Goal: Task Accomplishment & Management: Use online tool/utility

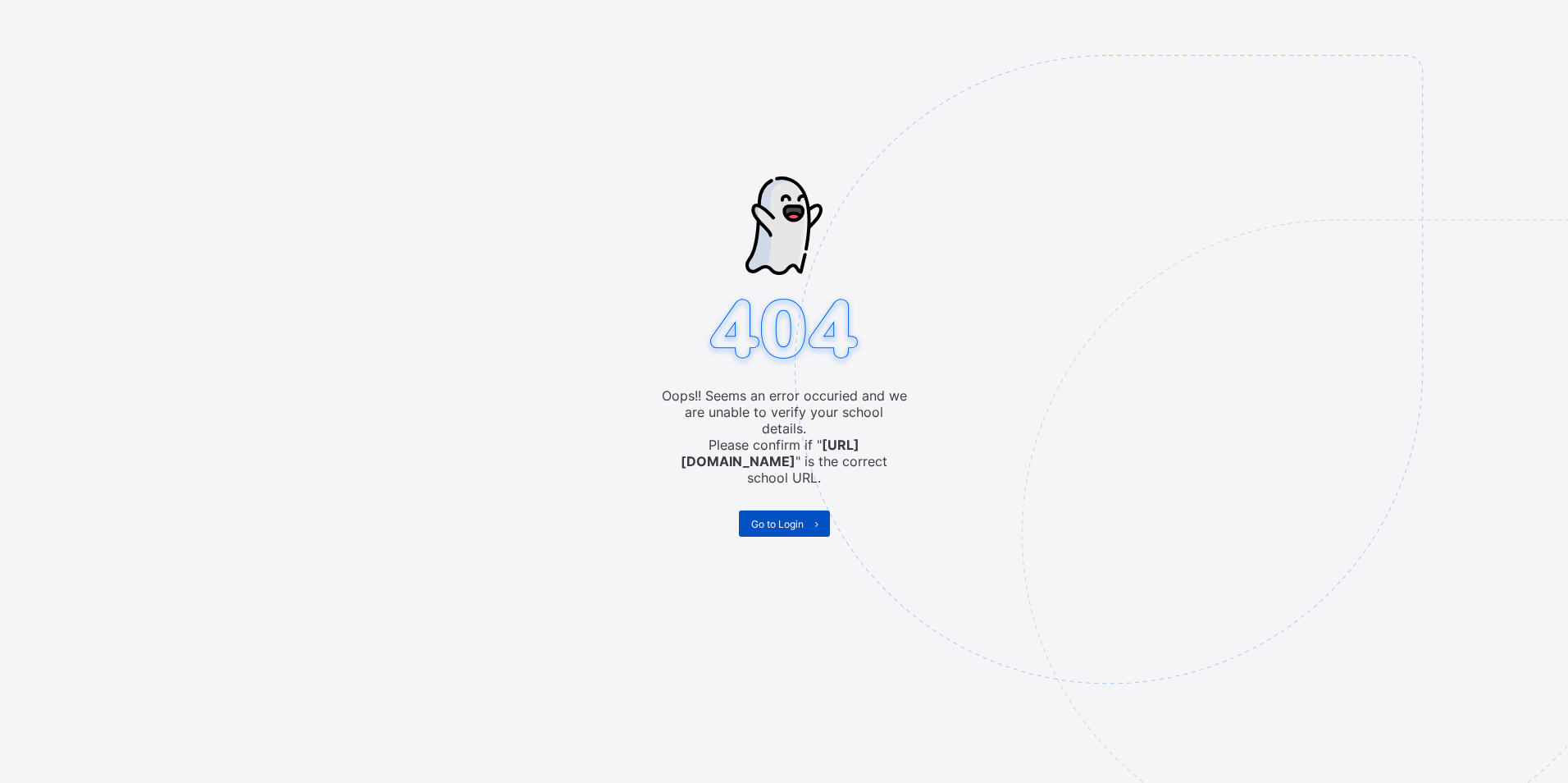
click at [777, 517] on span "Go to Login" at bounding box center [777, 523] width 52 height 13
click at [1266, 341] on img at bounding box center [1222, 451] width 855 height 793
click at [1196, 352] on img at bounding box center [1222, 451] width 855 height 793
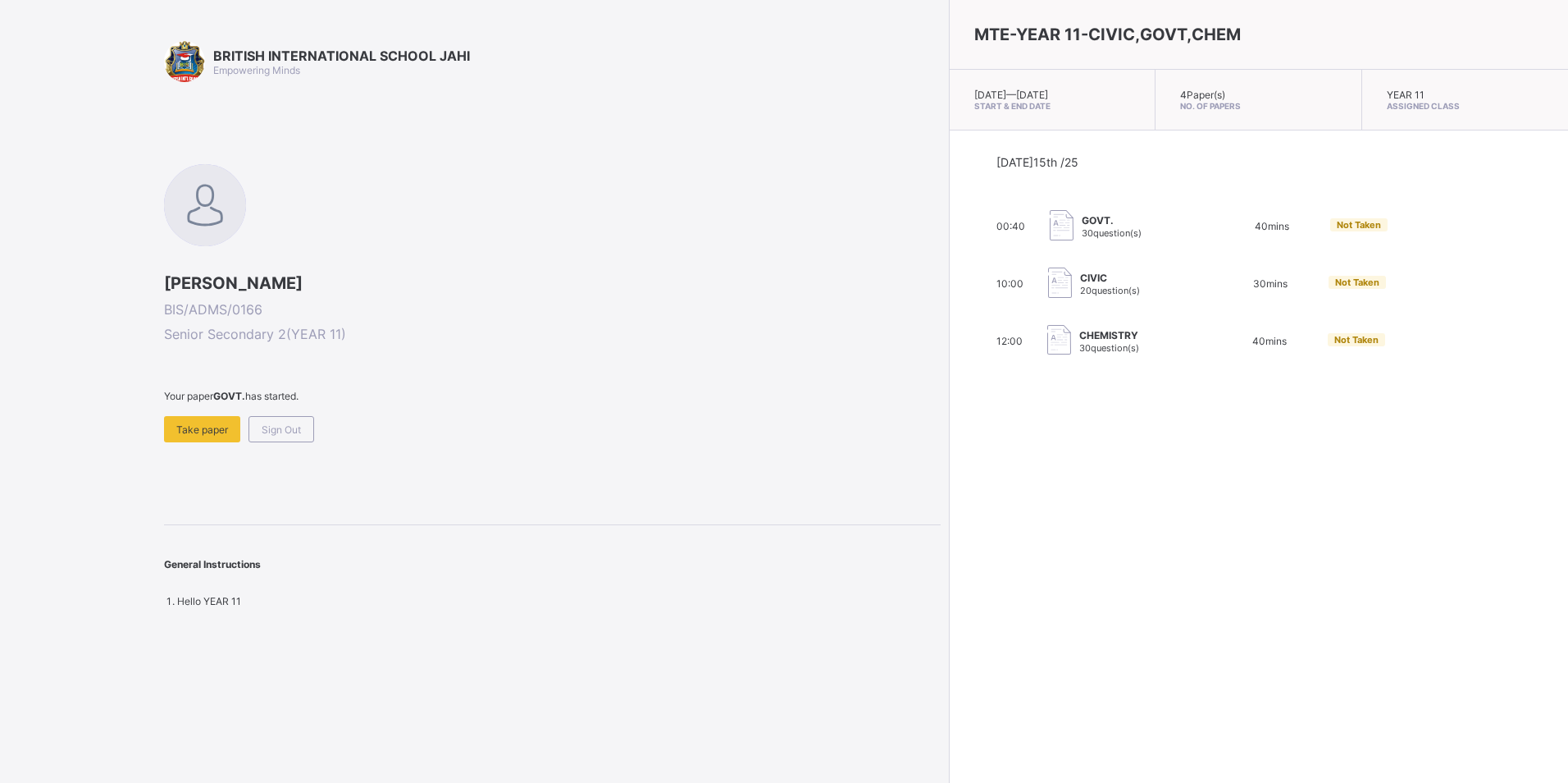
click at [1047, 338] on div "CHEMISTRY 30 question(s)" at bounding box center [1129, 341] width 164 height 33
click at [199, 424] on span "Take paper" at bounding box center [202, 429] width 52 height 13
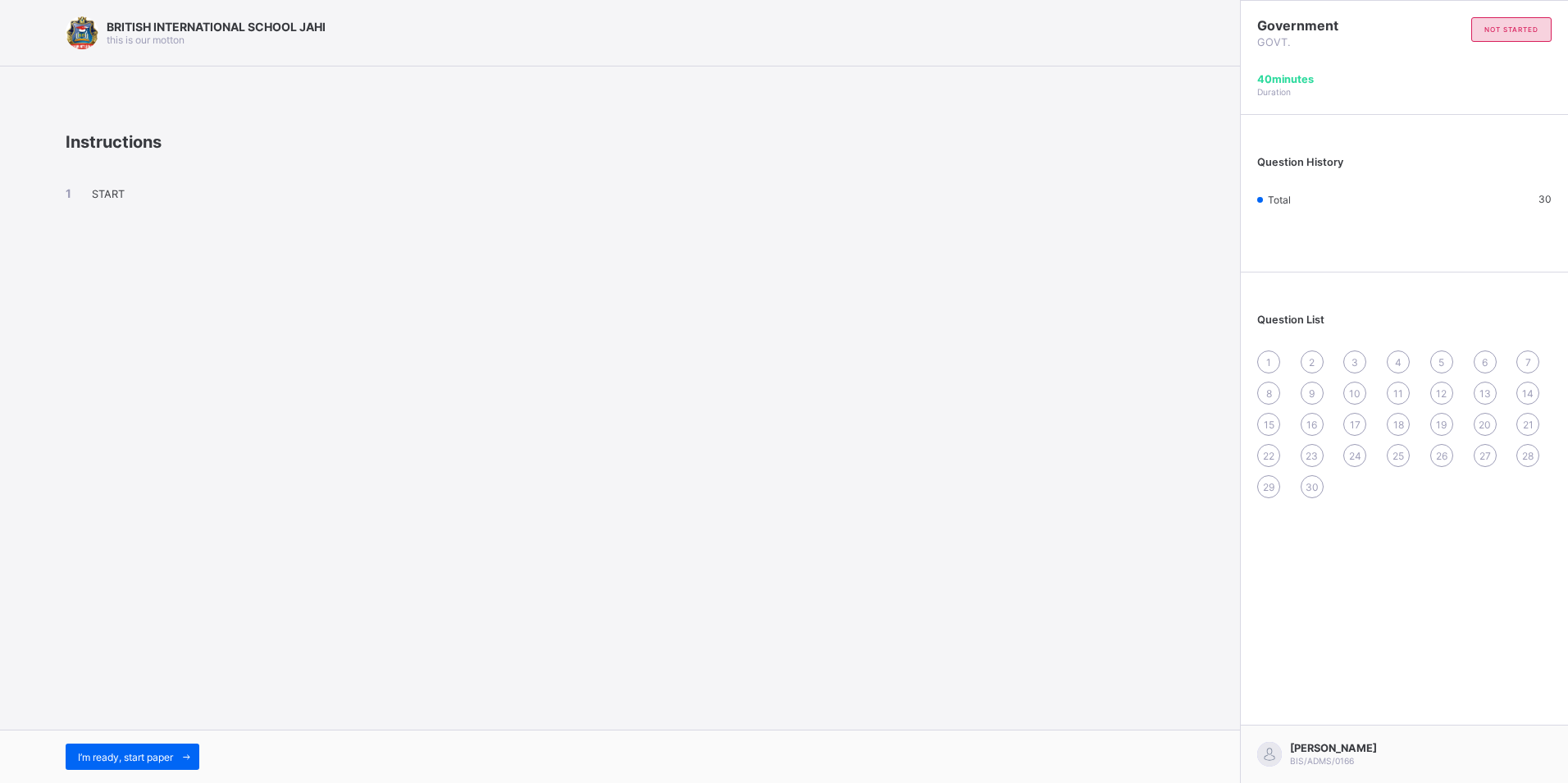
drag, startPoint x: 131, startPoint y: 752, endPoint x: 131, endPoint y: 727, distance: 25.0
click at [132, 752] on span "I’m ready, start paper" at bounding box center [126, 757] width 95 height 13
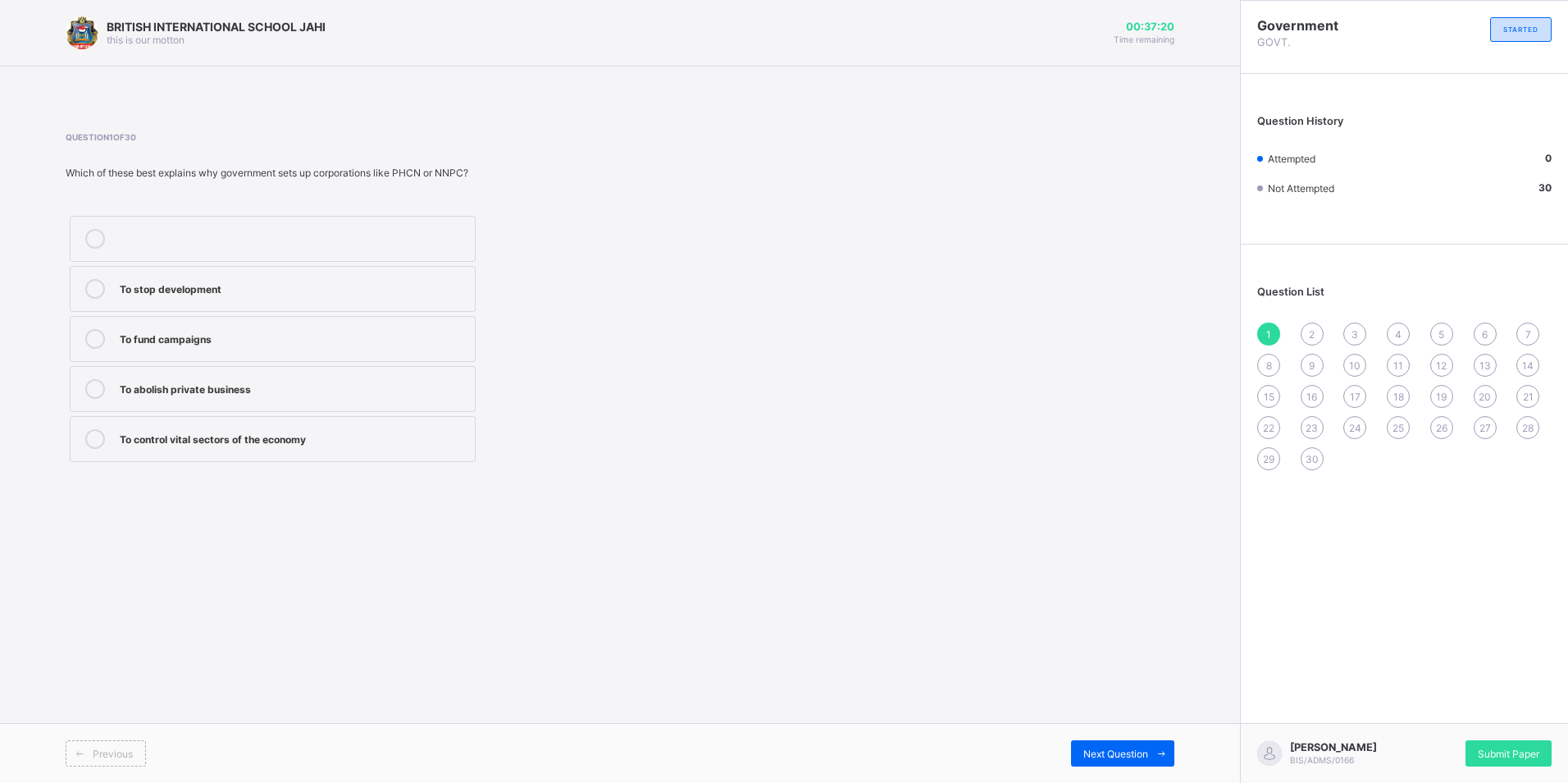
click at [239, 257] on label at bounding box center [273, 238] width 406 height 46
click at [1515, 747] on span "Submit Paper" at bounding box center [1508, 753] width 62 height 13
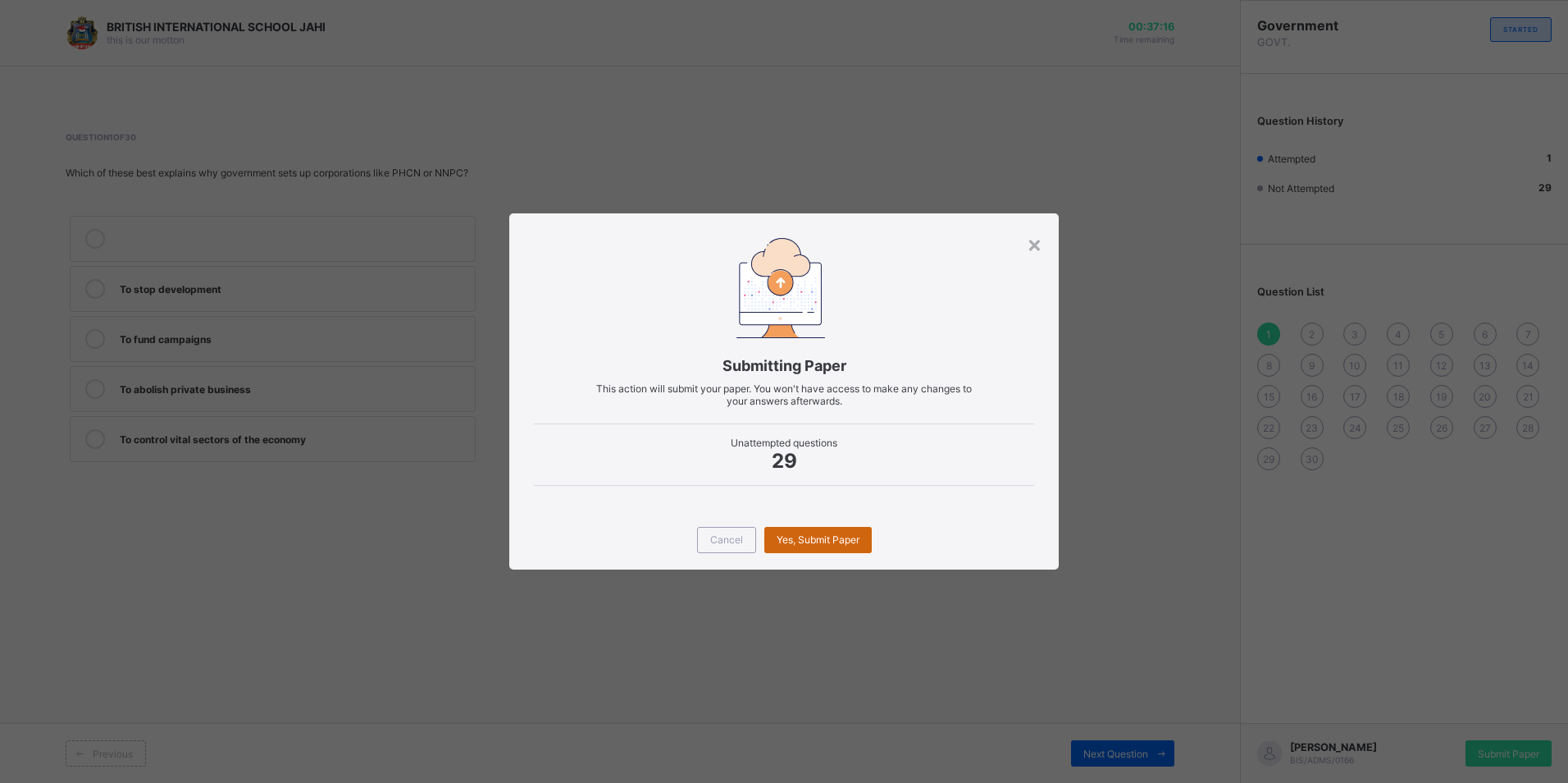
click at [814, 546] on div "Yes, Submit Paper" at bounding box center [818, 540] width 108 height 26
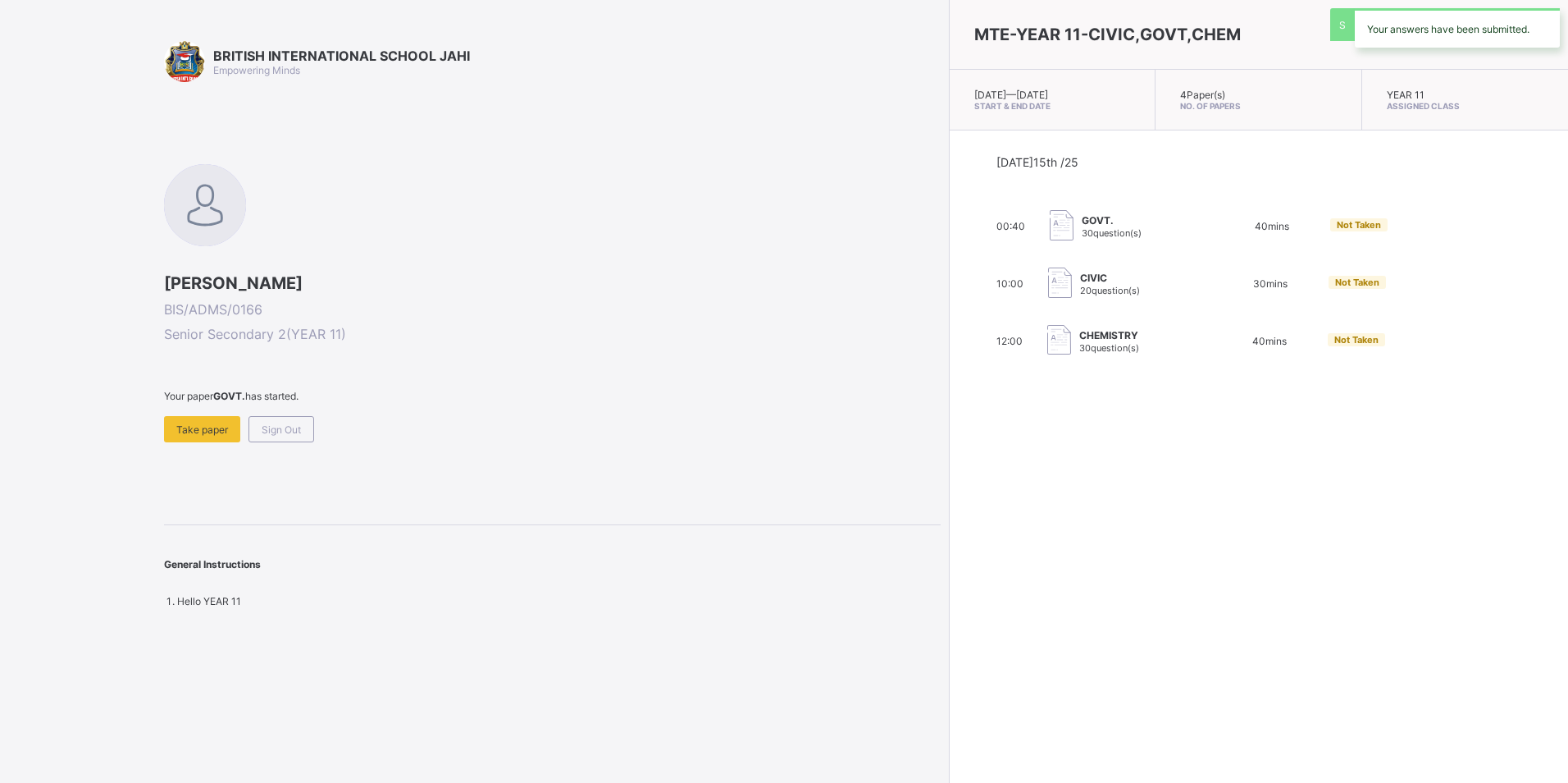
click at [1079, 338] on span "CHEMISTRY" at bounding box center [1108, 335] width 60 height 13
click at [1334, 339] on span "Not Taken" at bounding box center [1355, 339] width 44 height 12
click at [233, 430] on div "Take paper" at bounding box center [202, 428] width 76 height 26
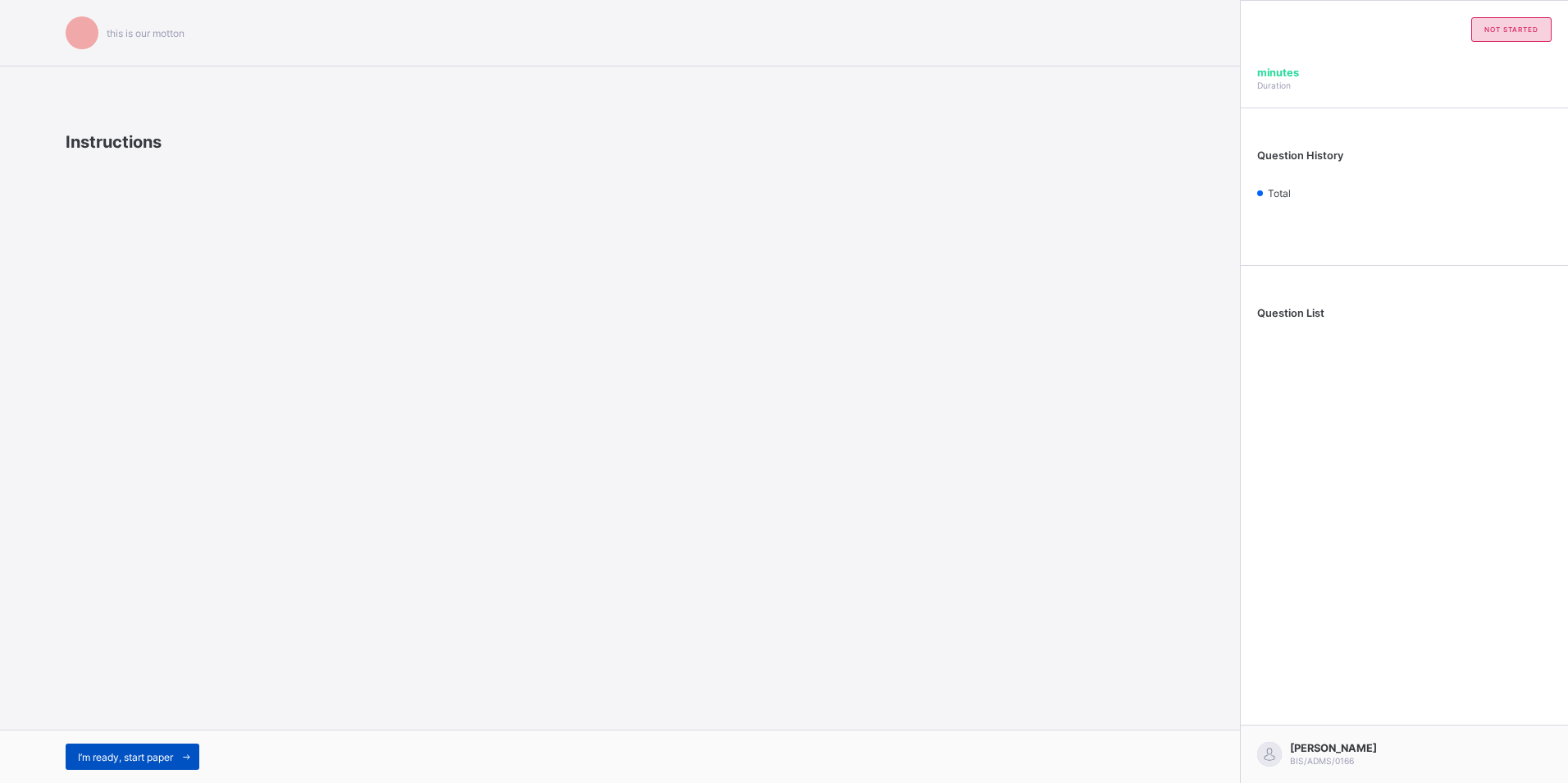
click at [168, 748] on div "I’m ready, start paper" at bounding box center [132, 756] width 134 height 26
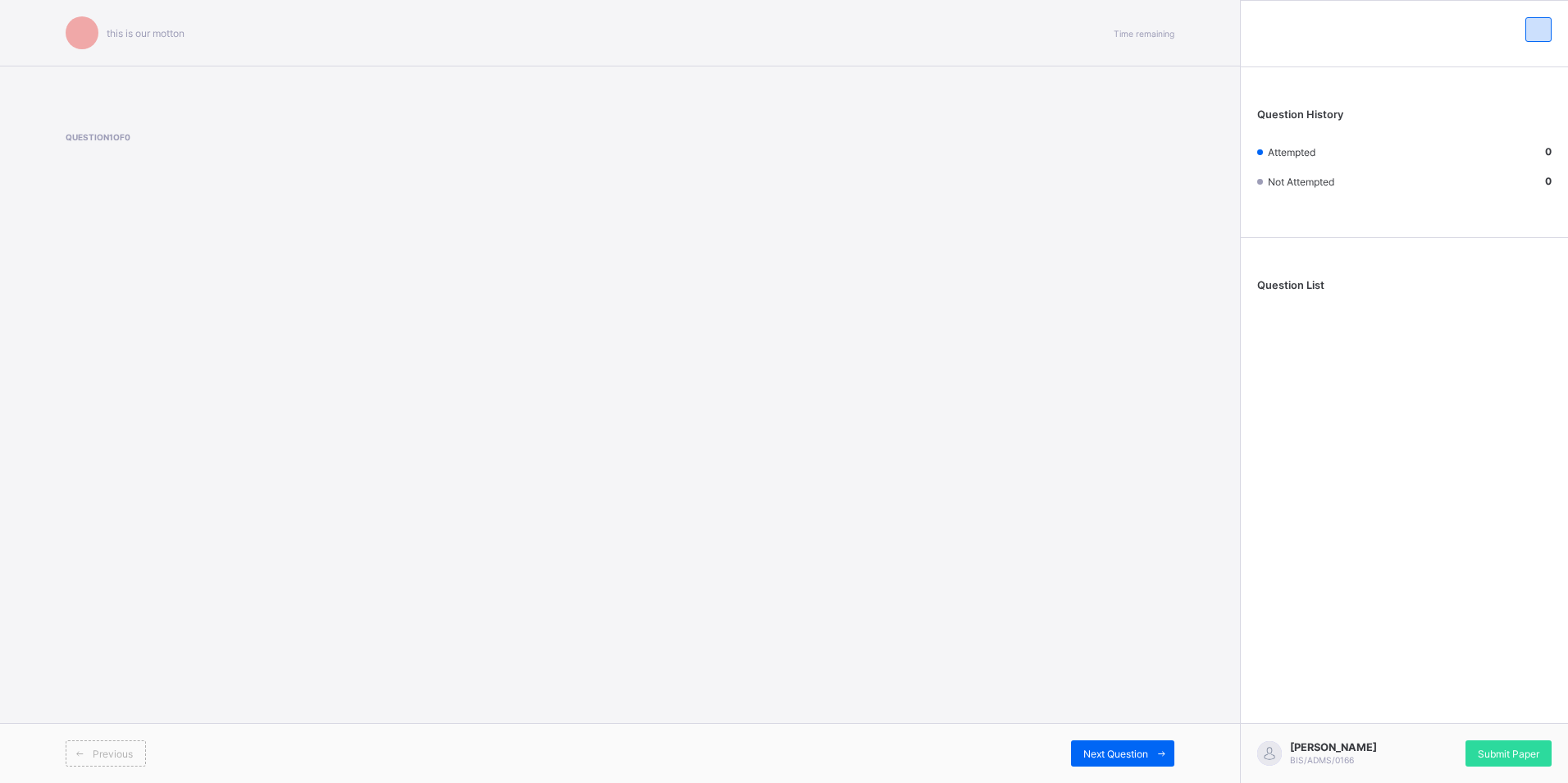
click at [855, 283] on div "this is our motton Time remaining Question 1 of 0 Previous Next Question" at bounding box center [619, 392] width 1240 height 783
click at [83, 125] on div "Question 1 of 0" at bounding box center [619, 166] width 1108 height 117
click at [90, 123] on div "Question 1 of 0" at bounding box center [619, 166] width 1108 height 117
click at [1232, 356] on div "this is our motton Time remaining Question 1 of 0 Previous Next Question" at bounding box center [619, 392] width 1240 height 783
click at [1146, 471] on div "BRITISH INTERNATIONAL SCHOOL JAHI this is our motton Time remaining Question 1 …" at bounding box center [619, 392] width 1240 height 783
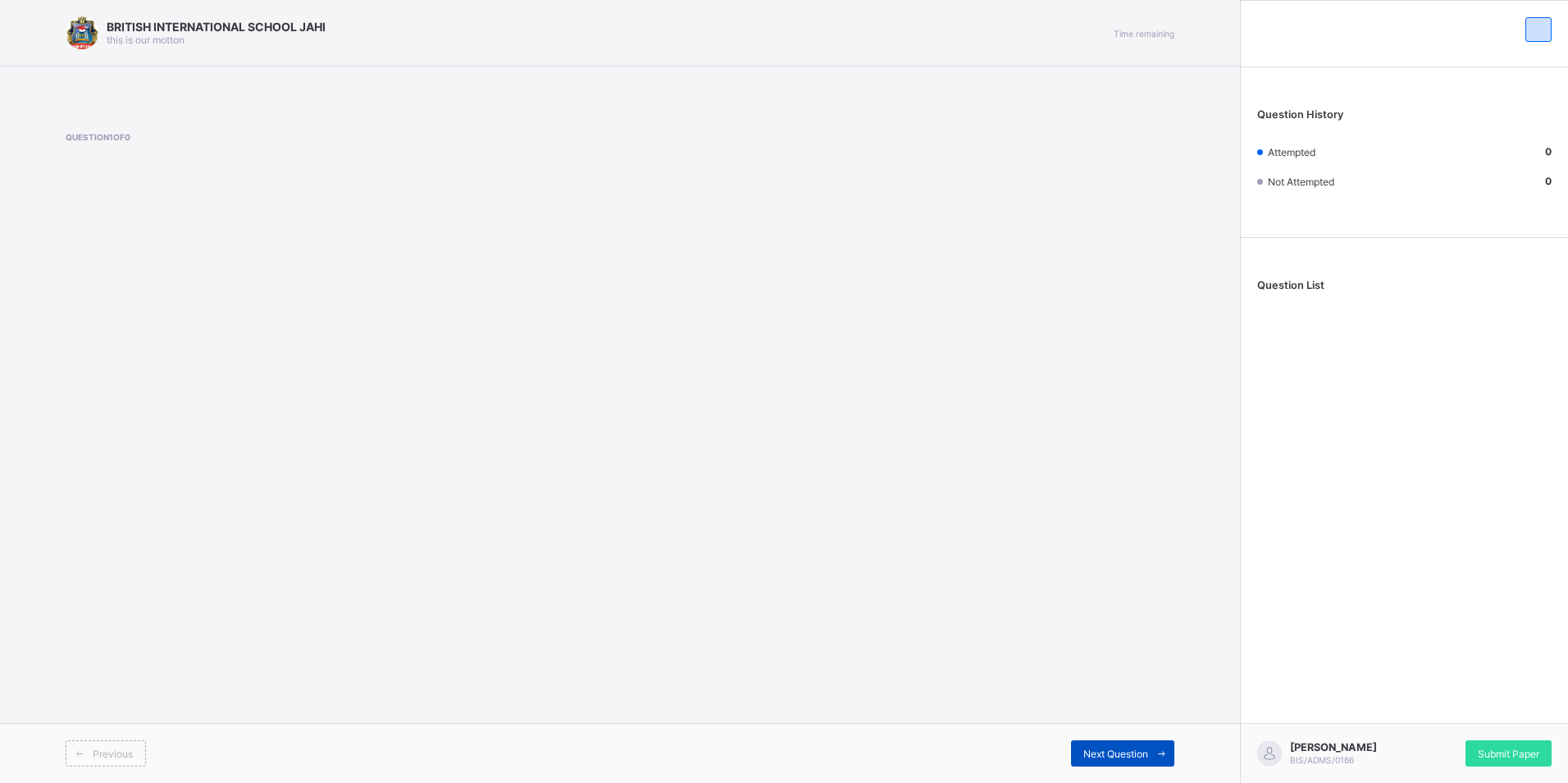
click at [1115, 750] on span "Next Question" at bounding box center [1116, 753] width 65 height 13
click at [1123, 754] on span "Next Question" at bounding box center [1116, 753] width 65 height 13
drag, startPoint x: 1123, startPoint y: 754, endPoint x: 1080, endPoint y: 743, distance: 44.4
click at [1080, 743] on div "Next Question" at bounding box center [1122, 752] width 103 height 26
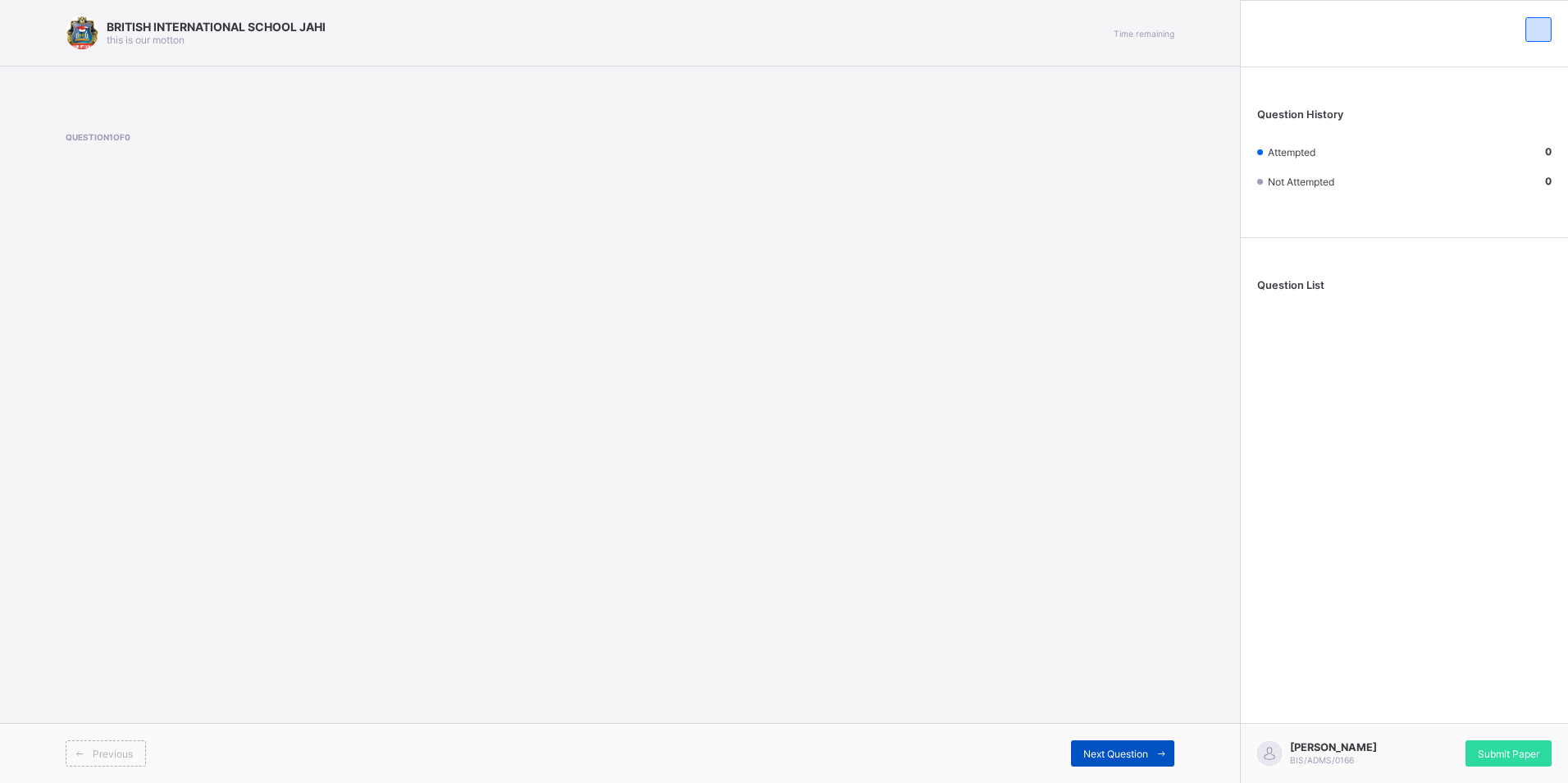
click at [1092, 749] on span "Next Question" at bounding box center [1116, 753] width 65 height 13
drag, startPoint x: 1092, startPoint y: 749, endPoint x: 1028, endPoint y: 683, distance: 91.9
click at [1012, 673] on div "BRITISH INTERNATIONAL SCHOOL JAHI this is our motton Time remaining Question 1 …" at bounding box center [619, 392] width 1240 height 783
click at [1149, 746] on span at bounding box center [1161, 752] width 26 height 26
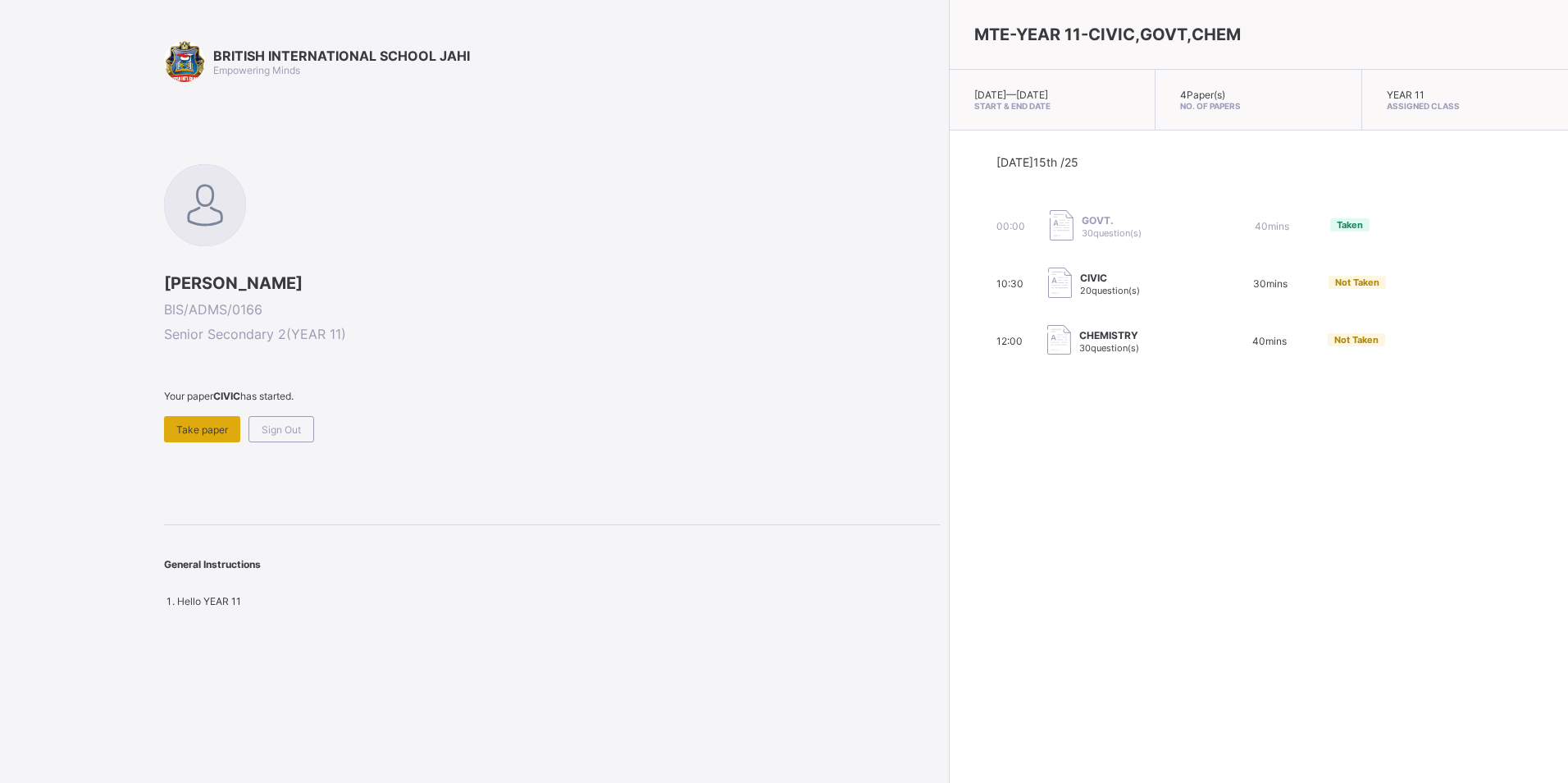
click at [192, 426] on span "Take paper" at bounding box center [202, 429] width 52 height 13
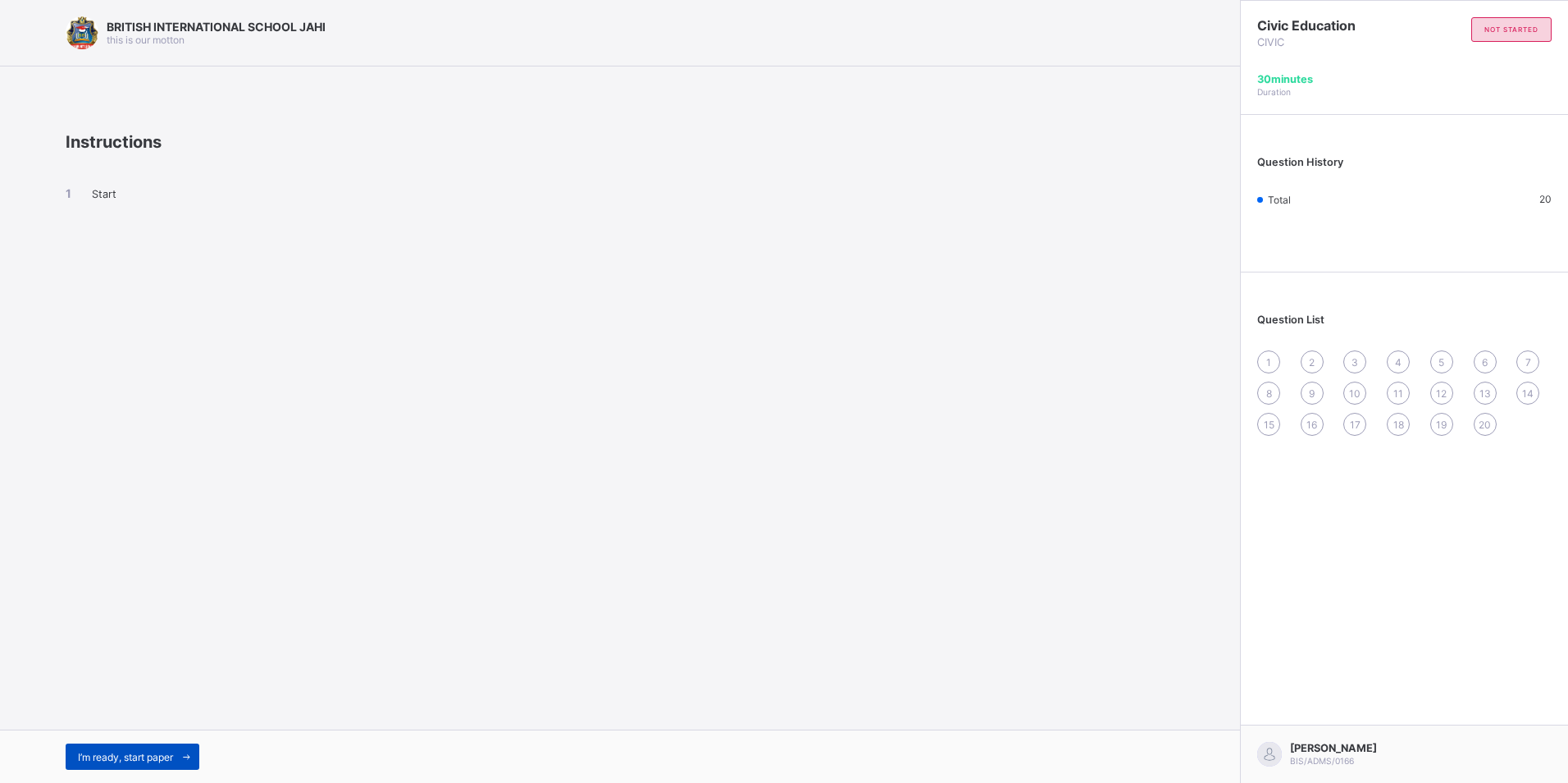
click at [167, 755] on span "I’m ready, start paper" at bounding box center [126, 757] width 95 height 13
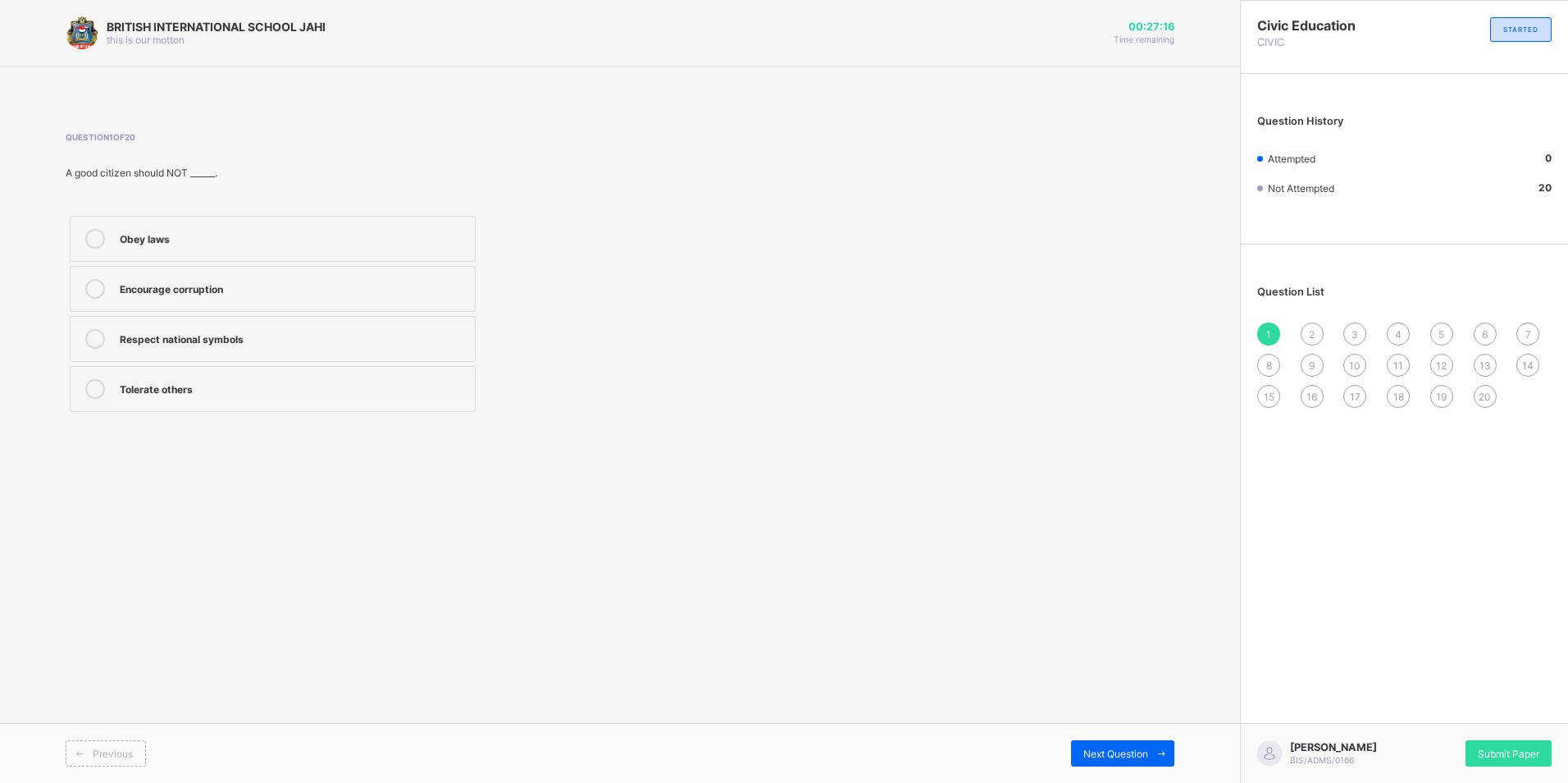
click at [362, 288] on div "Encourage corruption" at bounding box center [293, 287] width 346 height 16
drag, startPoint x: 1142, startPoint y: 745, endPoint x: 1153, endPoint y: 746, distance: 11.0
click at [1146, 744] on div "Next Question" at bounding box center [1122, 752] width 103 height 26
click at [1507, 740] on div "Submit Paper" at bounding box center [1509, 752] width 86 height 26
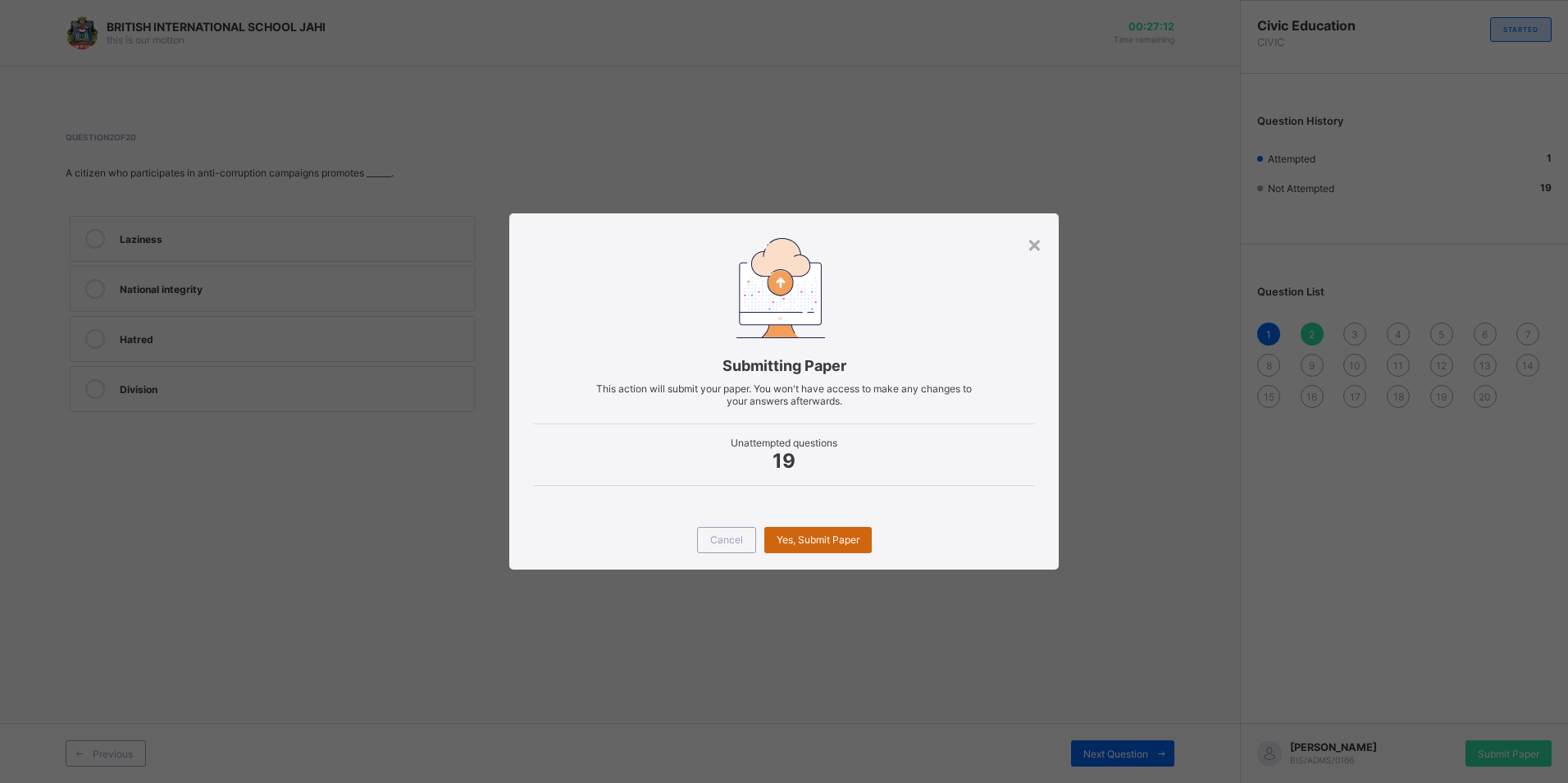
drag, startPoint x: 782, startPoint y: 535, endPoint x: 763, endPoint y: 527, distance: 20.6
click at [783, 536] on span "Yes, Submit Paper" at bounding box center [818, 540] width 83 height 13
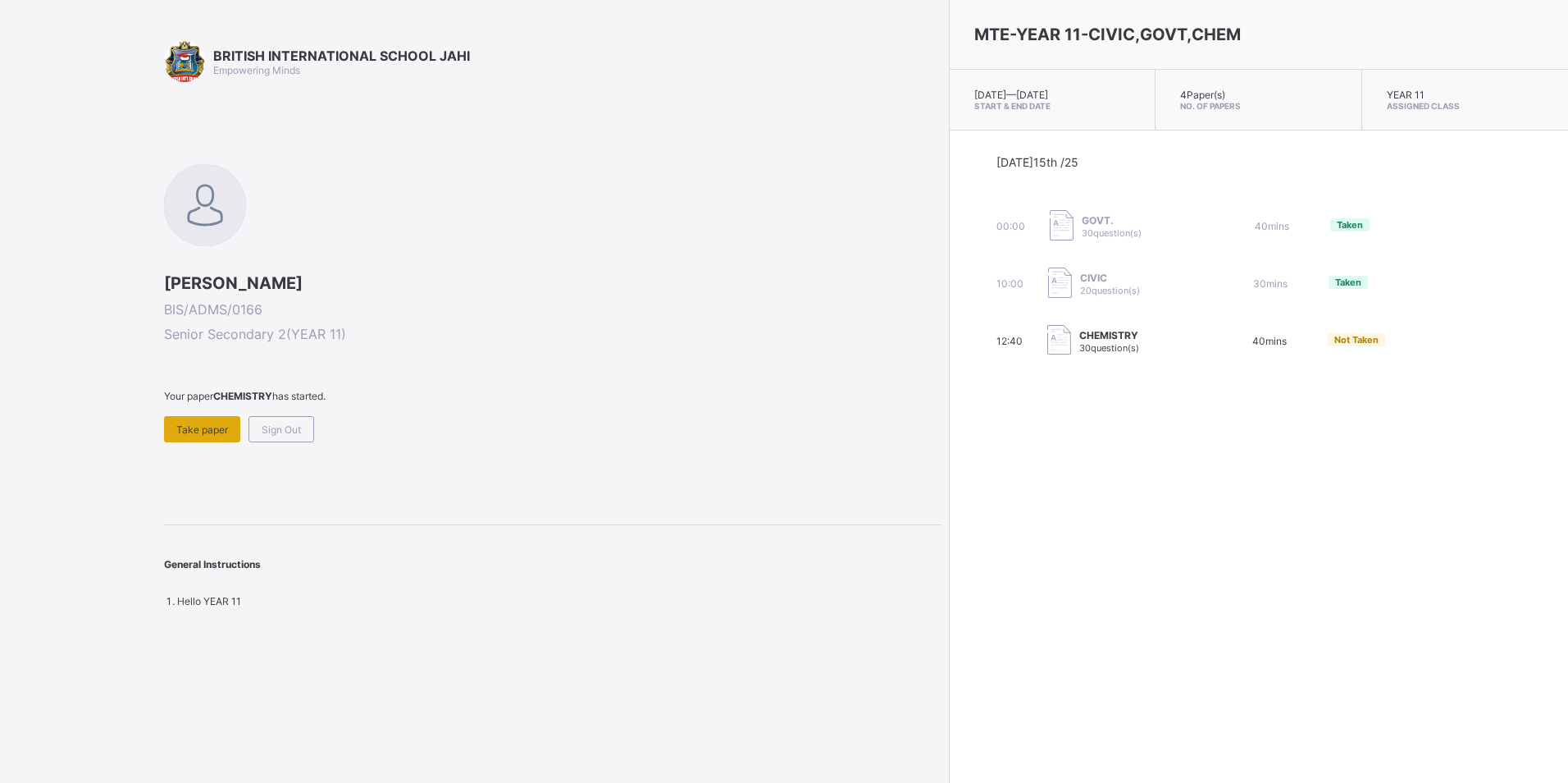
click at [206, 422] on div "Take paper" at bounding box center [202, 428] width 76 height 26
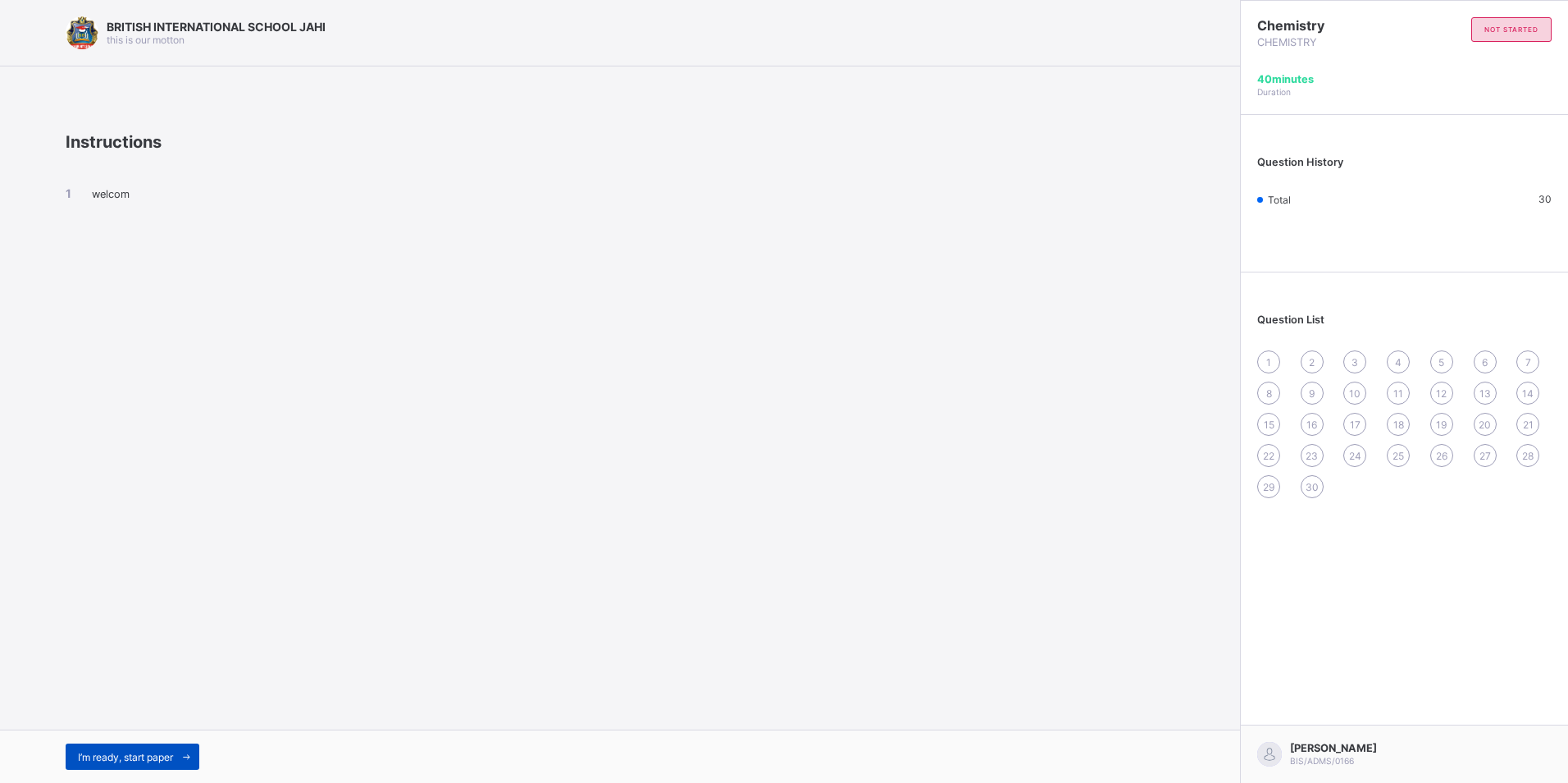
click at [147, 757] on span "I’m ready, start paper" at bounding box center [126, 757] width 95 height 13
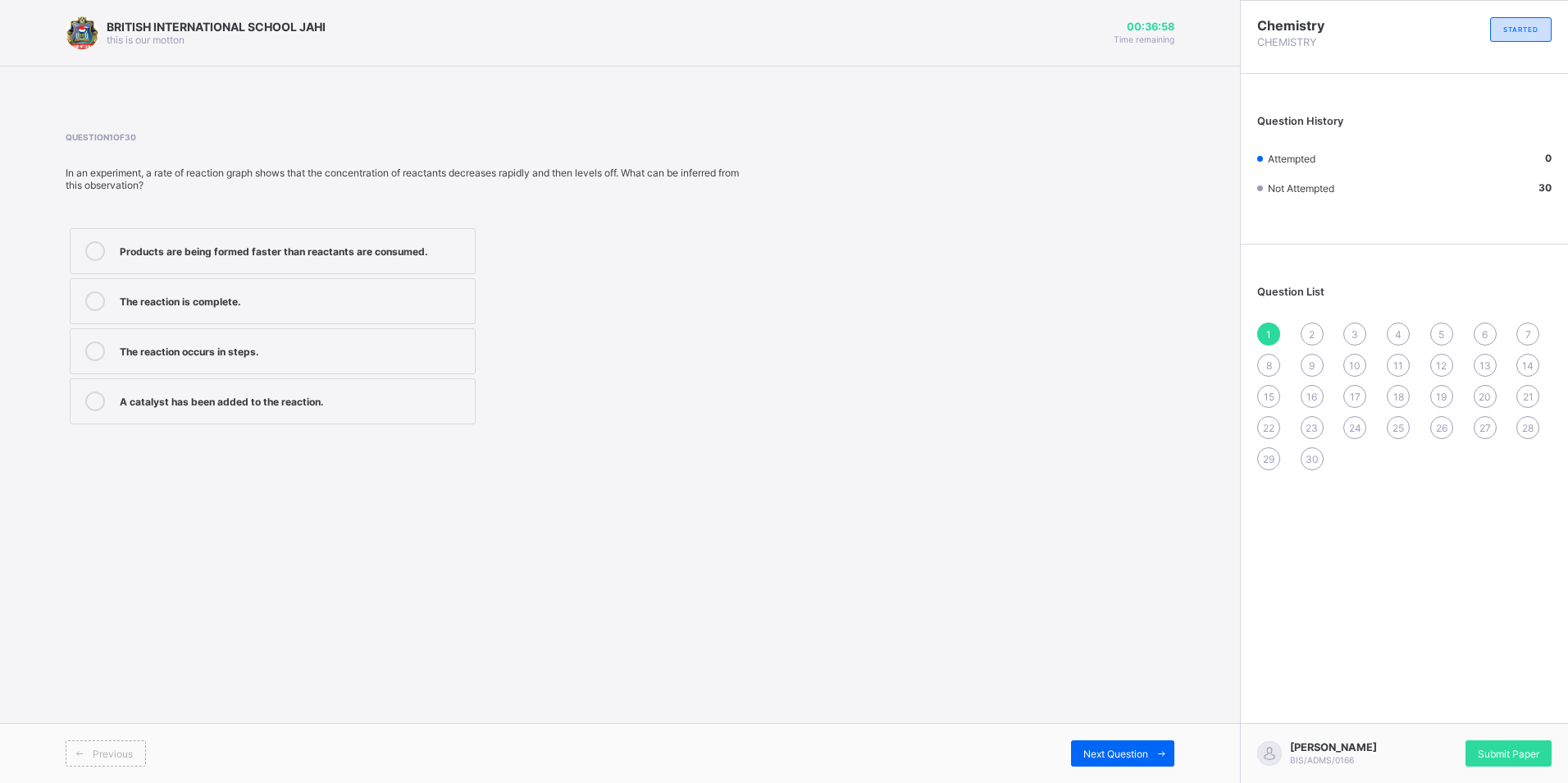
click at [94, 400] on icon at bounding box center [95, 401] width 20 height 20
click at [1120, 754] on span "Next Question" at bounding box center [1116, 753] width 65 height 13
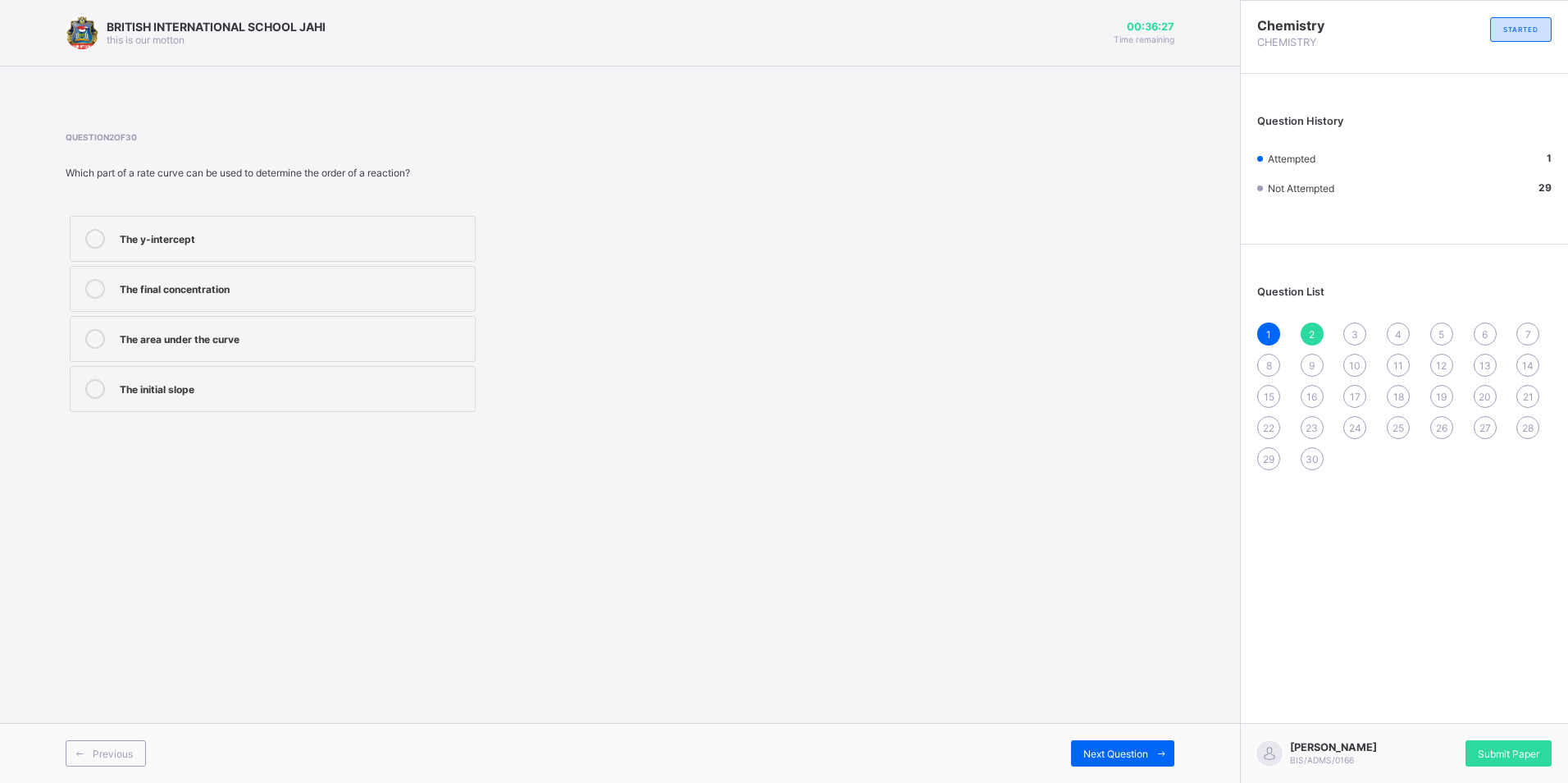
click at [212, 385] on div "The initial slope" at bounding box center [293, 387] width 346 height 16
click at [1115, 753] on span "Next Question" at bounding box center [1116, 753] width 65 height 13
click at [1477, 364] on div "13" at bounding box center [1485, 365] width 23 height 23
click at [100, 345] on icon at bounding box center [95, 339] width 20 height 20
click at [271, 386] on div "It decreases the rate of reaction." at bounding box center [293, 387] width 346 height 16
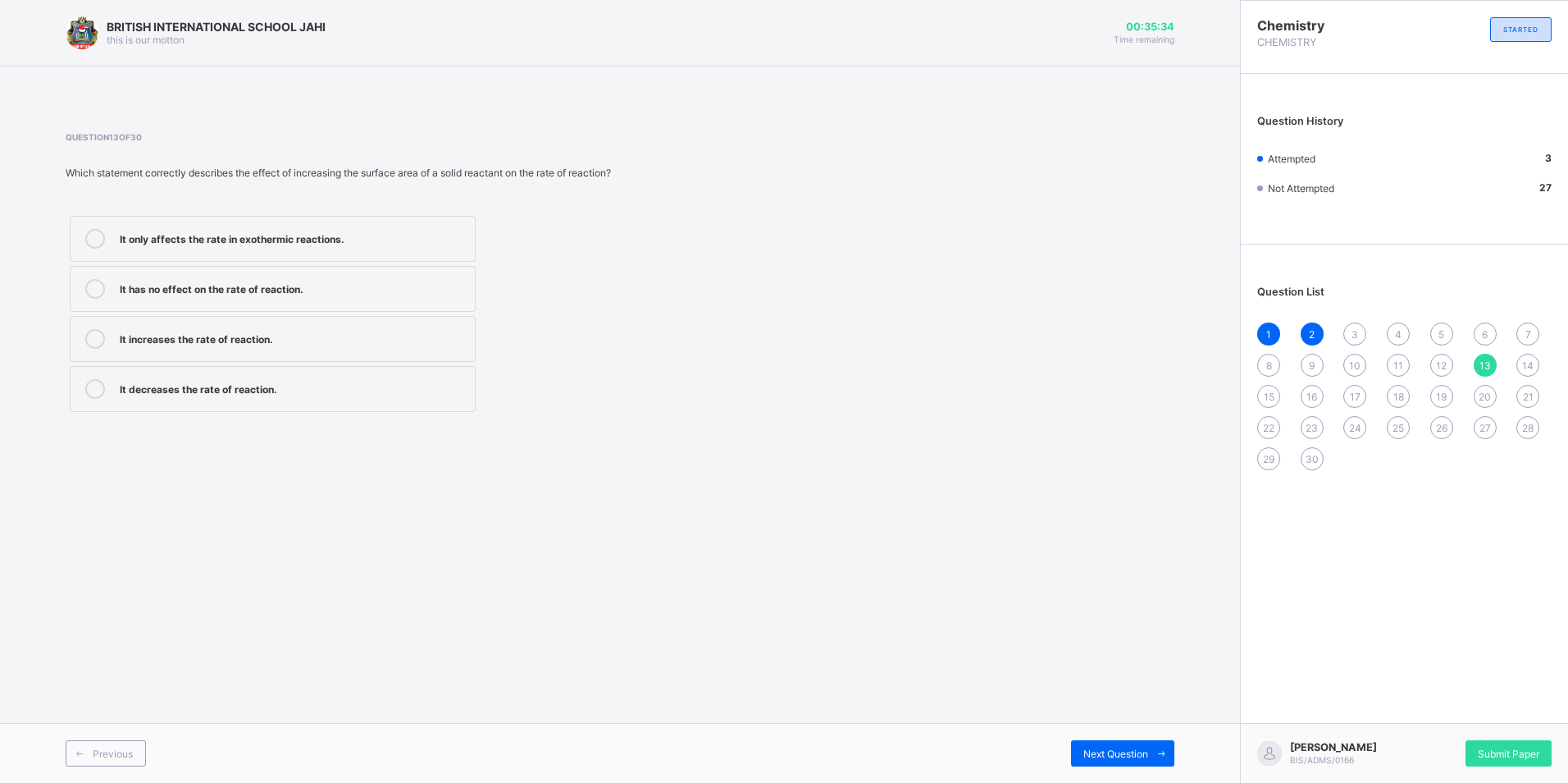
click at [390, 329] on div "It increases the rate of reaction." at bounding box center [293, 337] width 346 height 16
click at [1441, 359] on span "12" at bounding box center [1441, 365] width 11 height 13
click at [122, 233] on div "Collide with energy and at the right orientation." at bounding box center [293, 237] width 346 height 16
click at [1403, 365] on div "11" at bounding box center [1398, 365] width 23 height 23
click at [230, 239] on div "Reducing the surface area of solid reactants" at bounding box center [293, 237] width 346 height 16
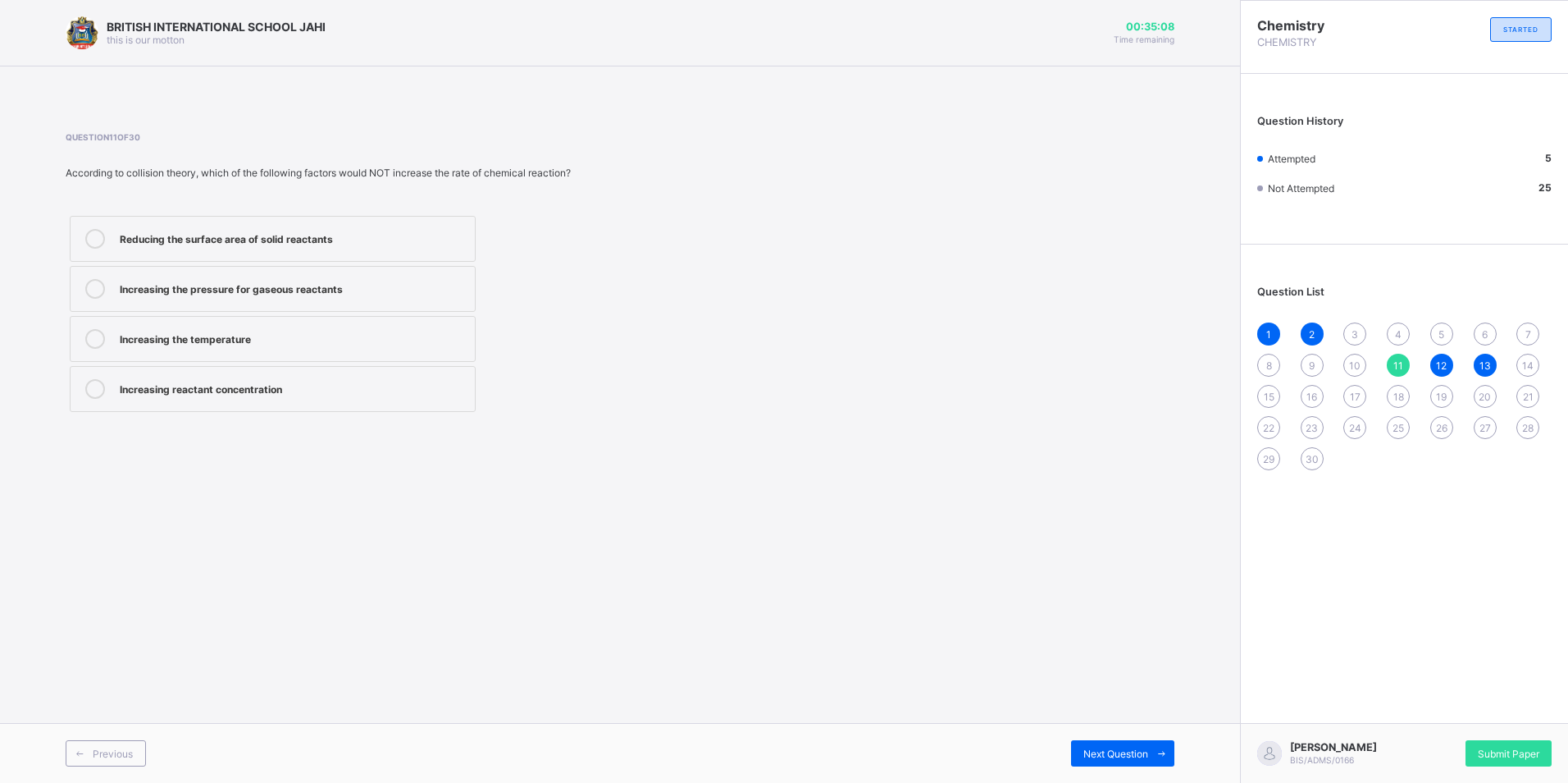
click at [1358, 364] on span "10" at bounding box center [1354, 365] width 12 height 13
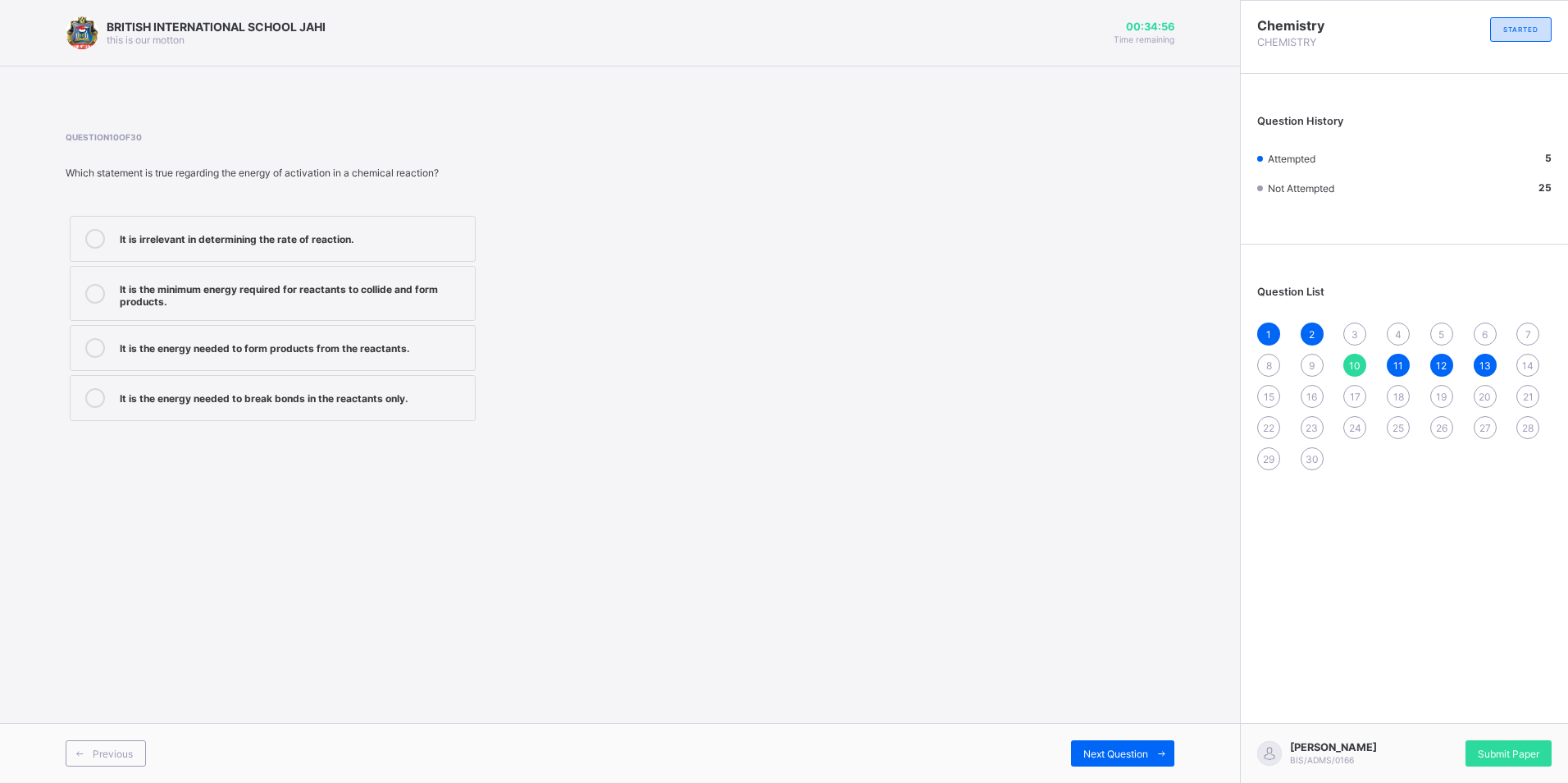
click at [106, 299] on div at bounding box center [95, 294] width 33 height 29
click at [1313, 360] on span "9" at bounding box center [1311, 365] width 5 height 13
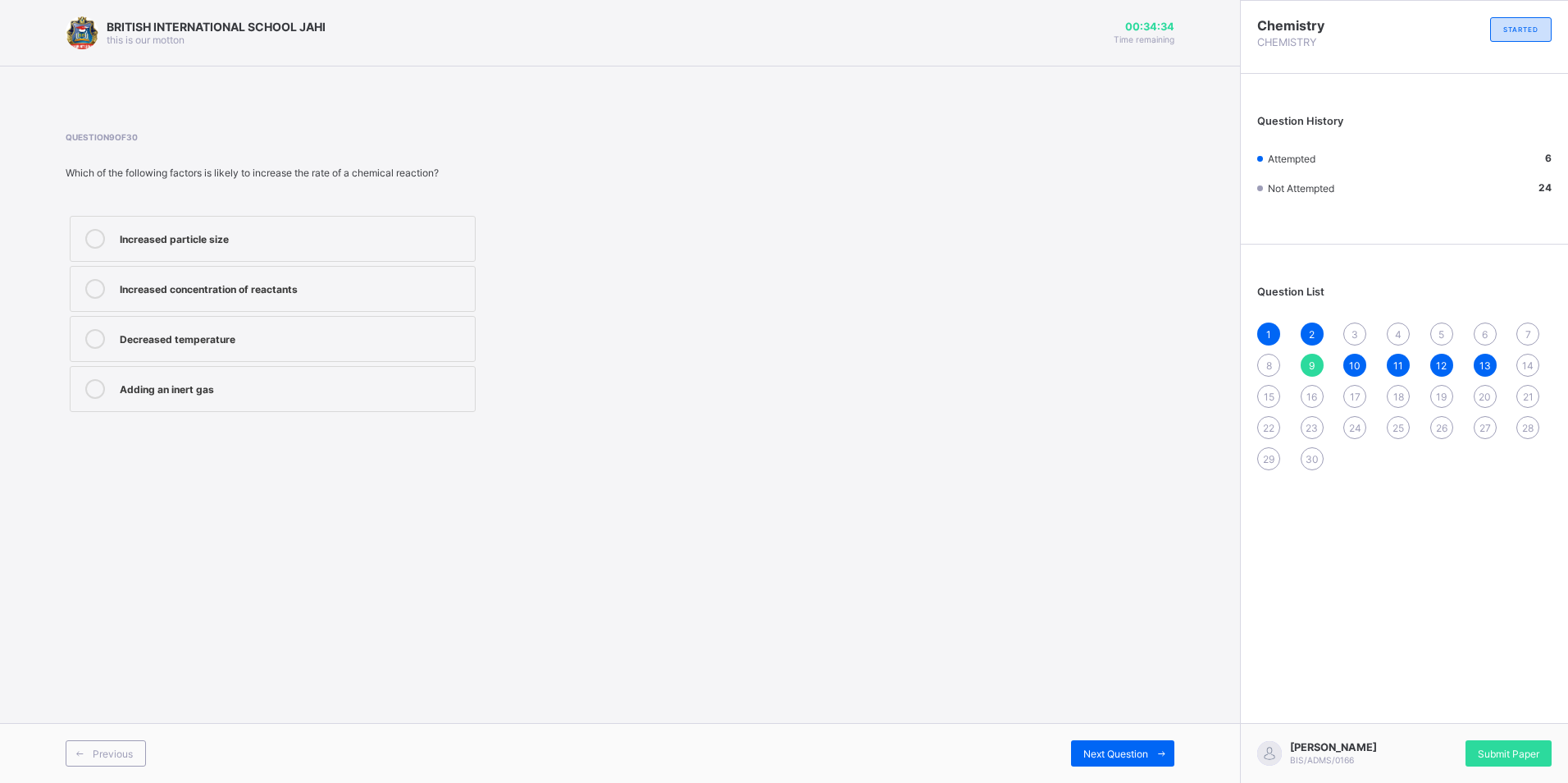
click at [1270, 458] on span "29" at bounding box center [1268, 459] width 12 height 13
click at [214, 216] on label "Hydrogen" at bounding box center [273, 238] width 406 height 46
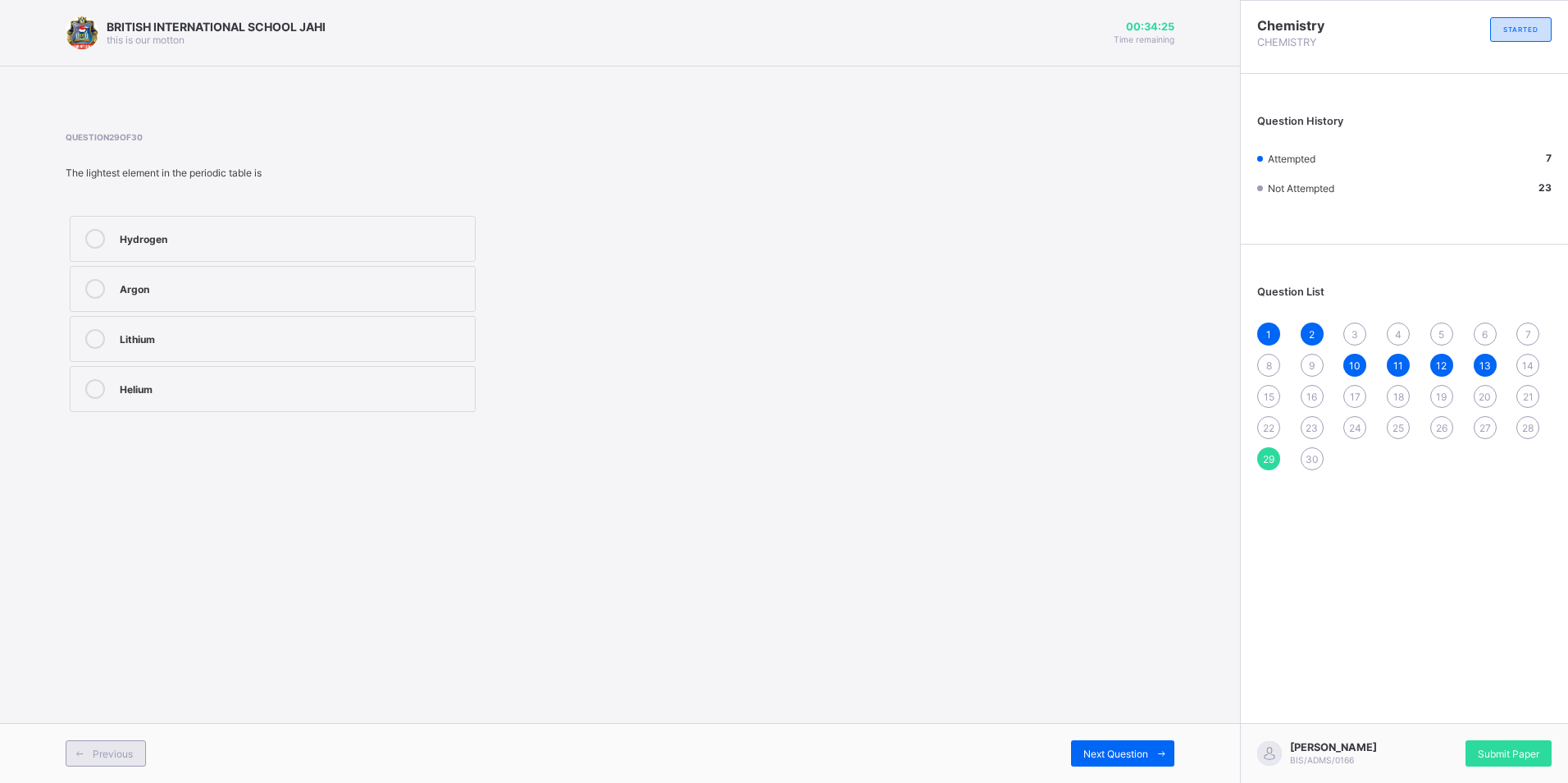
click at [83, 752] on icon at bounding box center [80, 753] width 13 height 11
click at [256, 236] on div "8 Groups and 7 Periods" at bounding box center [293, 237] width 346 height 16
click at [94, 743] on div "Previous" at bounding box center [106, 752] width 81 height 26
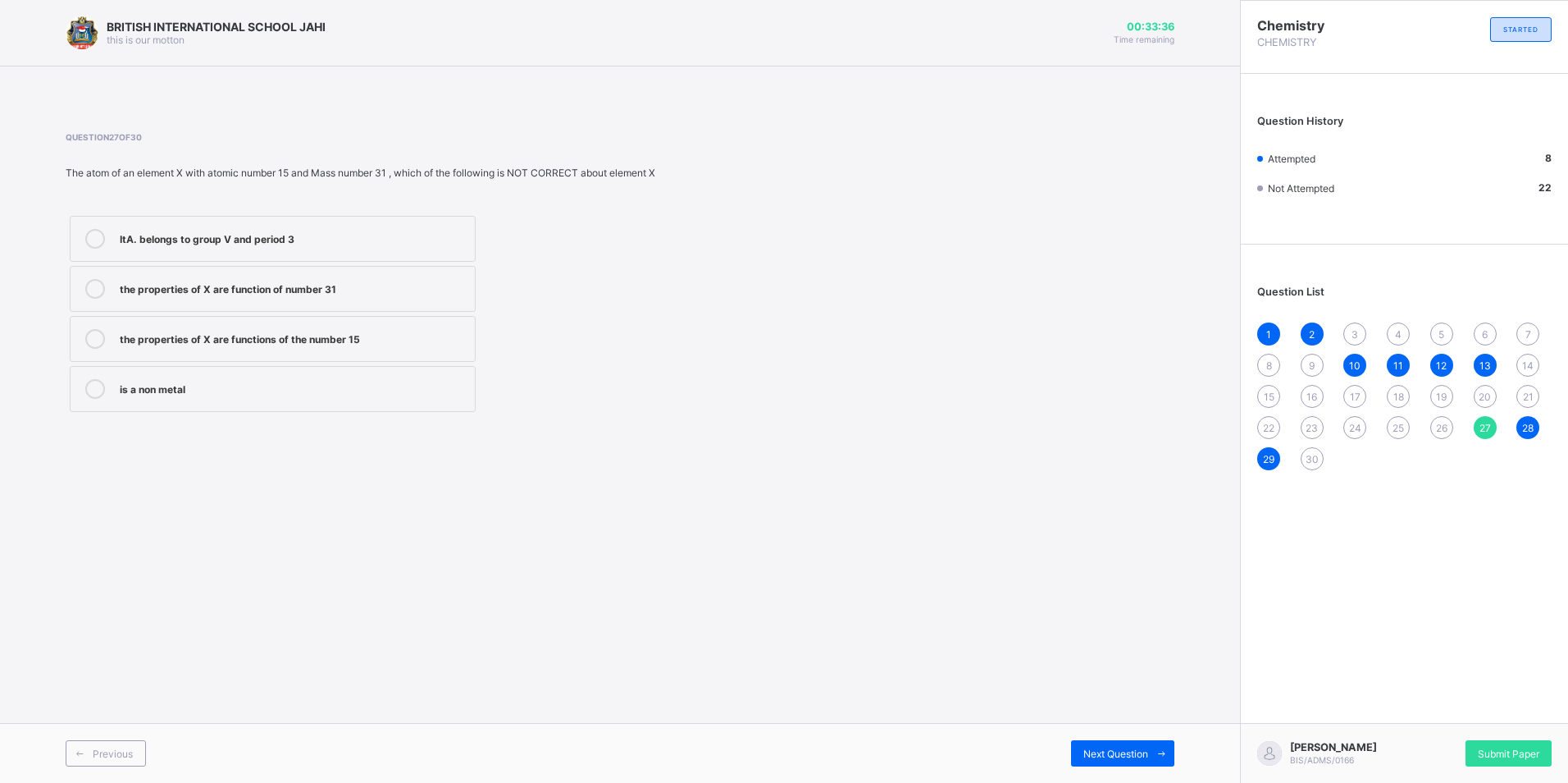
click at [1355, 330] on span "3" at bounding box center [1354, 334] width 6 height 13
click at [180, 333] on div "The rate of reaction at that time" at bounding box center [293, 337] width 346 height 16
drag, startPoint x: 1156, startPoint y: 754, endPoint x: 1160, endPoint y: 733, distance: 21.4
click at [1158, 751] on icon at bounding box center [1161, 753] width 13 height 11
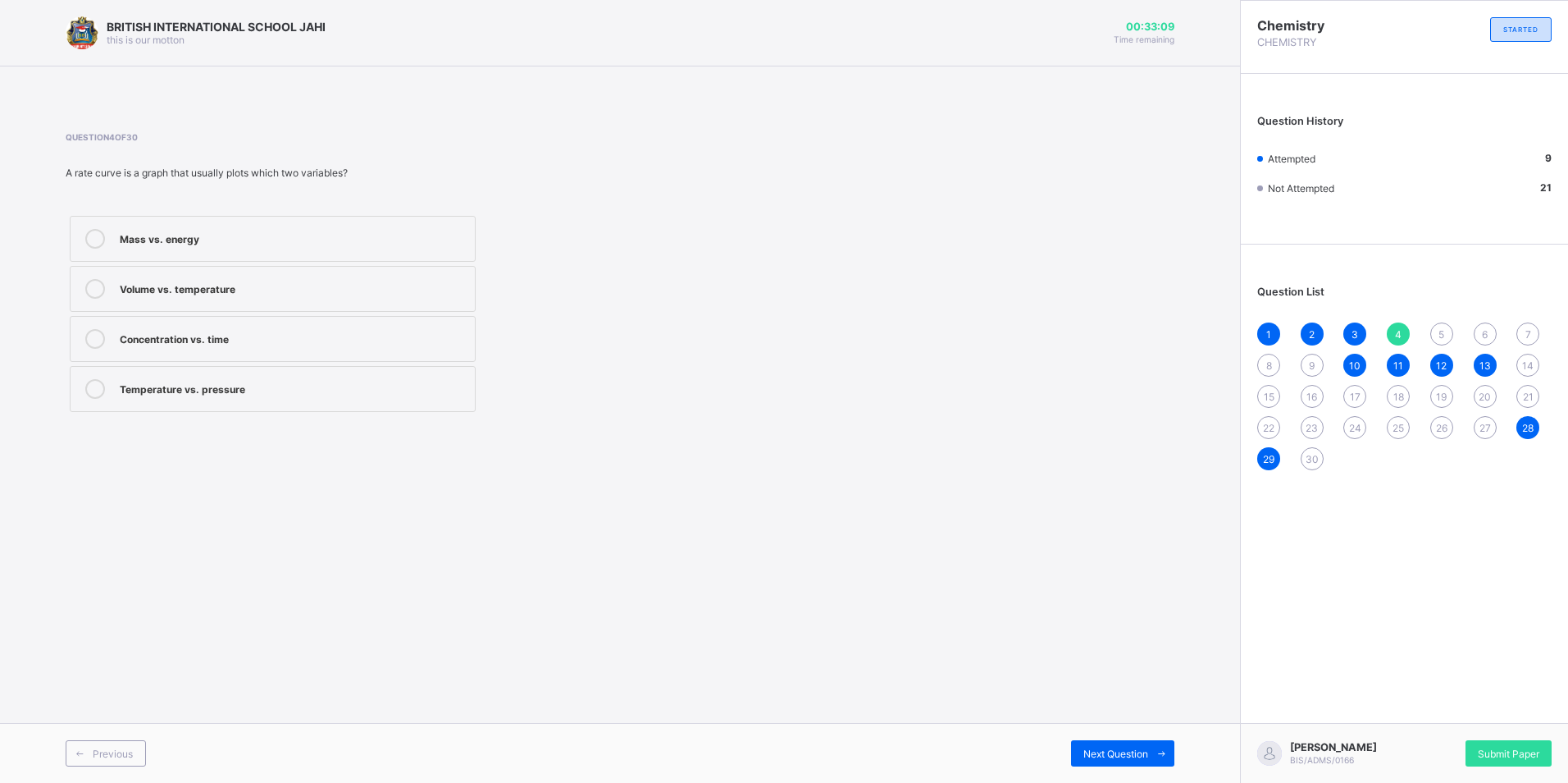
click at [195, 332] on div "Concentration vs. time" at bounding box center [293, 337] width 346 height 16
click at [1115, 747] on span "Next Question" at bounding box center [1116, 753] width 65 height 13
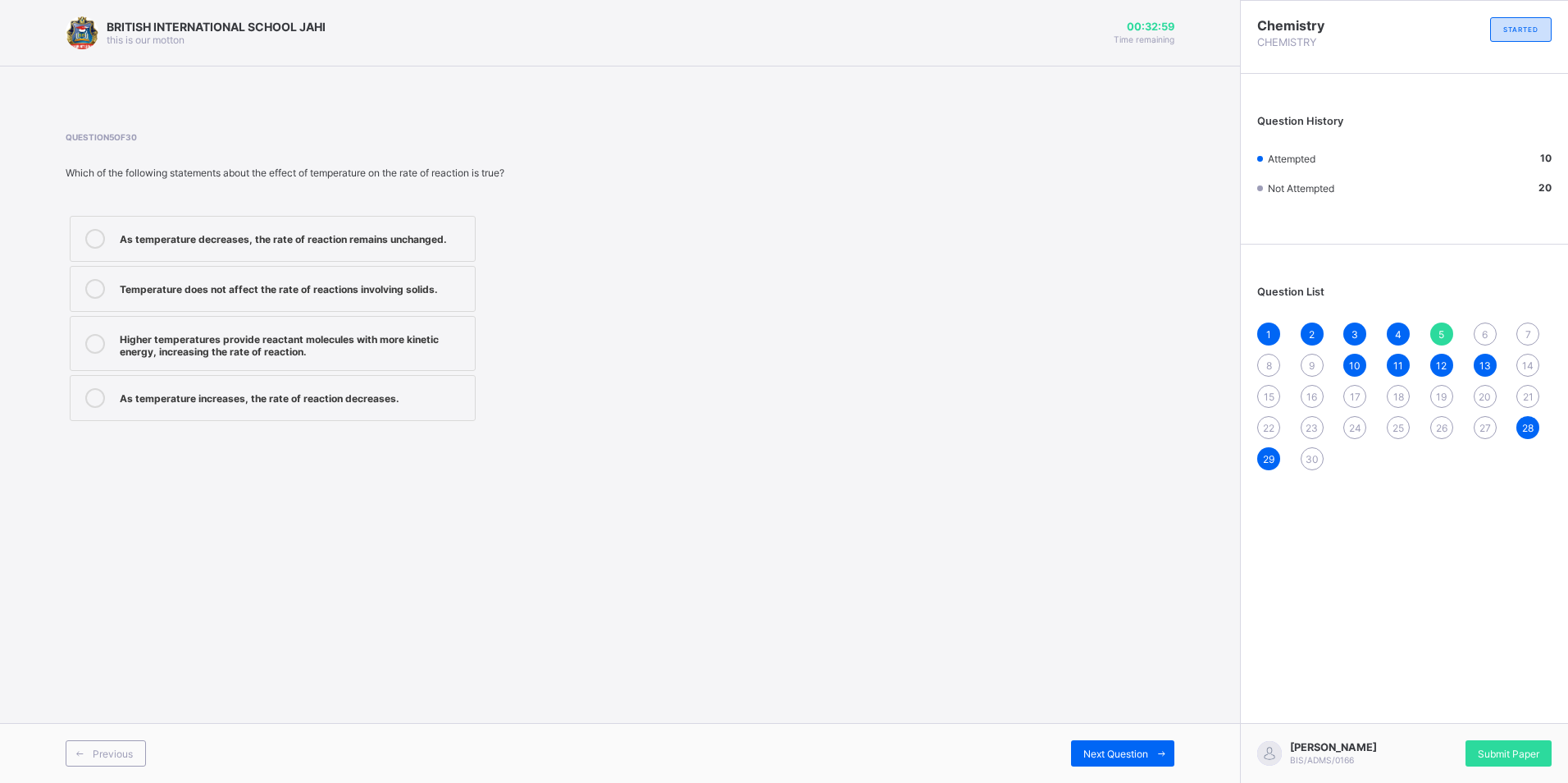
click at [298, 339] on div "Higher temperatures provide reactant molecules with more kinetic energy, increa…" at bounding box center [293, 343] width 346 height 29
click at [1086, 750] on span "Next Question" at bounding box center [1116, 753] width 65 height 13
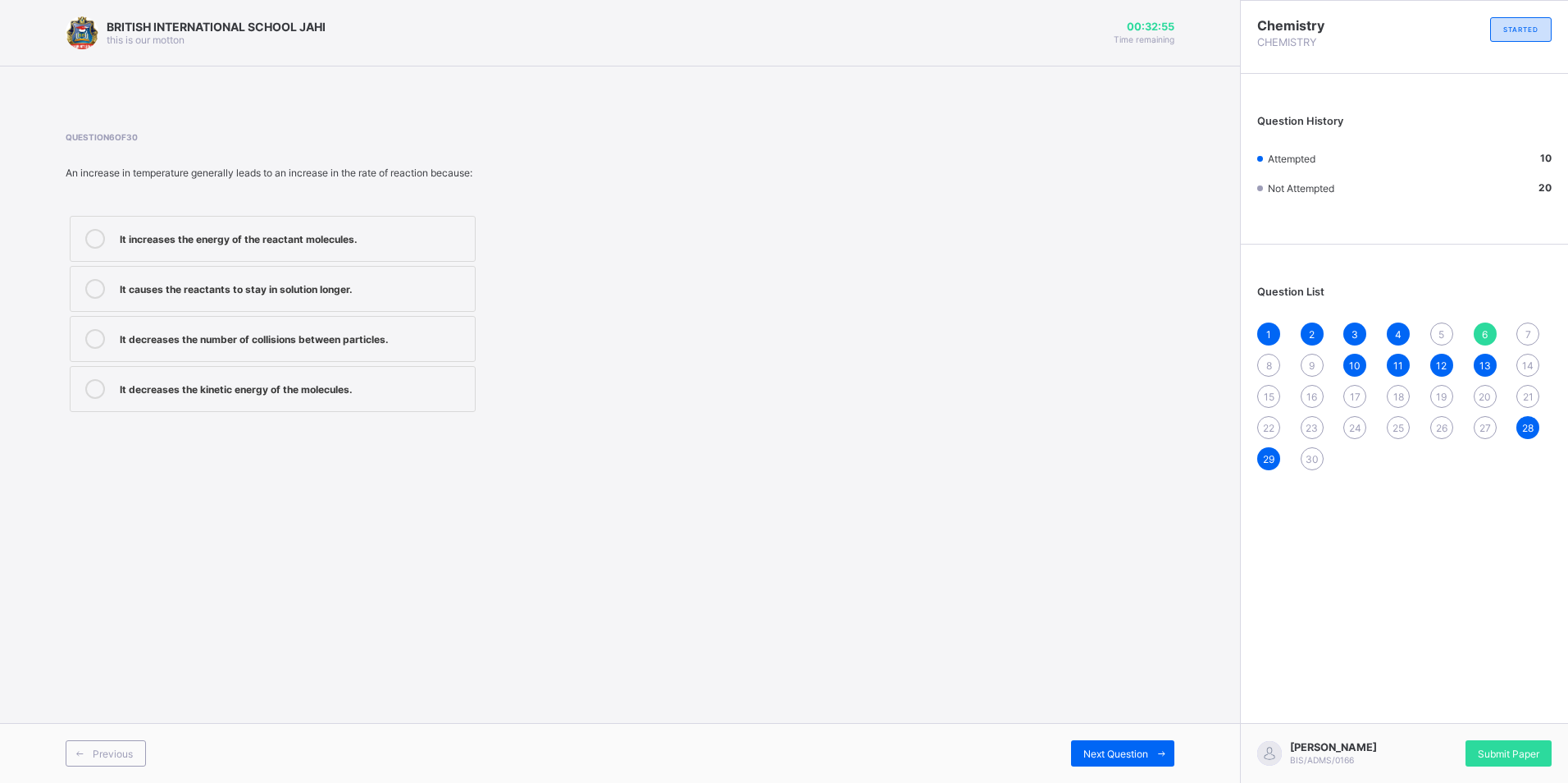
click at [1438, 335] on span "5" at bounding box center [1441, 334] width 5 height 13
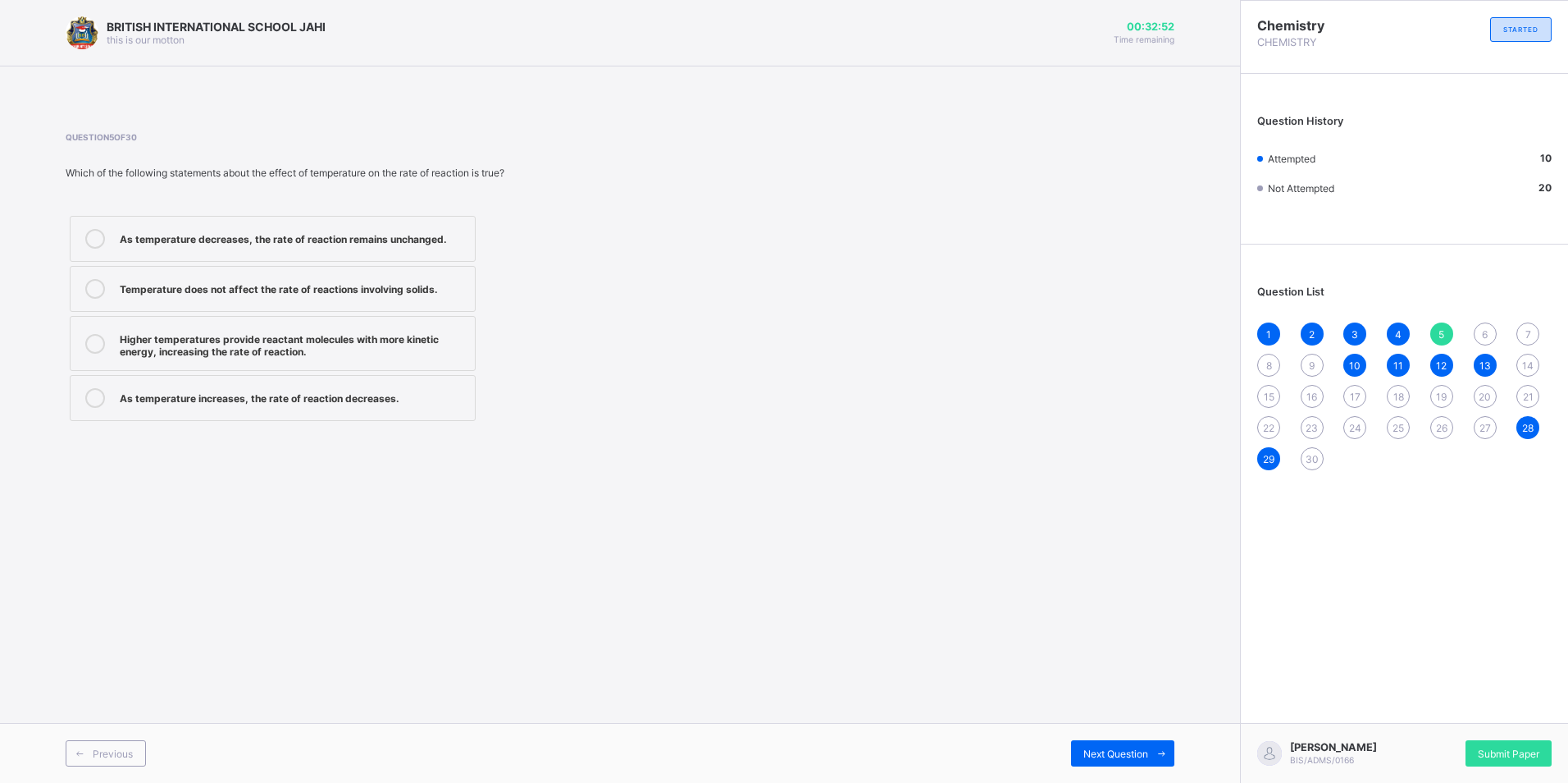
click at [318, 347] on div "Higher temperatures provide reactant molecules with more kinetic energy, increa…" at bounding box center [293, 343] width 346 height 29
click at [1086, 754] on span "Next Question" at bounding box center [1116, 753] width 65 height 13
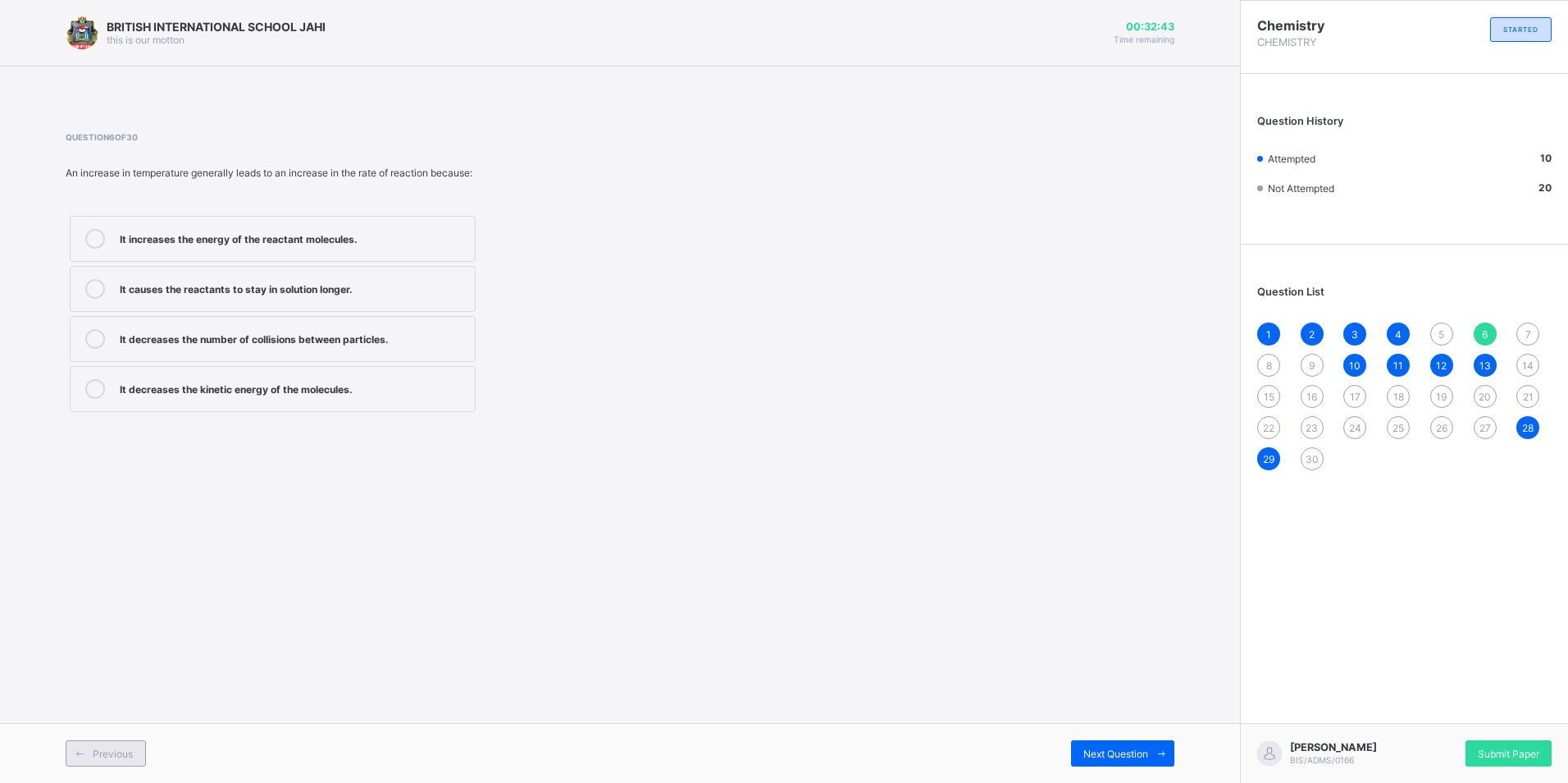
click at [93, 754] on span "Previous" at bounding box center [112, 753] width 40 height 13
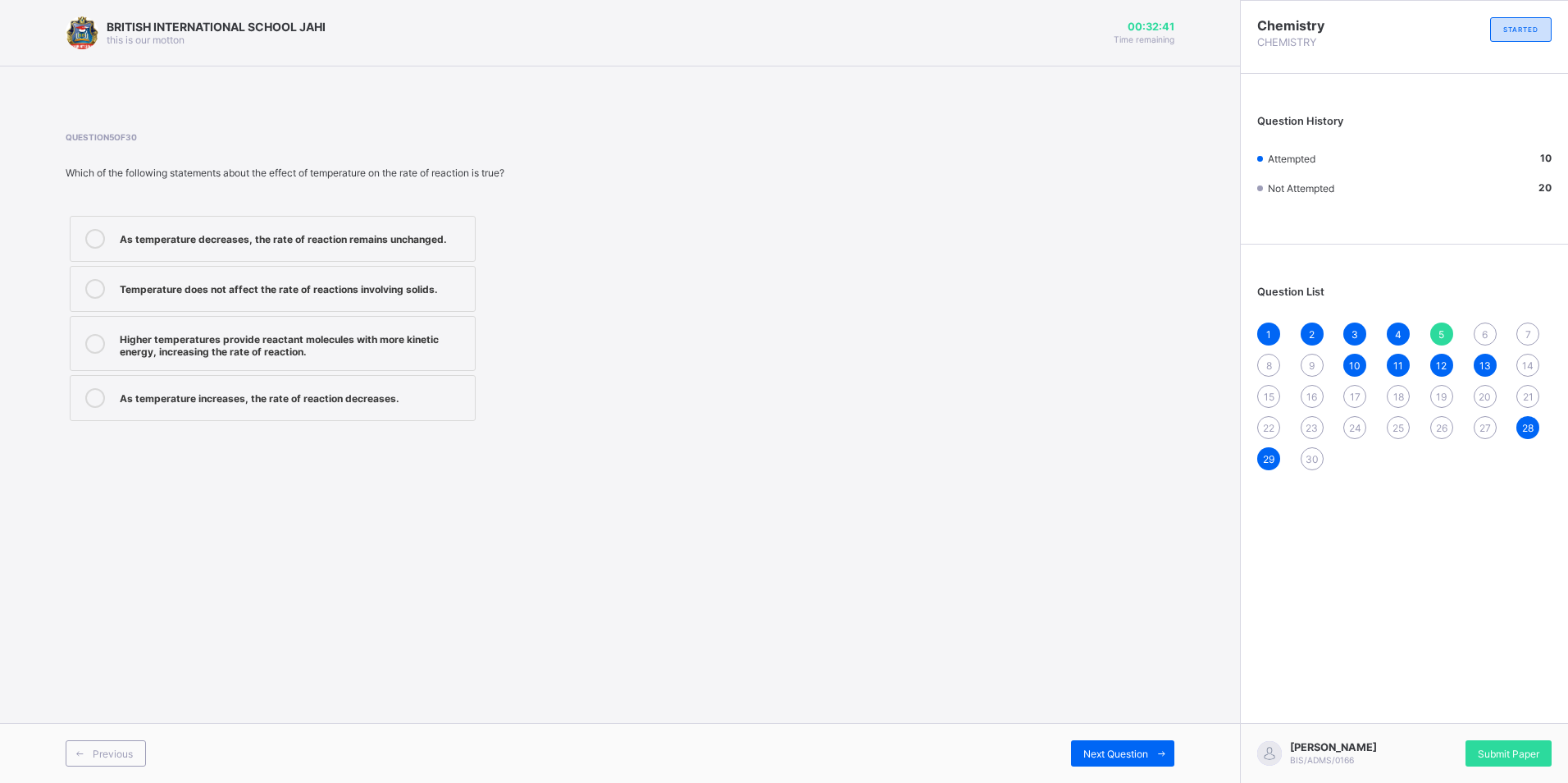
click at [163, 341] on div "Higher temperatures provide reactant molecules with more kinetic energy, increa…" at bounding box center [293, 343] width 346 height 29
click at [1142, 751] on span "Next Question" at bounding box center [1116, 753] width 65 height 13
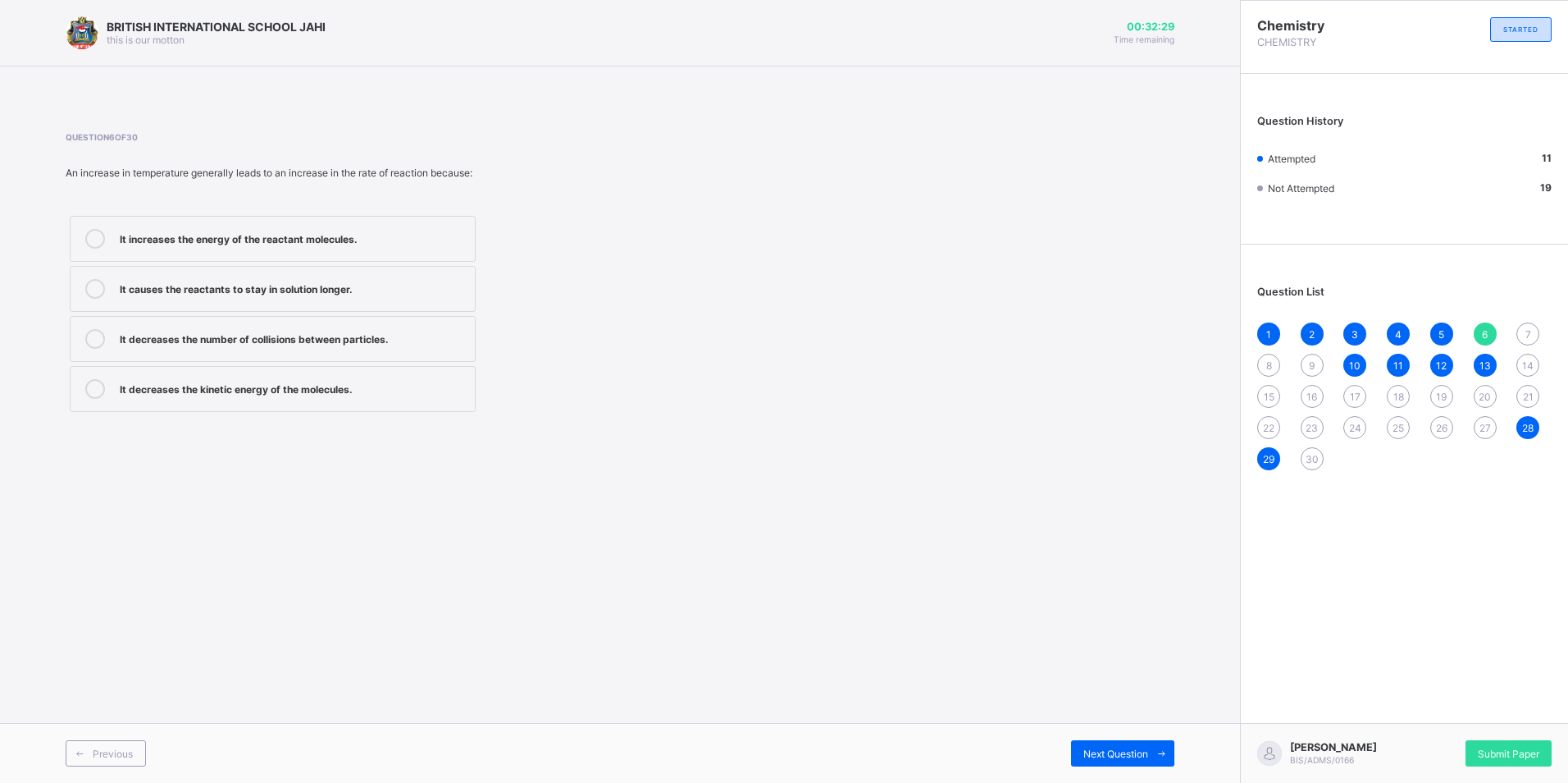
click at [284, 238] on div "It increases the energy of the reactant molecules." at bounding box center [293, 237] width 346 height 16
click at [1110, 761] on div "Next Question" at bounding box center [1122, 752] width 103 height 26
click at [245, 394] on div "Concentration and temperature" at bounding box center [293, 387] width 346 height 16
click at [102, 385] on icon at bounding box center [95, 389] width 20 height 20
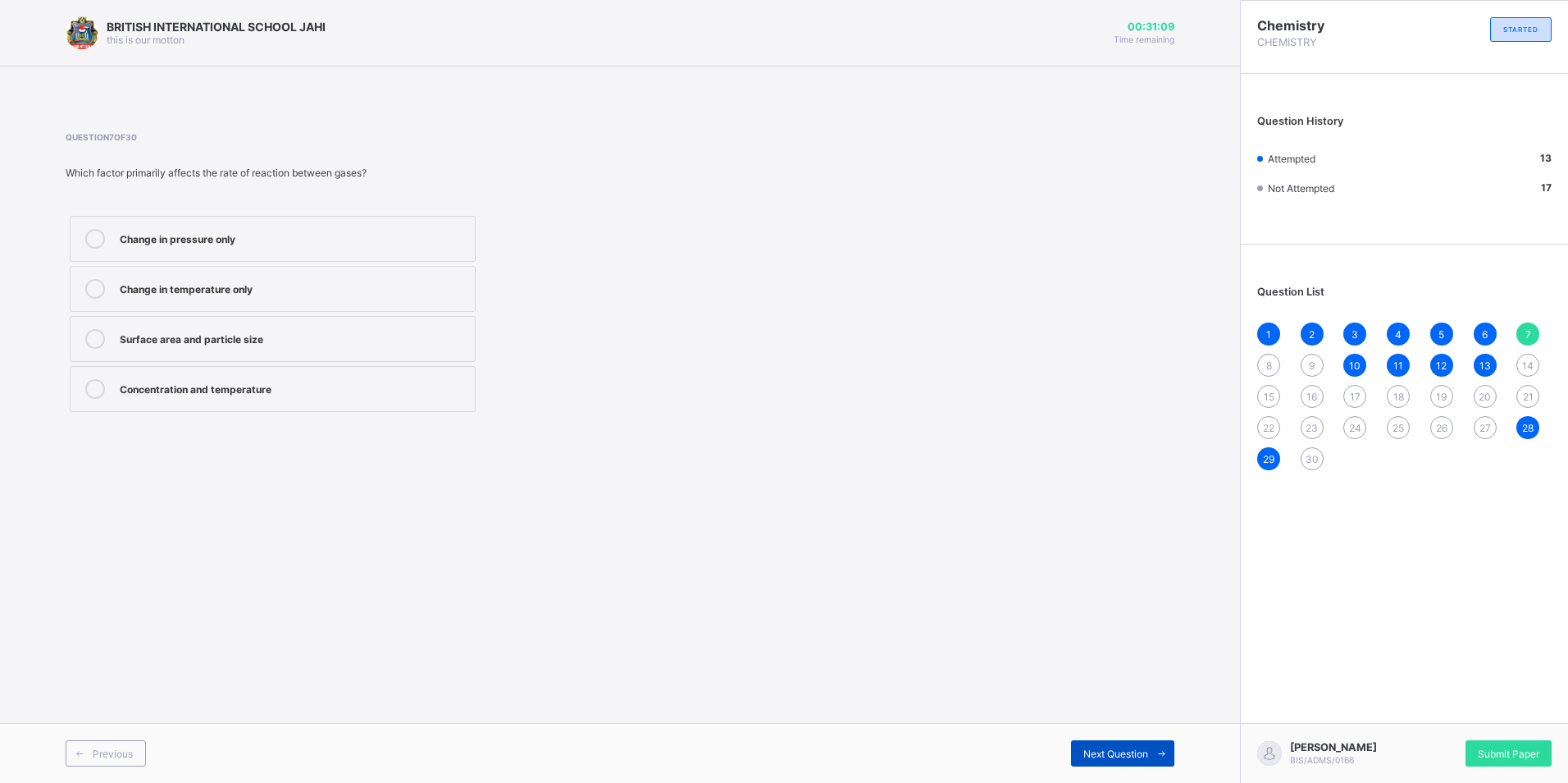
click at [1126, 749] on span "Next Question" at bounding box center [1116, 753] width 65 height 13
click at [264, 335] on div "It increases the rate of reaction without being consumed." at bounding box center [293, 337] width 346 height 16
click at [1107, 745] on div "Next Question" at bounding box center [1122, 752] width 103 height 26
click at [196, 289] on div "Increased concentration of reactants" at bounding box center [293, 287] width 346 height 16
click at [1102, 748] on span "Next Question" at bounding box center [1116, 753] width 65 height 13
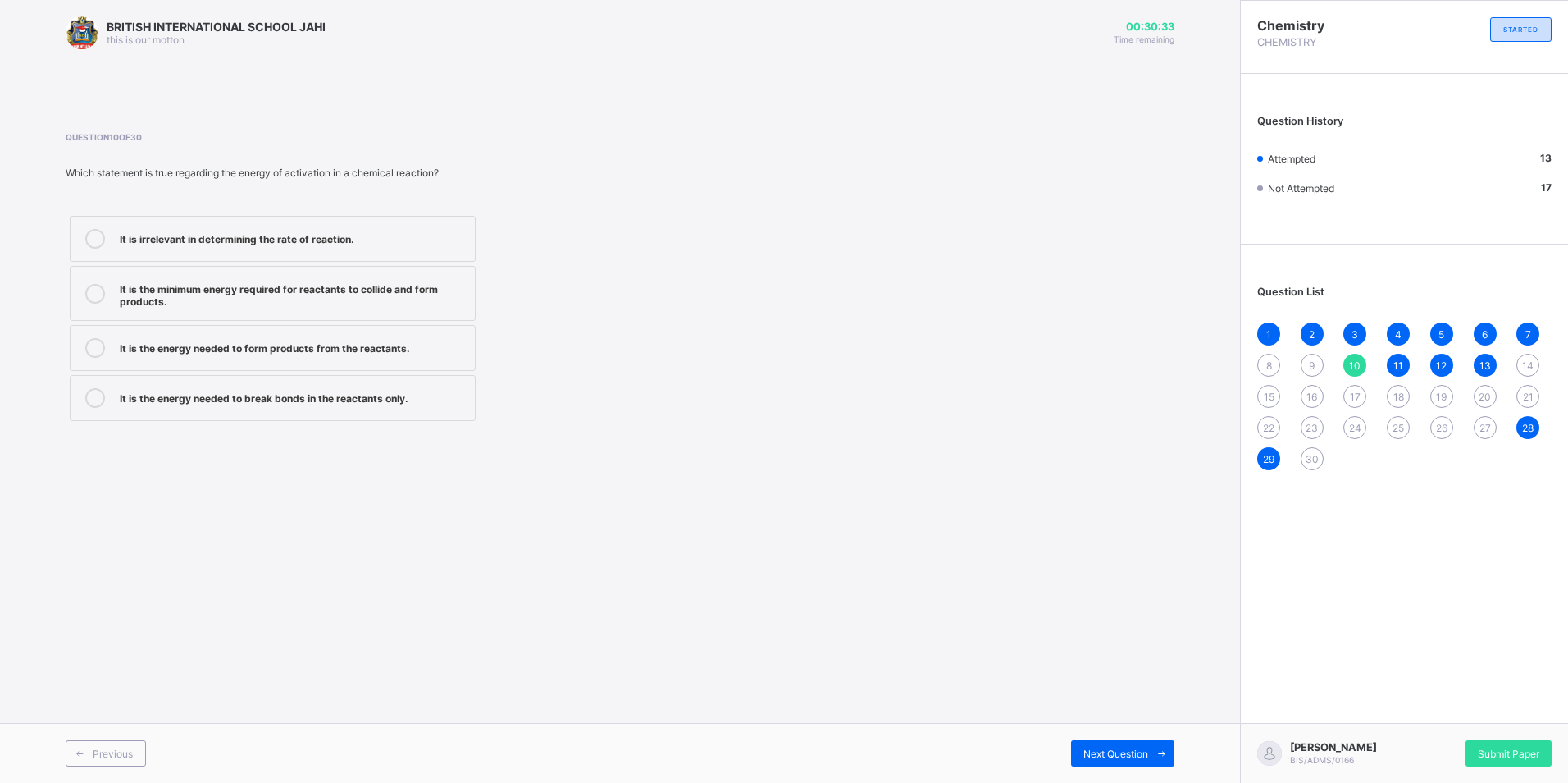
click at [1525, 363] on span "14" at bounding box center [1528, 365] width 12 height 13
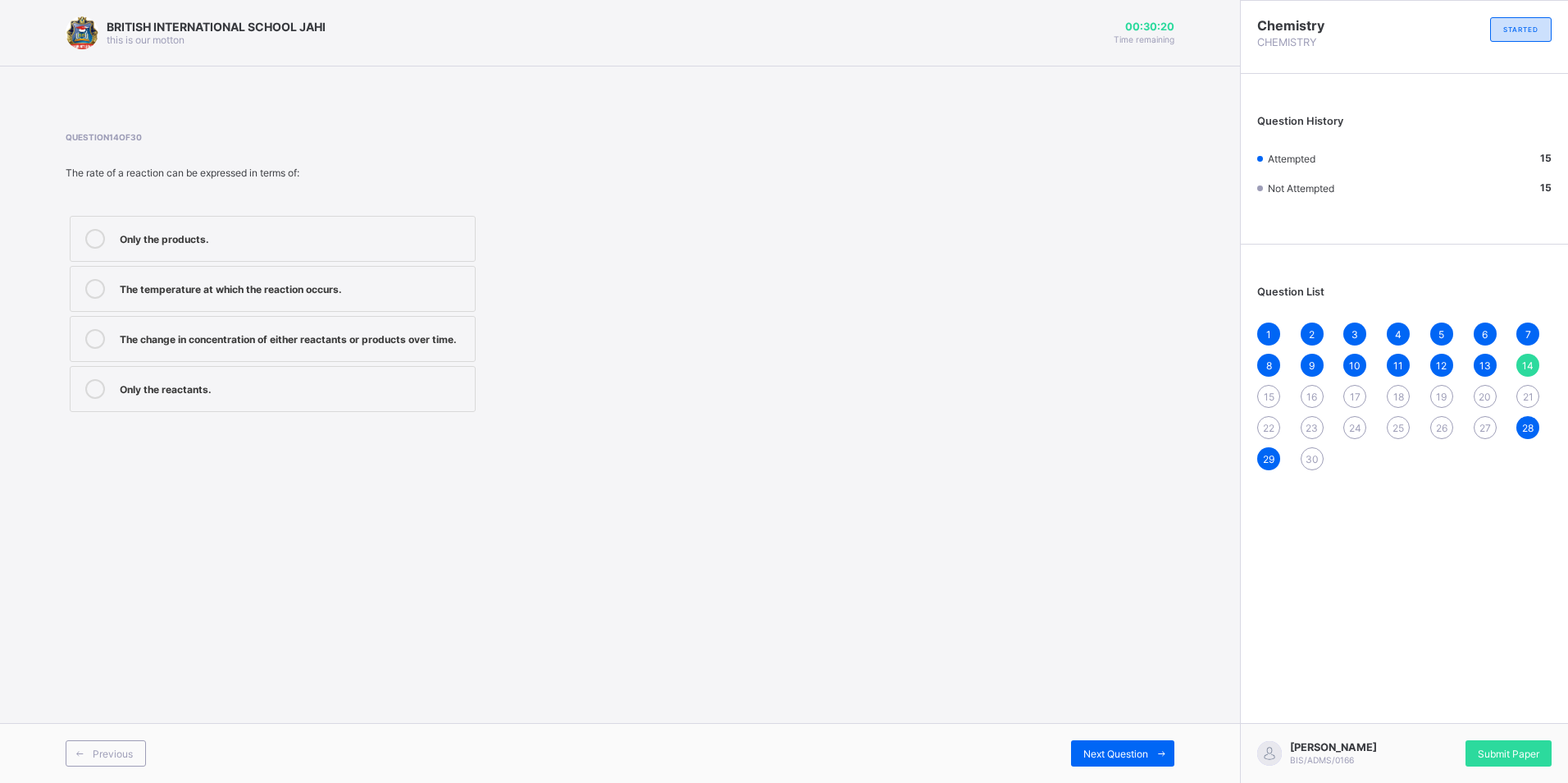
click at [235, 339] on div "The change in concentration of either reactants or products over time." at bounding box center [293, 337] width 346 height 16
click at [1130, 749] on span "Next Question" at bounding box center [1116, 753] width 65 height 13
click at [288, 331] on div "The change in concentration of a reactant or product per unit time." at bounding box center [293, 337] width 346 height 16
click at [1112, 752] on span "Next Question" at bounding box center [1116, 753] width 65 height 13
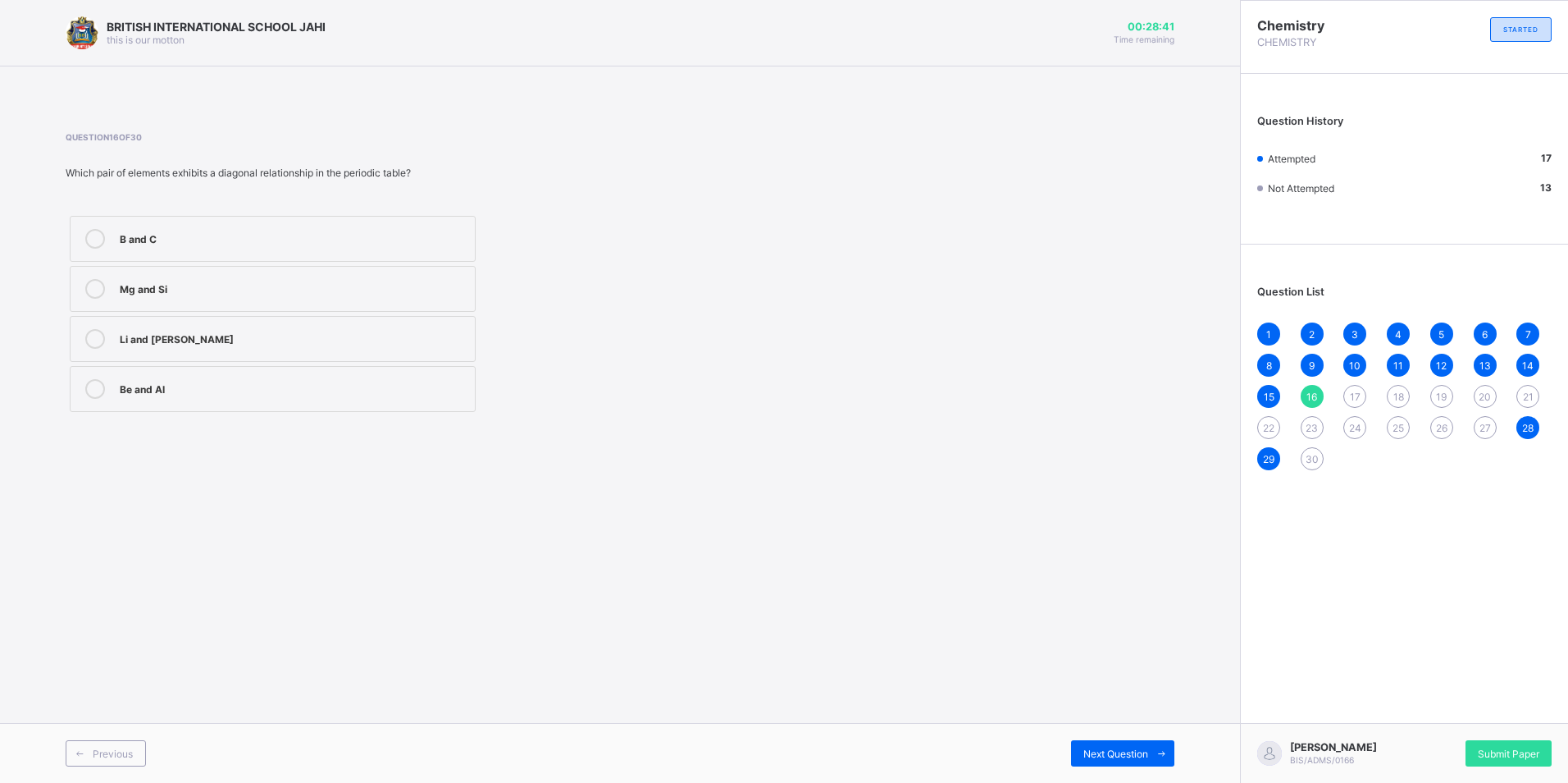
click at [162, 378] on label "Be and Al" at bounding box center [273, 388] width 406 height 46
click at [1143, 745] on div "Next Question" at bounding box center [1122, 752] width 103 height 26
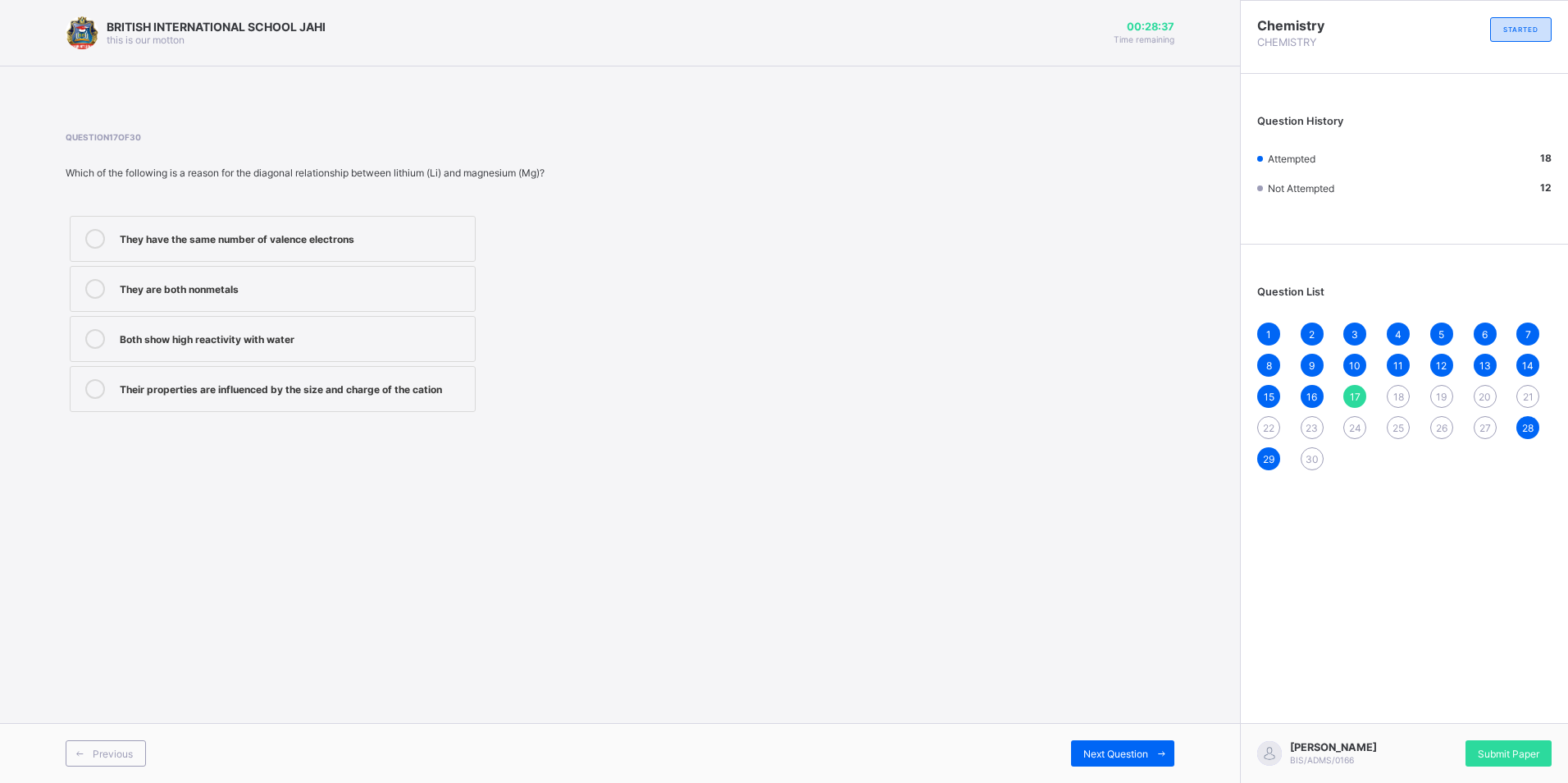
click at [1399, 365] on span "11" at bounding box center [1397, 365] width 10 height 13
click at [1440, 365] on span "12" at bounding box center [1441, 365] width 11 height 13
click at [1492, 363] on div "13" at bounding box center [1485, 365] width 23 height 23
click at [1530, 362] on span "14" at bounding box center [1528, 365] width 12 height 13
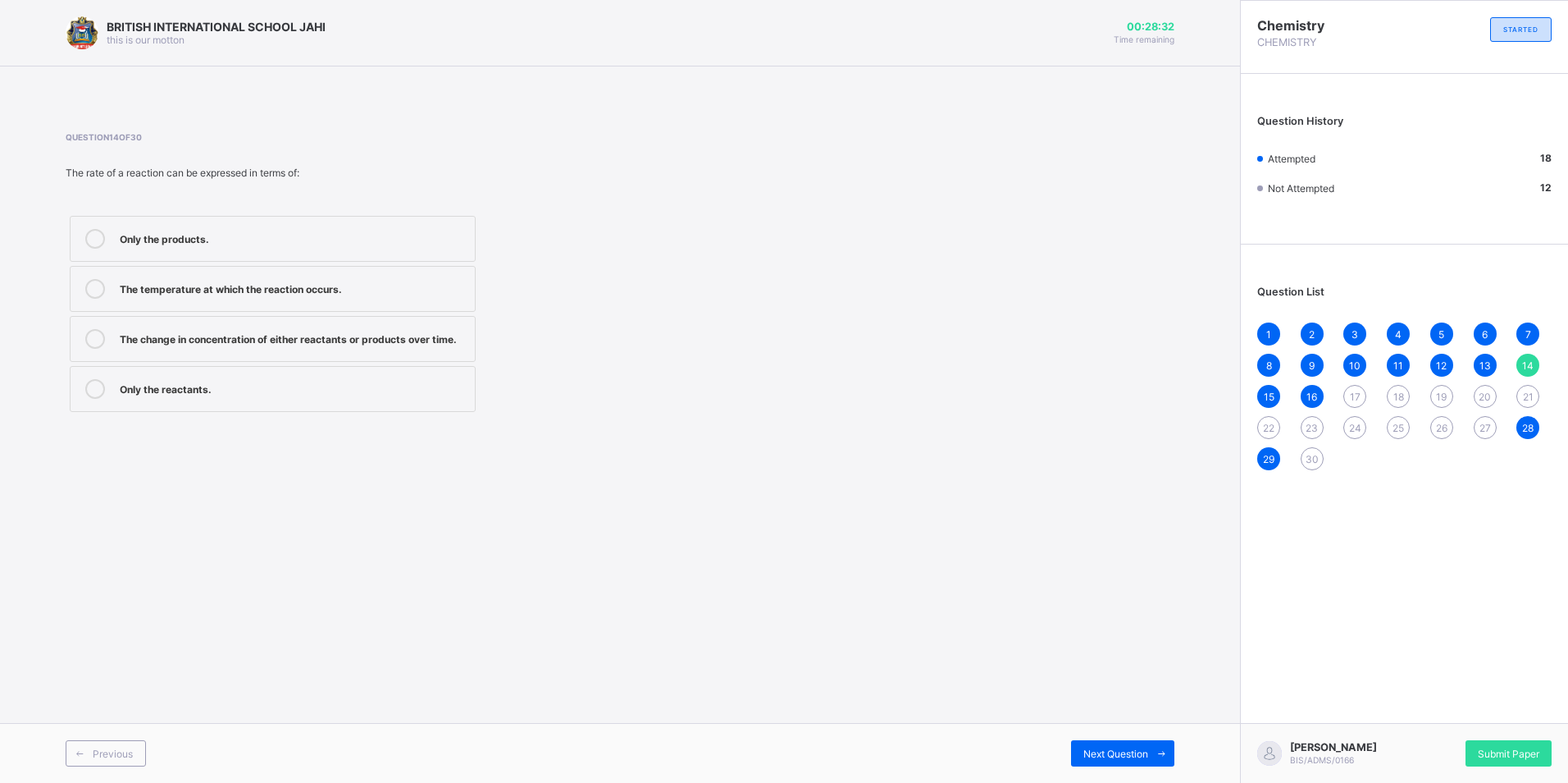
click at [1267, 394] on span "15" at bounding box center [1269, 397] width 11 height 13
click at [1312, 391] on span "16" at bounding box center [1311, 397] width 11 height 13
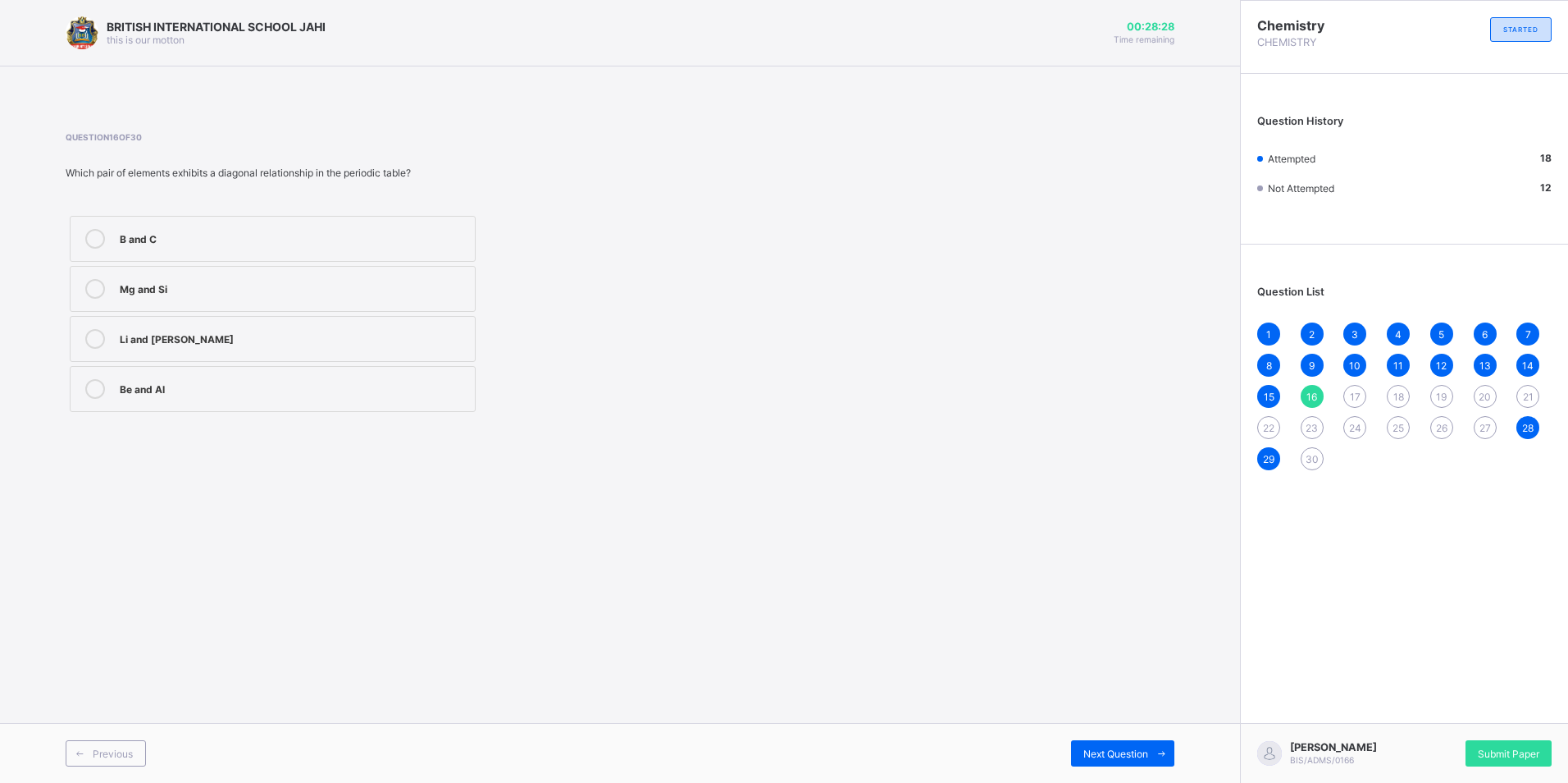
click at [1353, 393] on span "17" at bounding box center [1355, 397] width 11 height 13
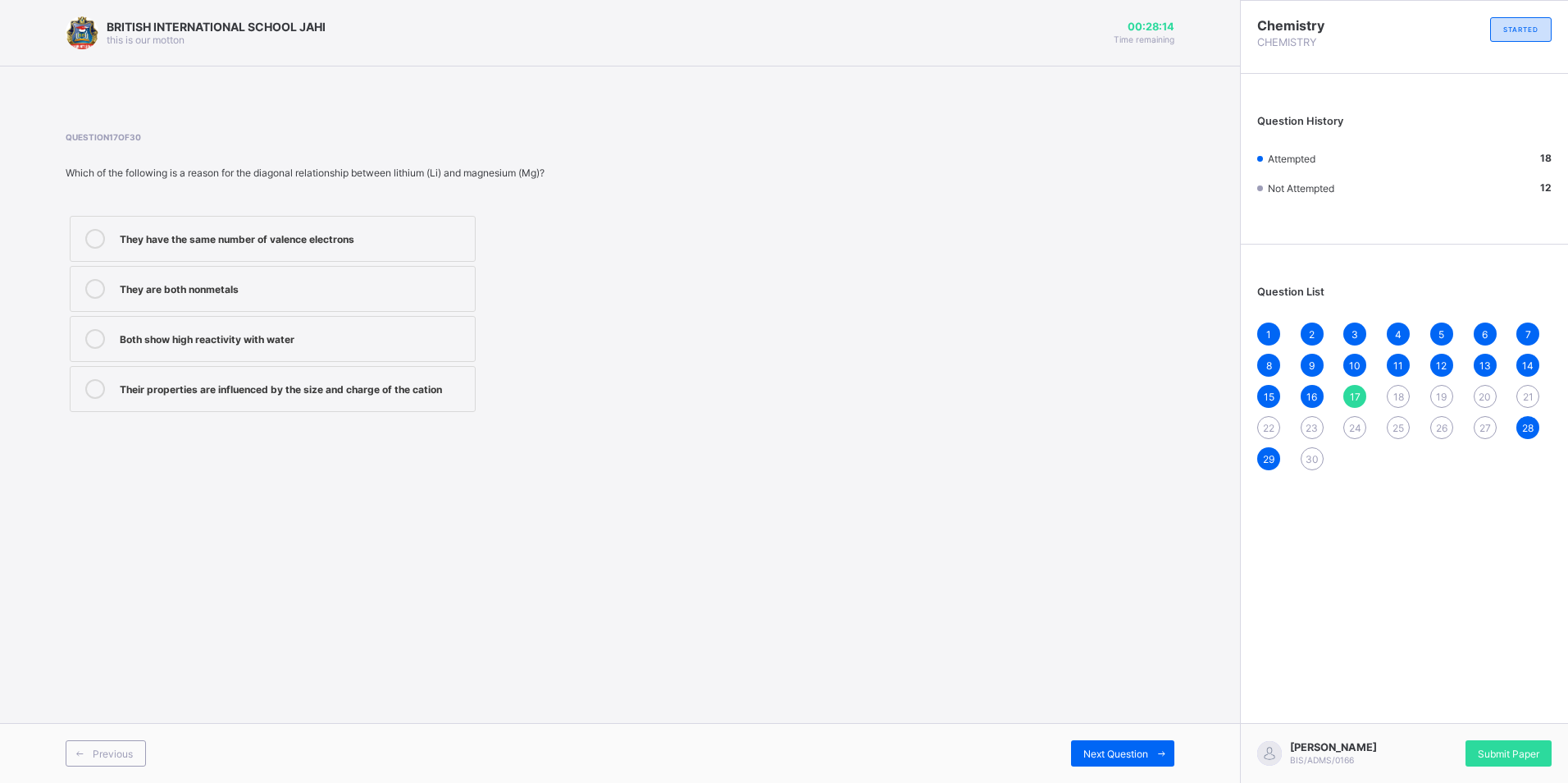
click at [311, 392] on div "Their properties are influenced by the size and charge of the cation" at bounding box center [293, 387] width 346 height 16
drag, startPoint x: 1091, startPoint y: 752, endPoint x: 977, endPoint y: 691, distance: 129.3
click at [1088, 752] on span "Next Question" at bounding box center [1116, 753] width 65 height 13
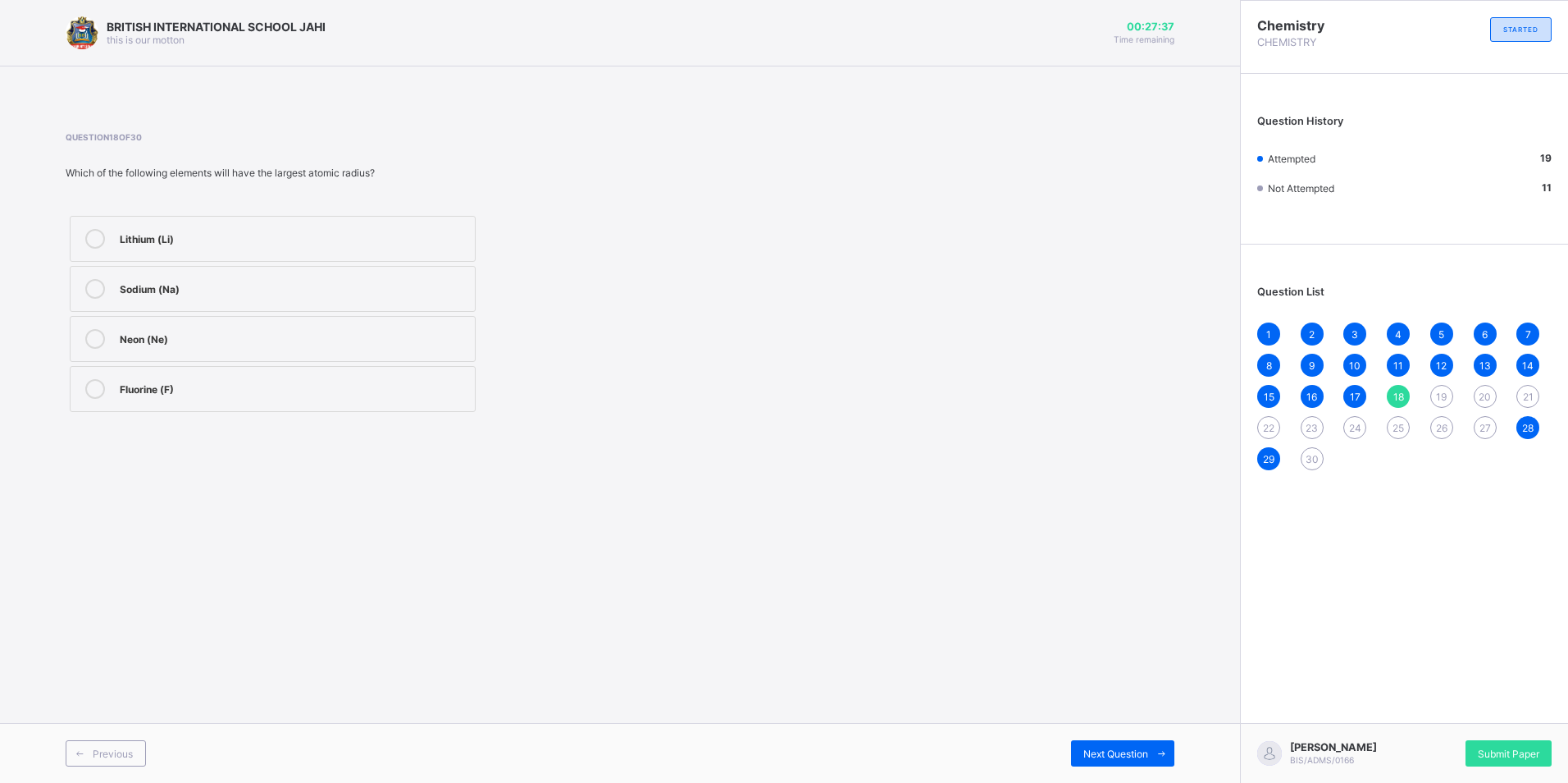
click at [93, 285] on icon at bounding box center [95, 289] width 20 height 20
click at [1134, 750] on span "Next Question" at bounding box center [1116, 753] width 65 height 13
click at [311, 337] on div "It decreases" at bounding box center [293, 337] width 346 height 16
click at [1137, 749] on span "Next Question" at bounding box center [1116, 753] width 65 height 13
click at [246, 242] on div "Ionization energy" at bounding box center [293, 237] width 346 height 16
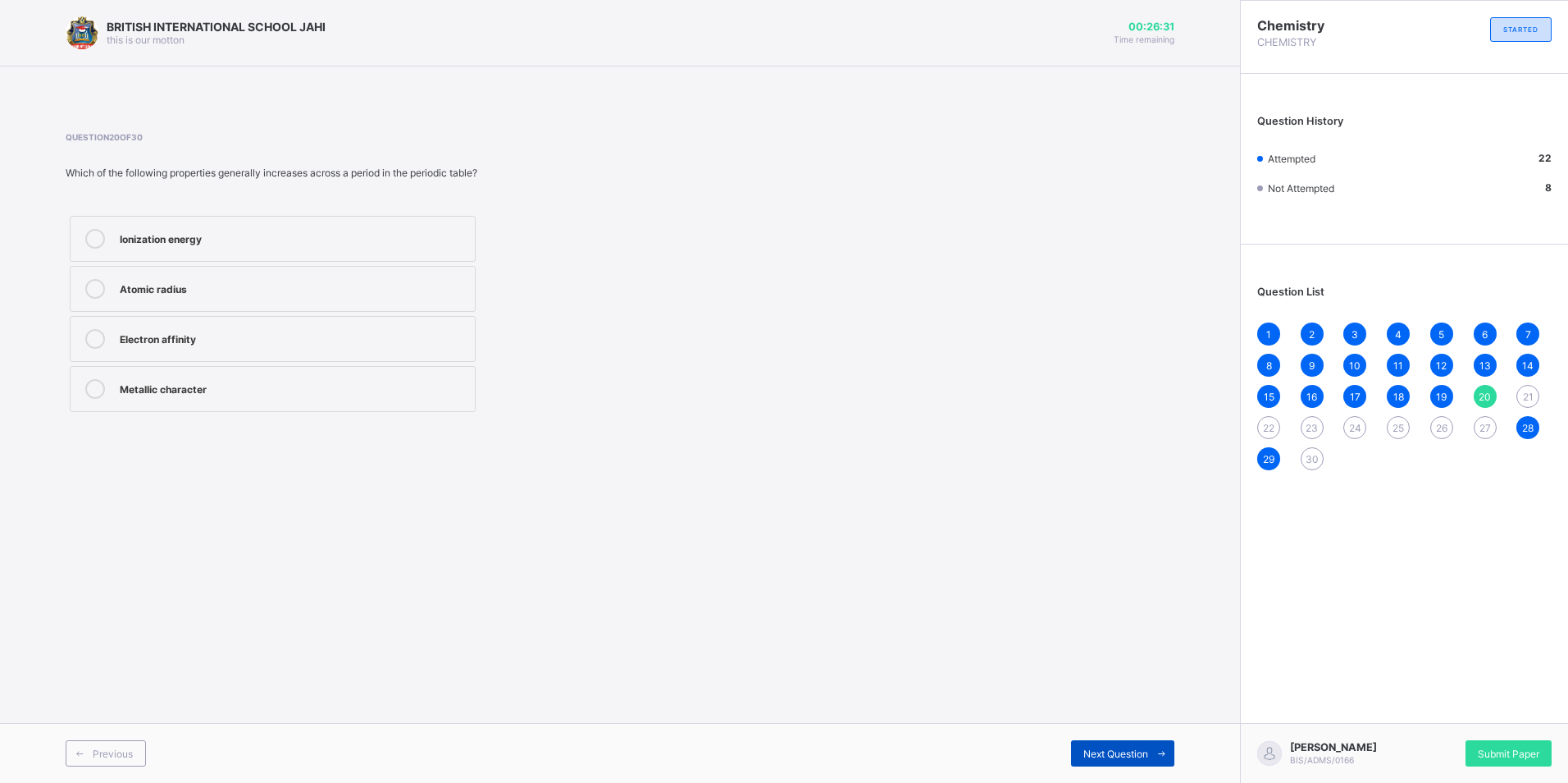
click at [1120, 747] on span "Next Question" at bounding box center [1116, 753] width 65 height 13
click at [155, 334] on div "d-block" at bounding box center [293, 337] width 346 height 16
click at [1093, 747] on span "Next Question" at bounding box center [1116, 753] width 65 height 13
drag, startPoint x: 267, startPoint y: 237, endPoint x: 279, endPoint y: 234, distance: 12.4
click at [267, 237] on div "Sodium (Na)" at bounding box center [293, 237] width 346 height 16
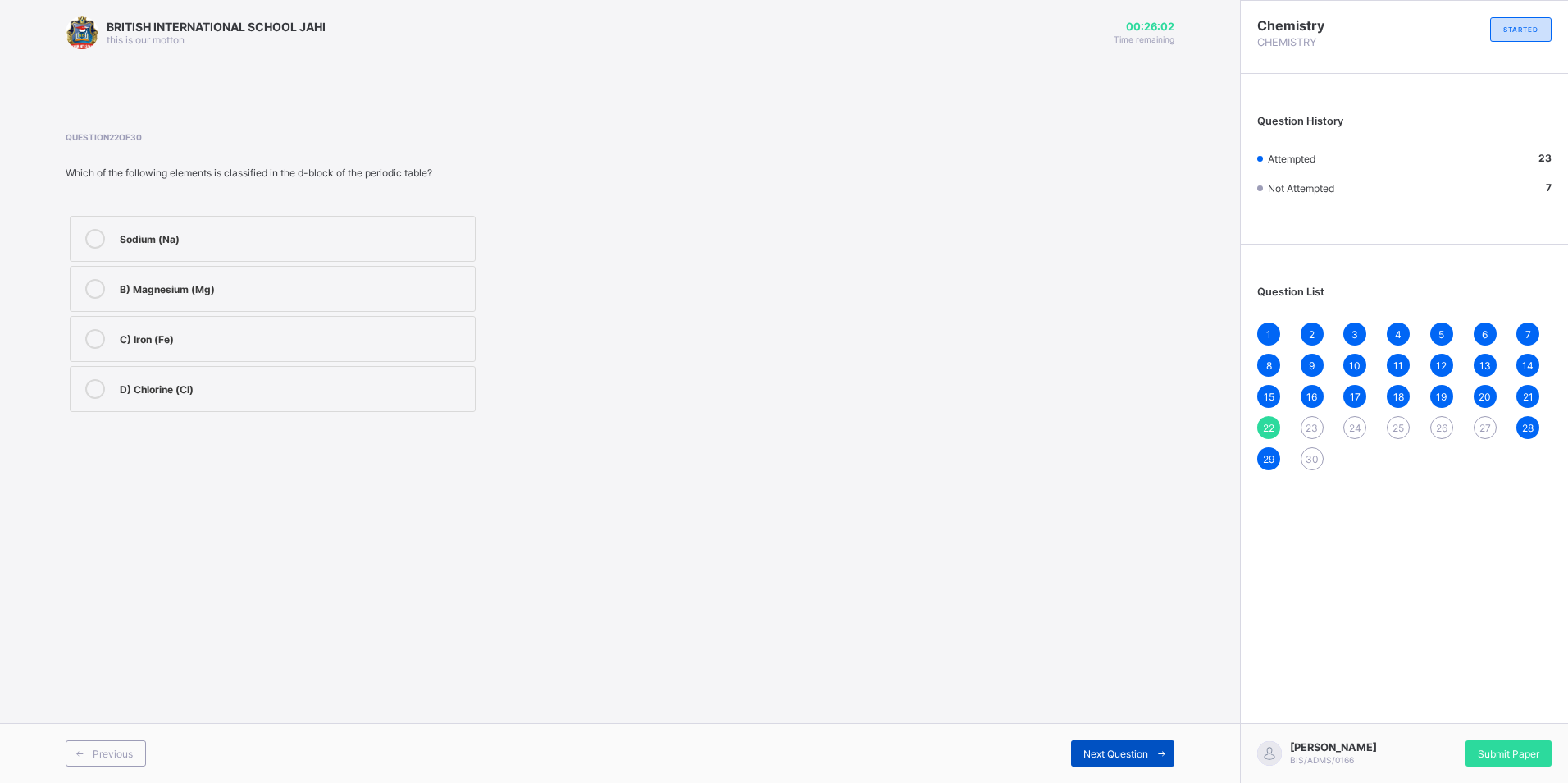
click at [1096, 749] on span "Next Question" at bounding box center [1116, 753] width 65 height 13
click at [313, 242] on div "Bromine (Br)" at bounding box center [293, 237] width 346 height 16
click at [1132, 748] on span "Next Question" at bounding box center [1116, 753] width 65 height 13
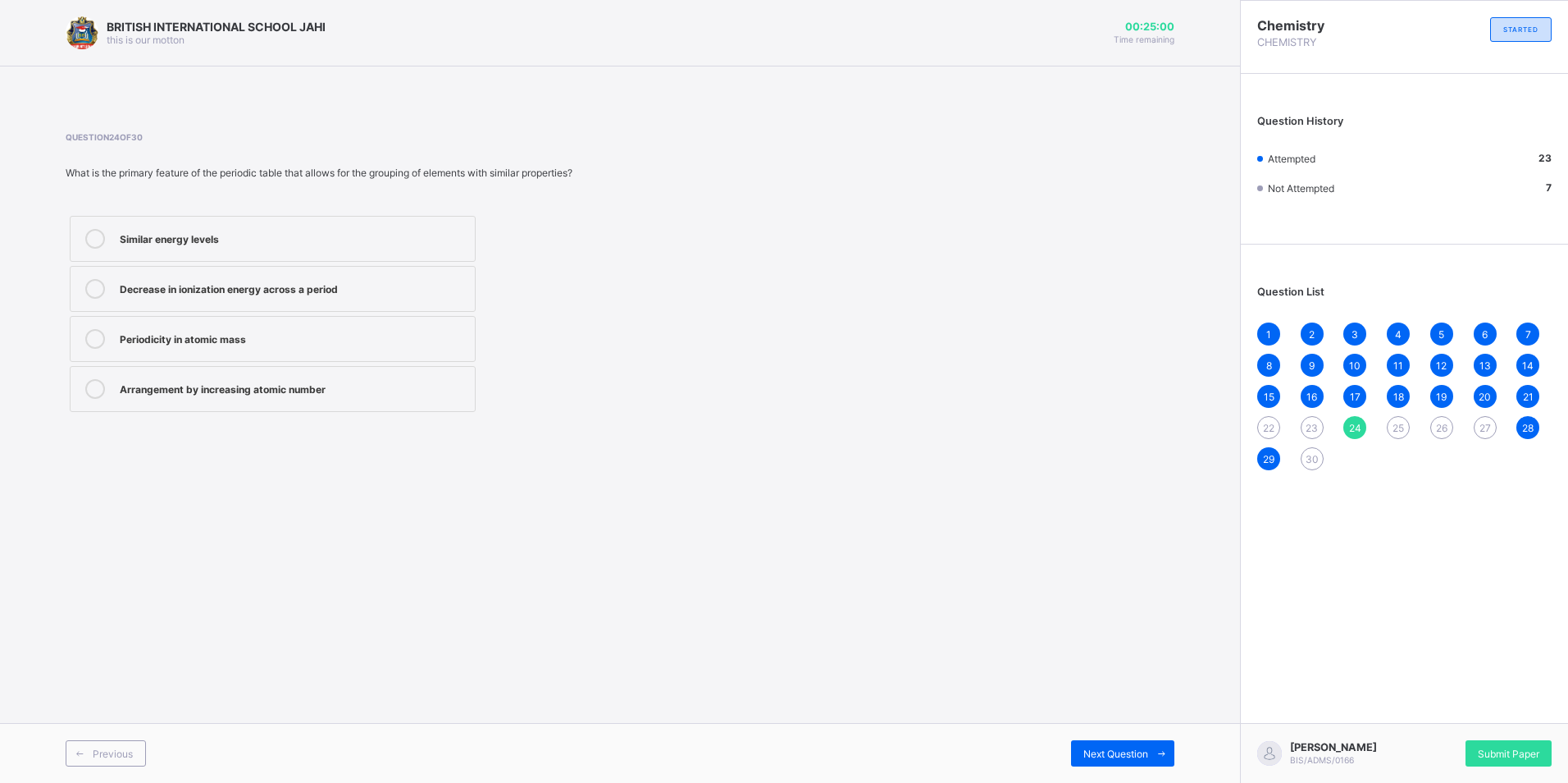
click at [292, 376] on label "Arrangement by increasing atomic number" at bounding box center [273, 388] width 406 height 46
click at [1128, 748] on span "Next Question" at bounding box center [1116, 753] width 65 height 13
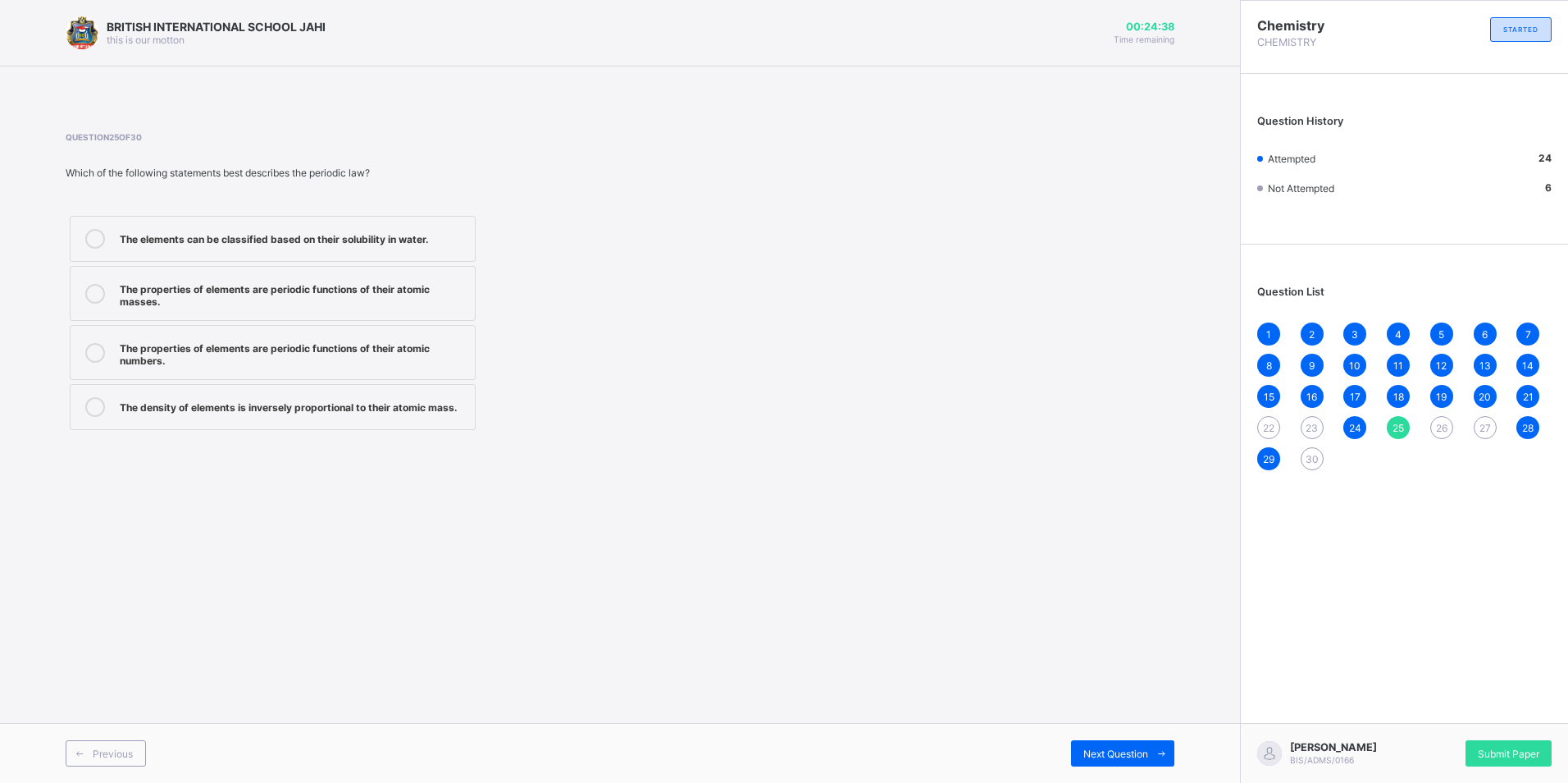
click at [375, 284] on div "The properties of elements are periodic functions of their atomic masses." at bounding box center [293, 294] width 346 height 29
click at [297, 349] on div "The properties of elements are periodic functions of their atomic numbers." at bounding box center [293, 352] width 346 height 29
click at [1114, 747] on span "Next Question" at bounding box center [1116, 753] width 65 height 13
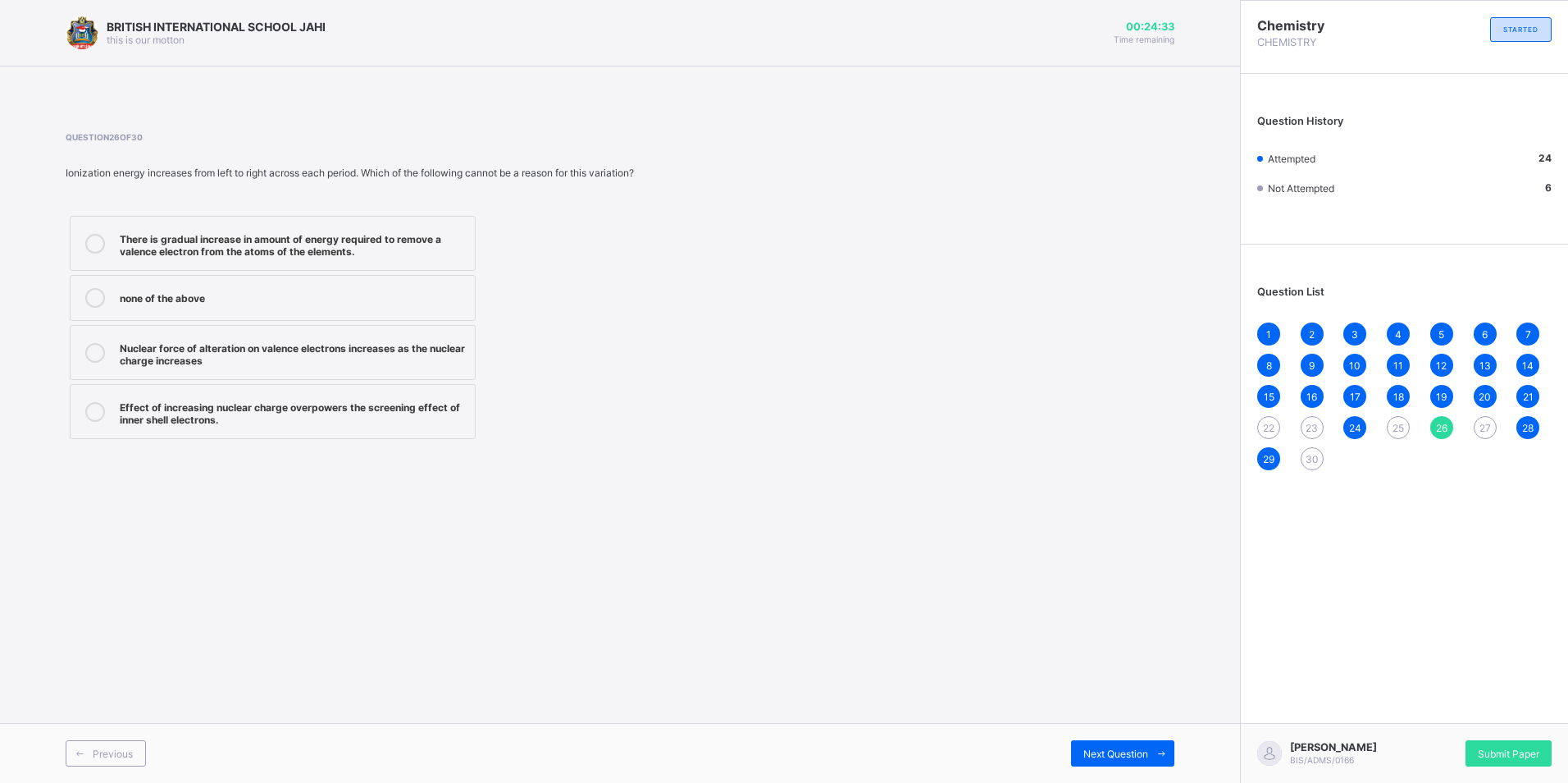
click at [1269, 422] on span "22" at bounding box center [1268, 428] width 12 height 13
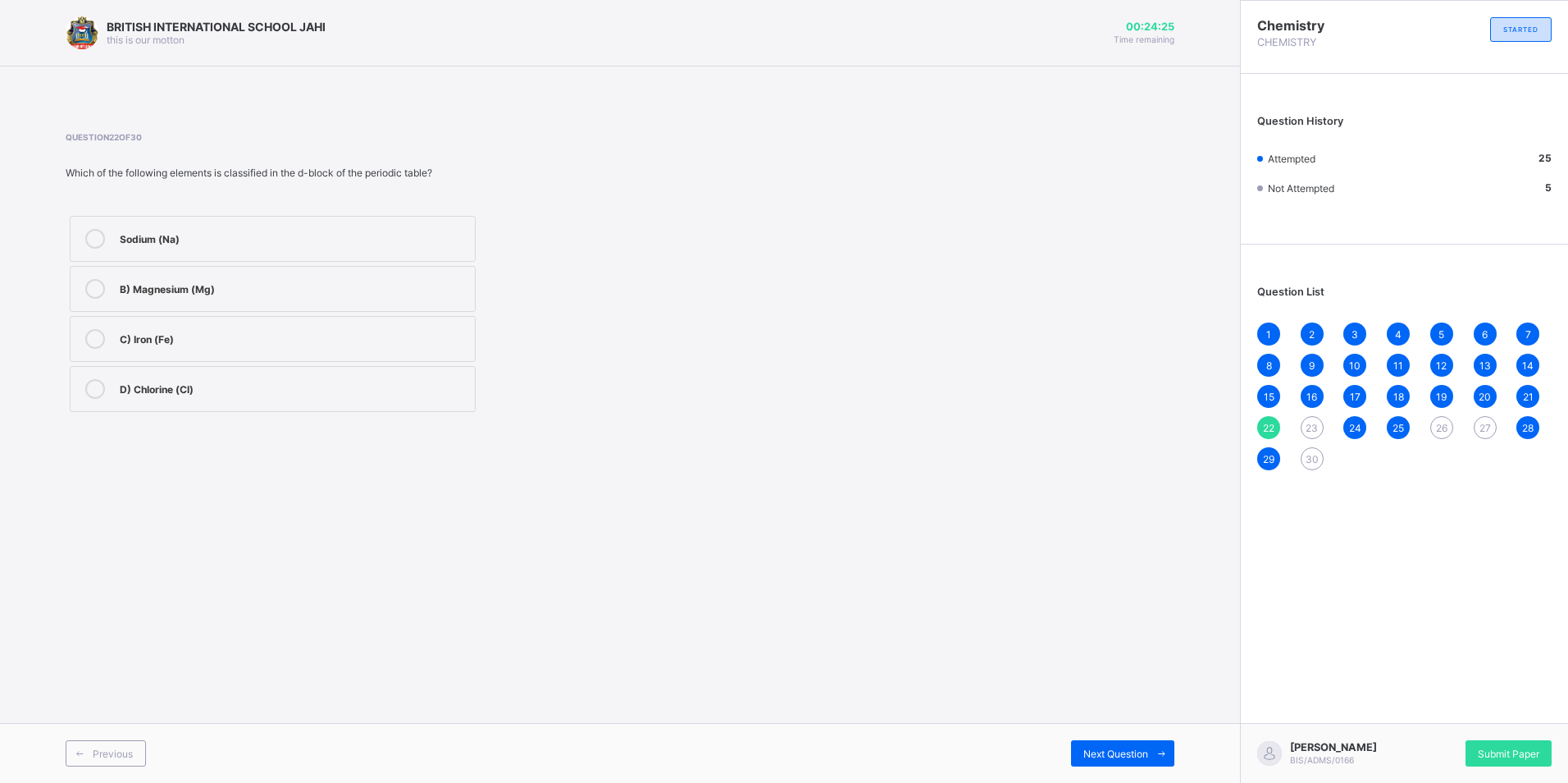
click at [274, 241] on div "Sodium (Na)" at bounding box center [293, 237] width 346 height 16
click at [1116, 748] on span "Next Question" at bounding box center [1116, 753] width 65 height 13
click at [286, 236] on div "Bromine (Br)" at bounding box center [293, 237] width 346 height 16
click at [1113, 750] on span "Next Question" at bounding box center [1116, 753] width 65 height 13
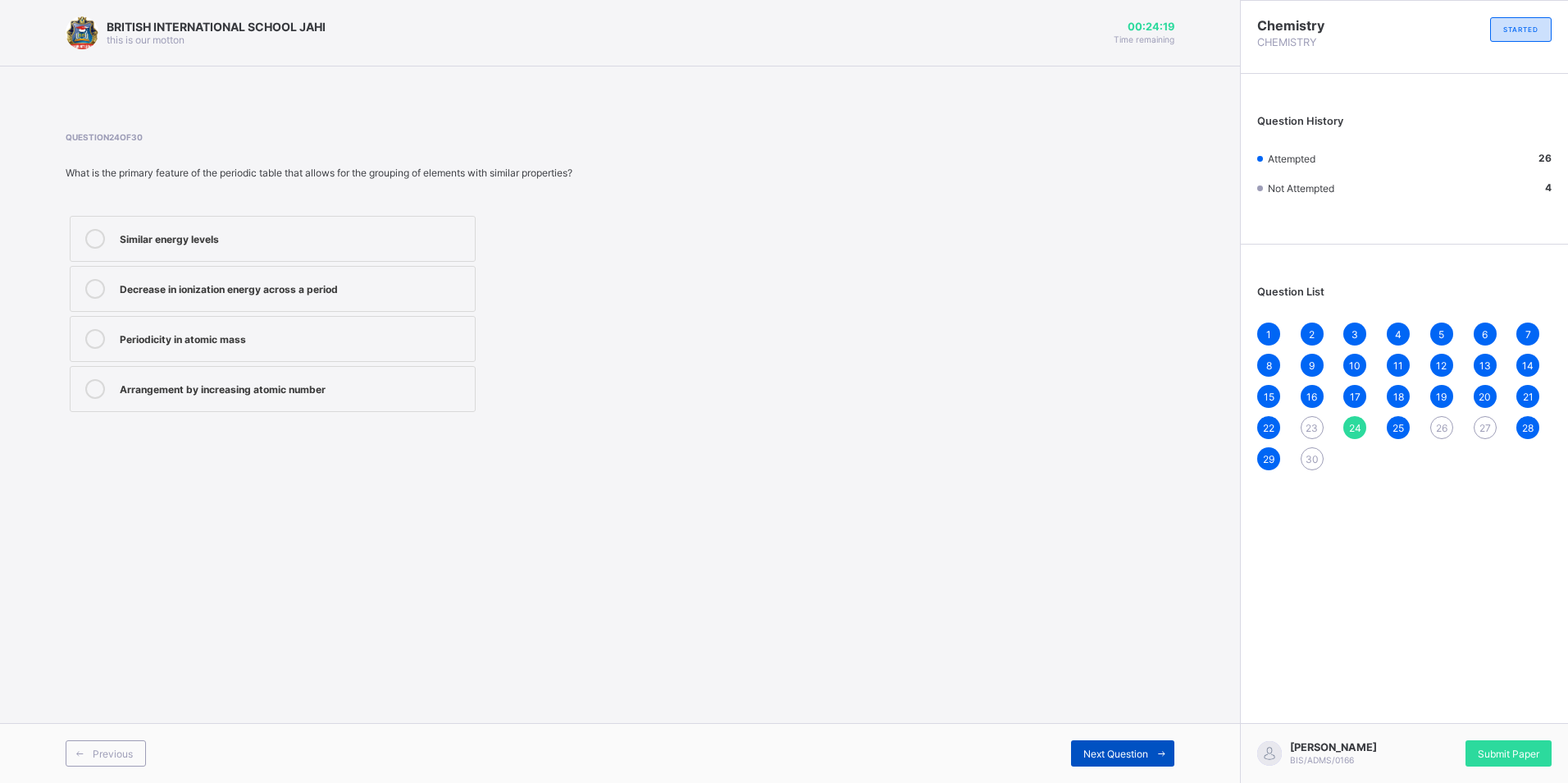
click at [1113, 749] on span "Next Question" at bounding box center [1116, 753] width 65 height 13
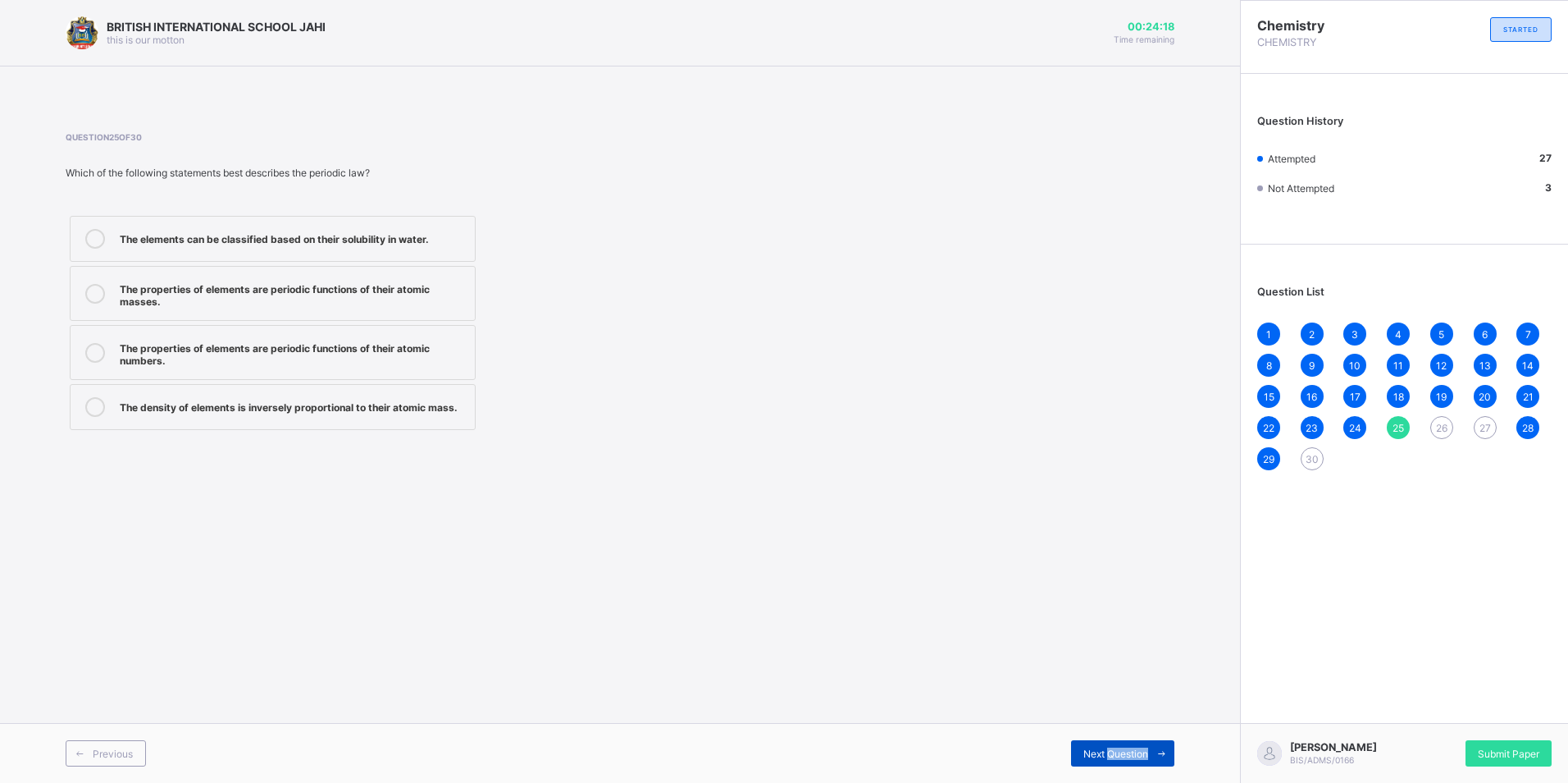
click at [1113, 748] on span "Next Question" at bounding box center [1116, 753] width 65 height 13
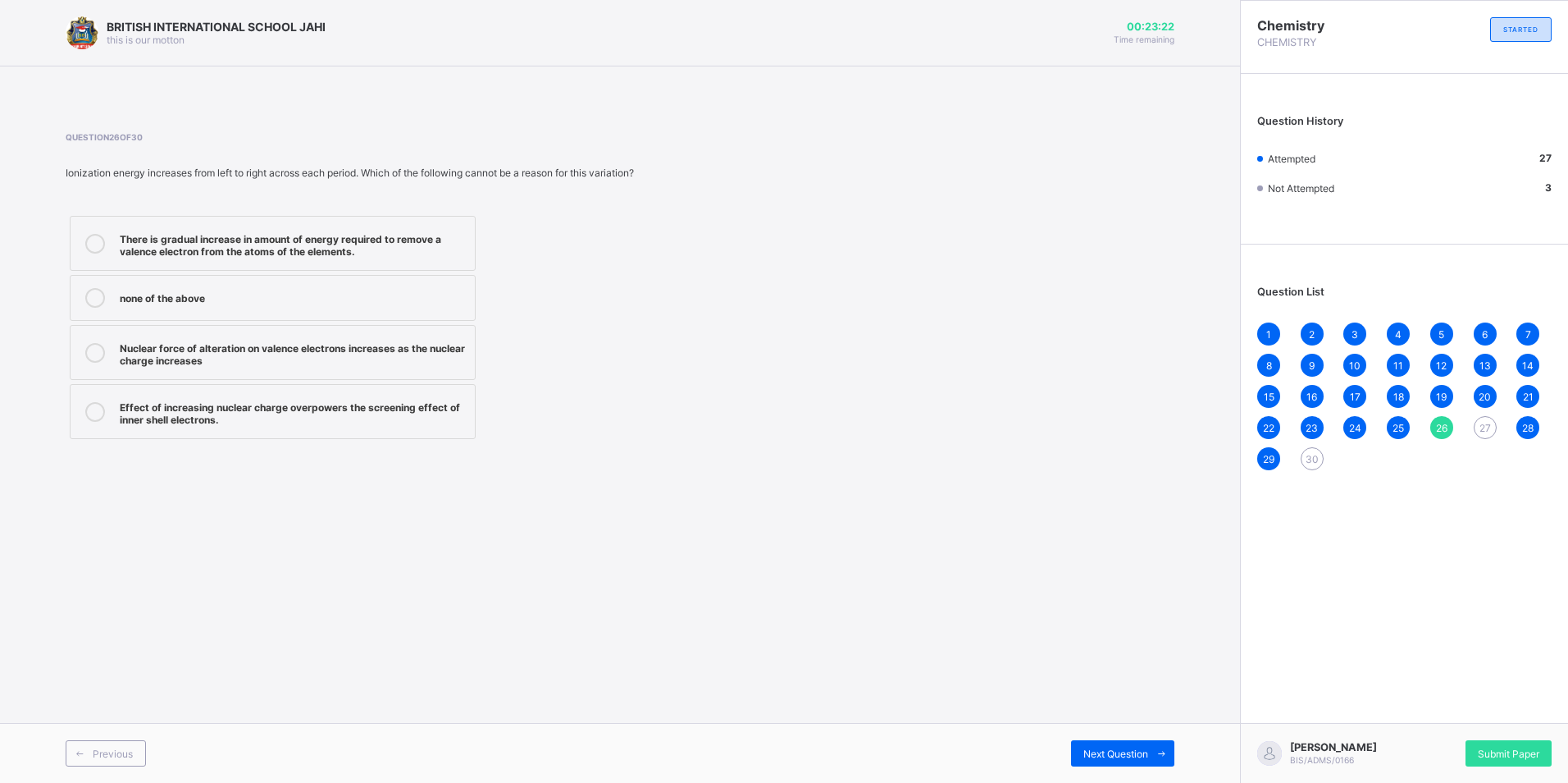
click at [311, 356] on div "Nuclear force of alteration on valence electrons increases as the nuclear charg…" at bounding box center [293, 352] width 346 height 29
click at [183, 292] on div "none of the above" at bounding box center [293, 296] width 346 height 16
click at [1126, 751] on span "Next Question" at bounding box center [1116, 753] width 65 height 13
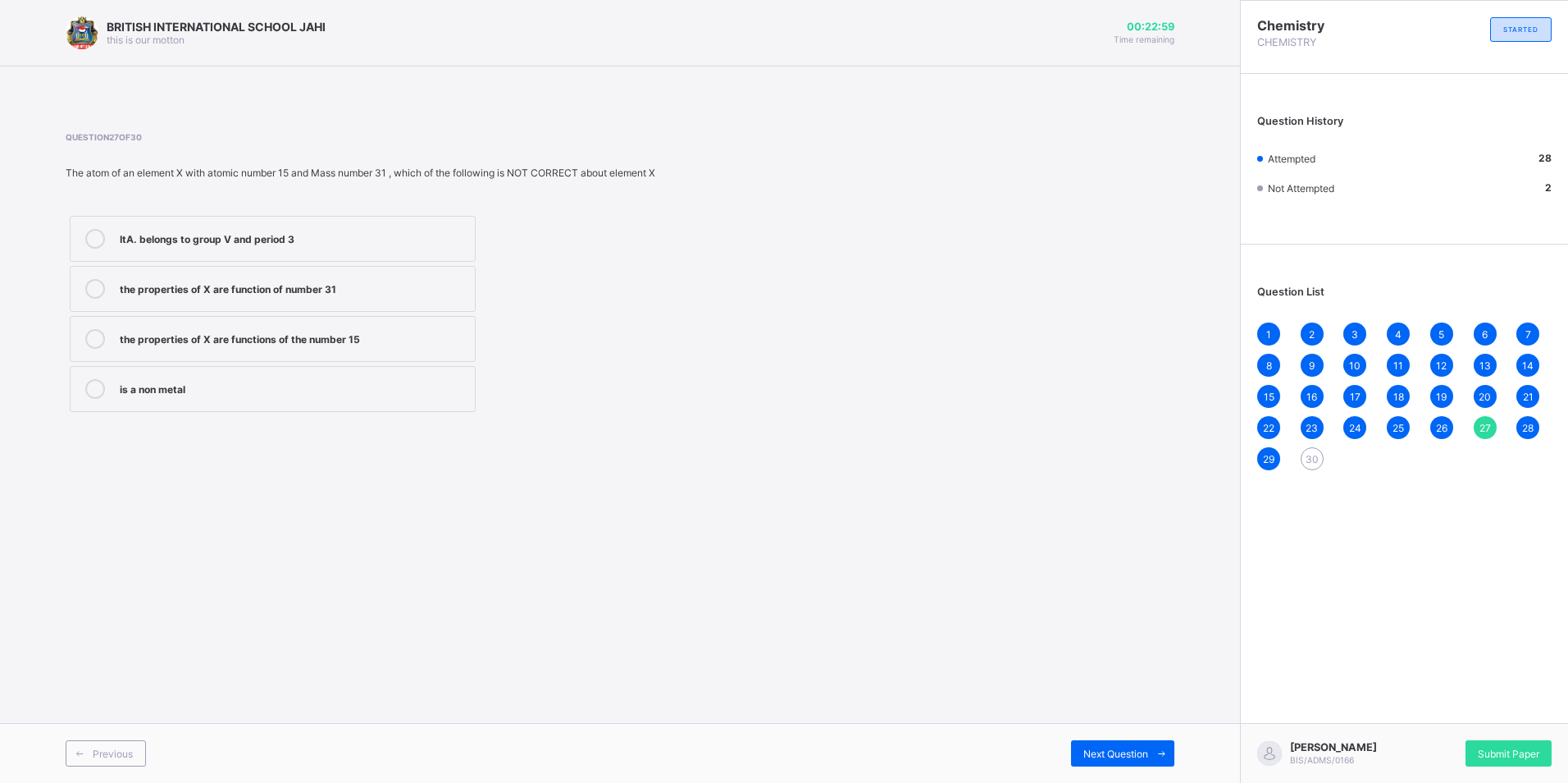
click at [1311, 462] on span "30" at bounding box center [1311, 459] width 13 height 13
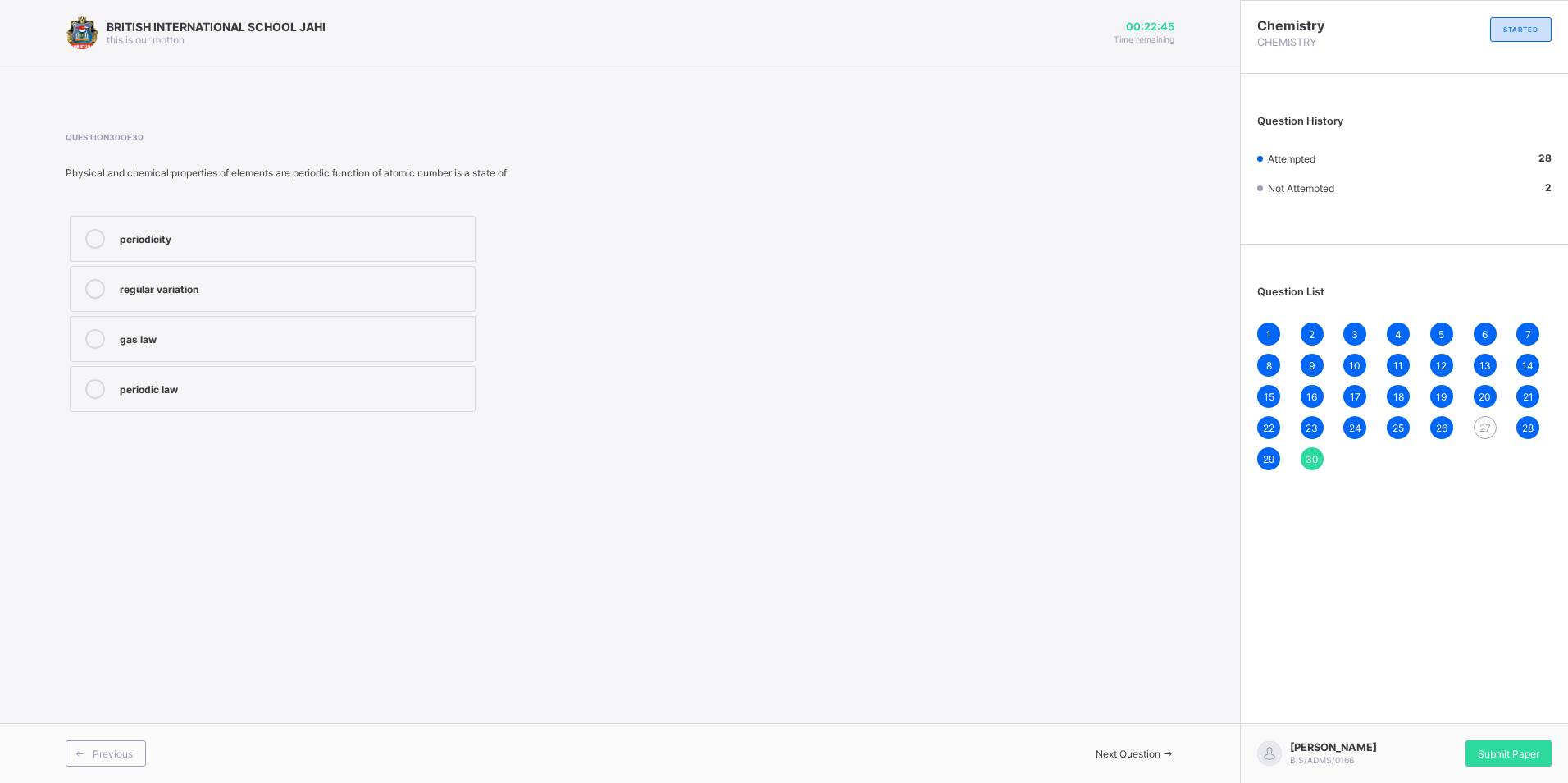
click at [235, 387] on div "periodic law" at bounding box center [293, 387] width 346 height 16
click at [1484, 428] on span "27" at bounding box center [1485, 428] width 12 height 13
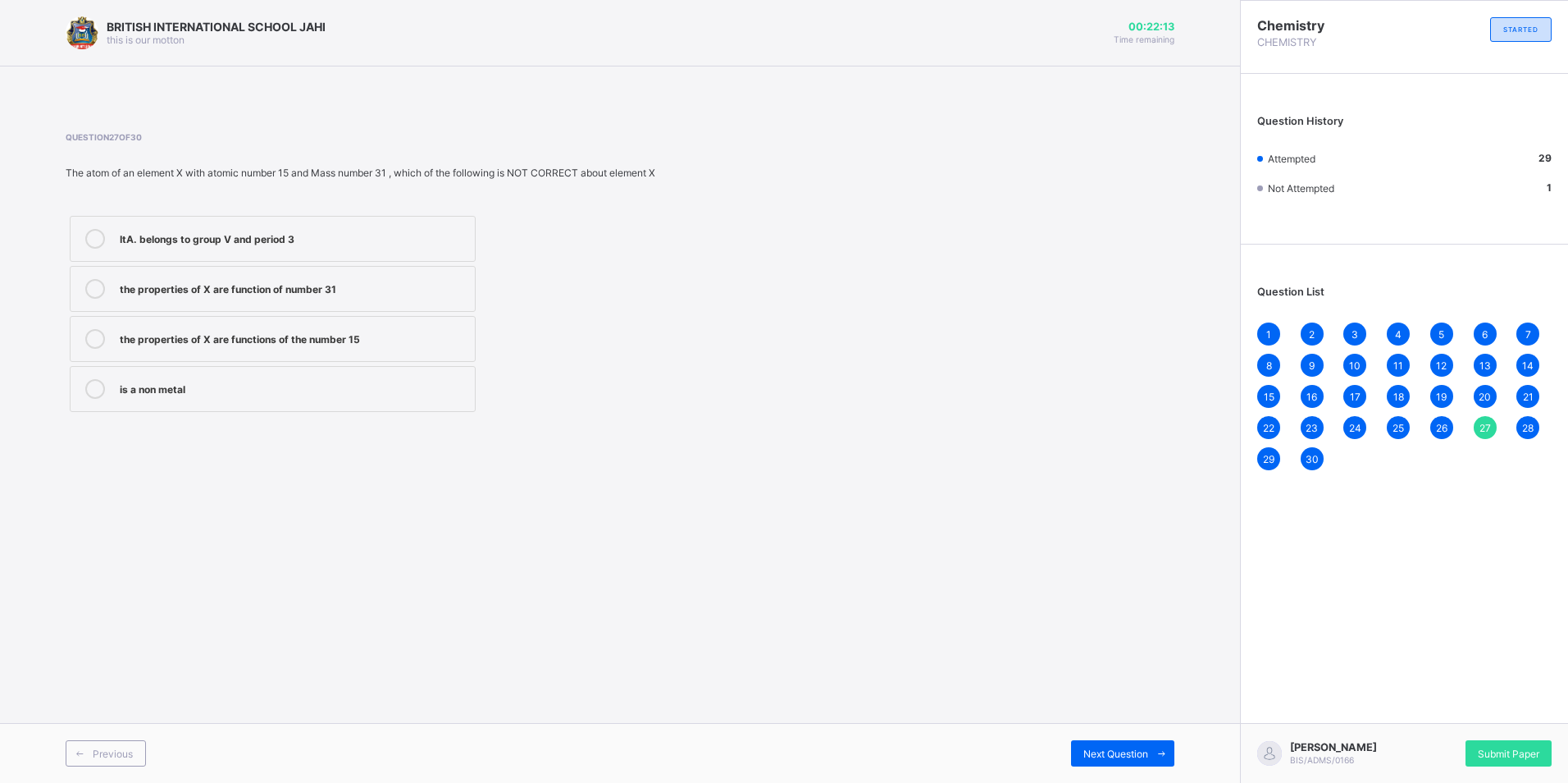
click at [439, 283] on div "the properties of X are function of number 31" at bounding box center [293, 287] width 346 height 16
click at [1260, 329] on div "1" at bounding box center [1268, 334] width 23 height 23
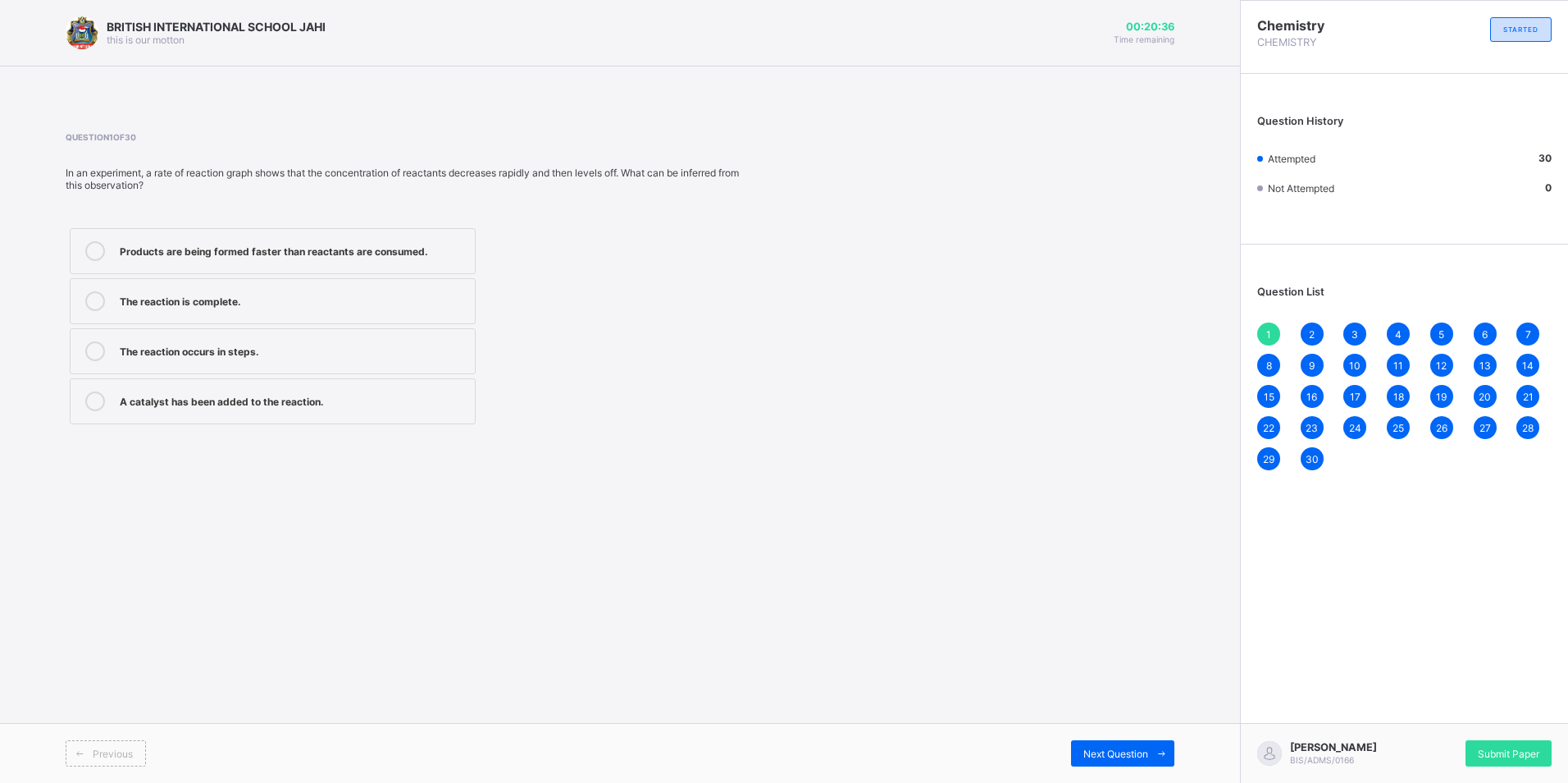
click at [1310, 332] on span "2" at bounding box center [1311, 334] width 5 height 13
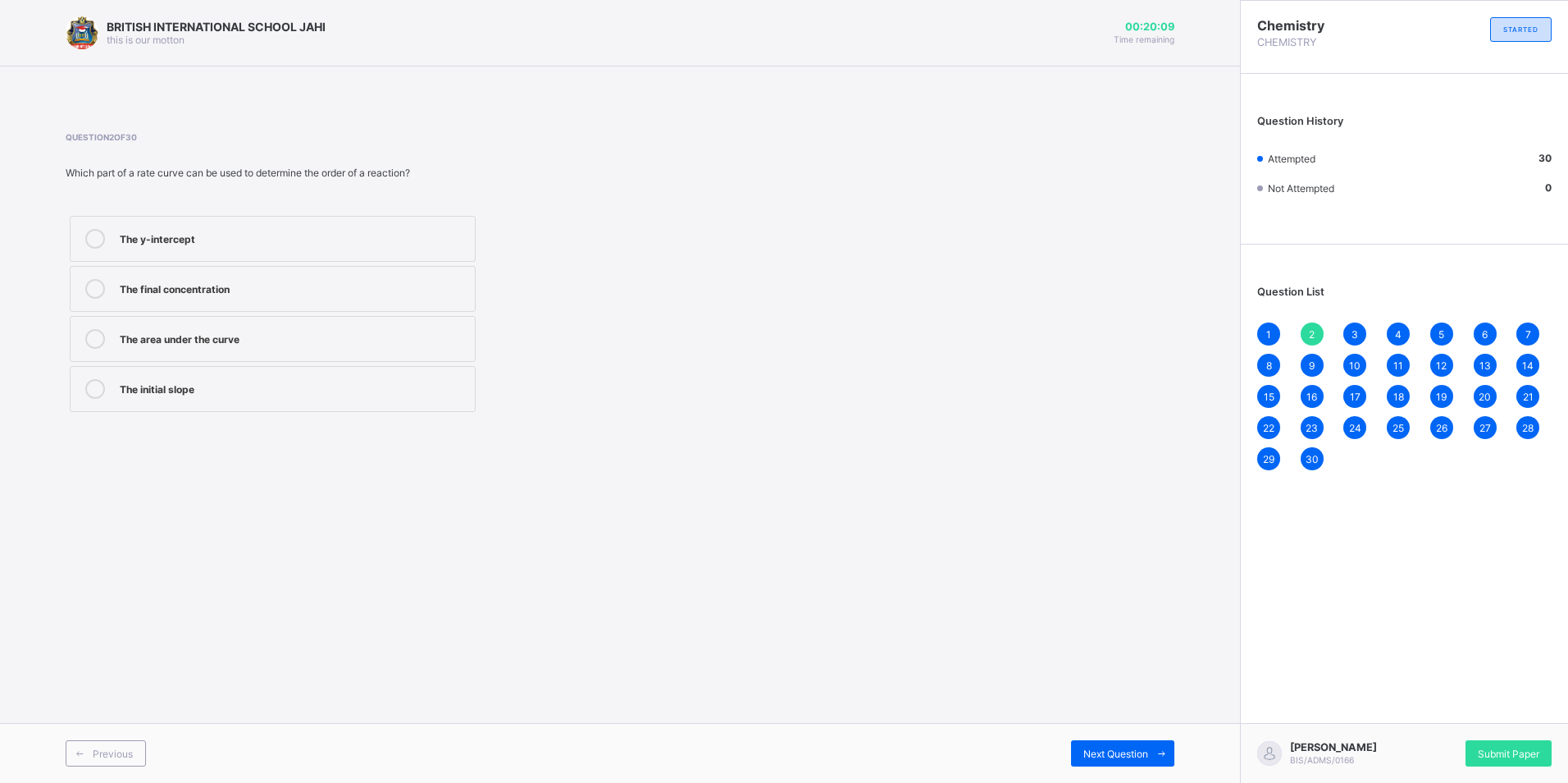
click at [1522, 331] on div "7" at bounding box center [1528, 334] width 23 height 23
click at [1440, 394] on span "19" at bounding box center [1441, 397] width 11 height 13
click at [1305, 453] on span "30" at bounding box center [1311, 459] width 13 height 13
click at [1258, 449] on div "1 2 3 4 5 6 7 8 9 10 11 12 13 14 15 16 17 18 19 20 21 22 23 24 25 26 27 28 29 30" at bounding box center [1404, 396] width 294 height 147
click at [1270, 461] on span "29" at bounding box center [1268, 459] width 12 height 13
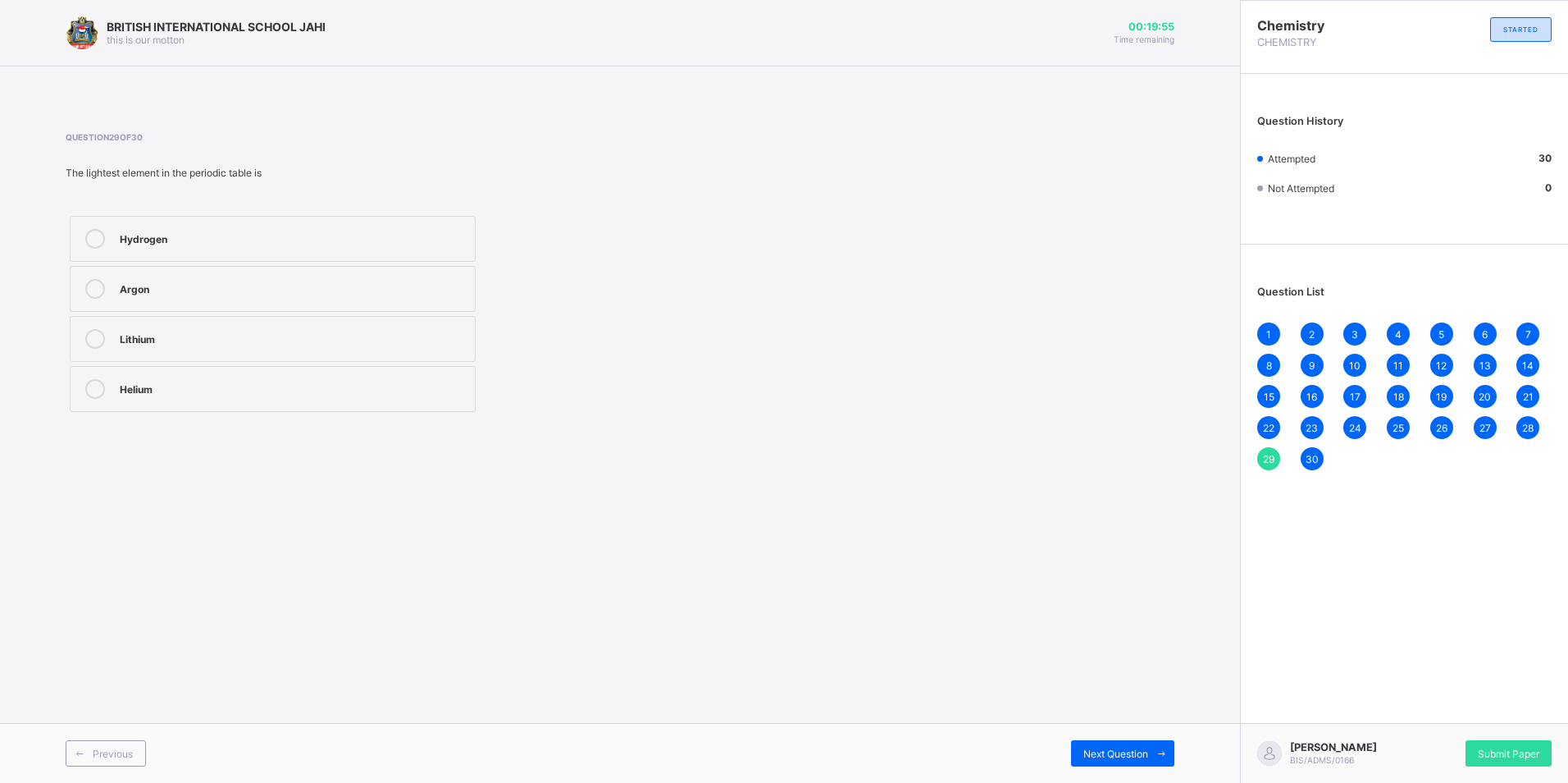
click at [1527, 418] on div "28" at bounding box center [1528, 427] width 23 height 23
click at [1475, 432] on div "27" at bounding box center [1485, 427] width 23 height 23
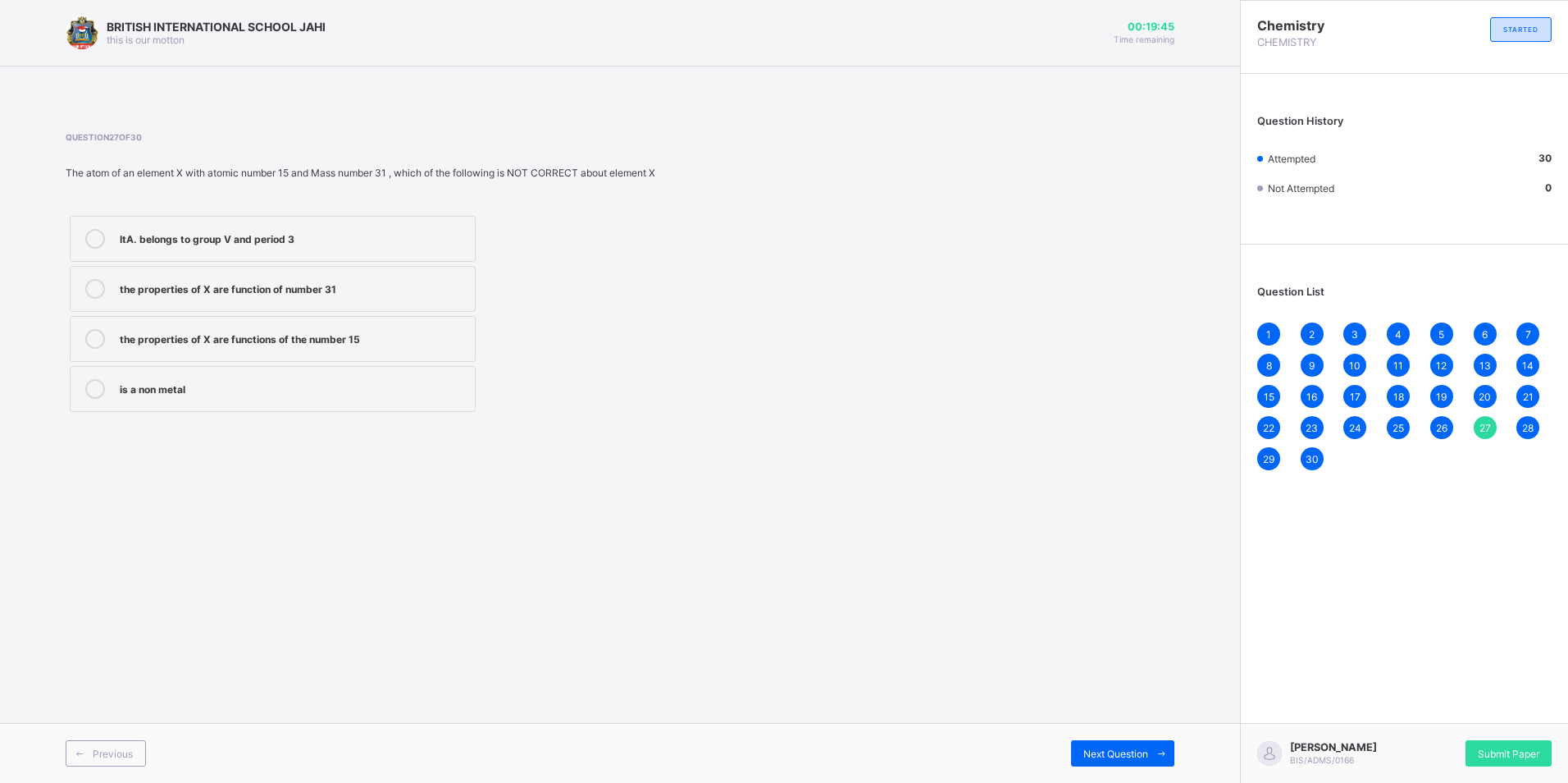
click at [1436, 422] on span "26" at bounding box center [1441, 428] width 12 height 13
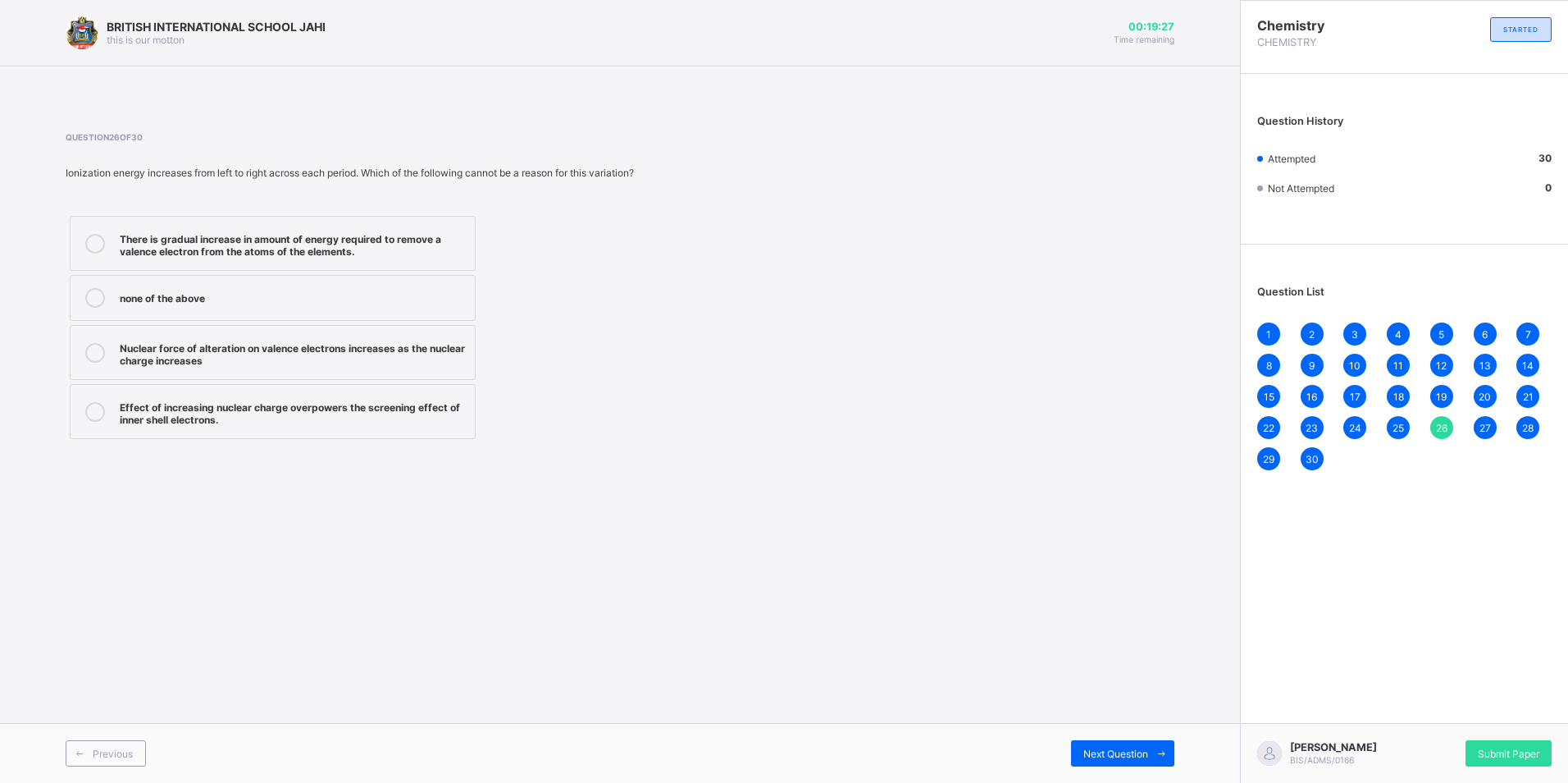
click at [1395, 420] on div "25" at bounding box center [1398, 427] width 23 height 23
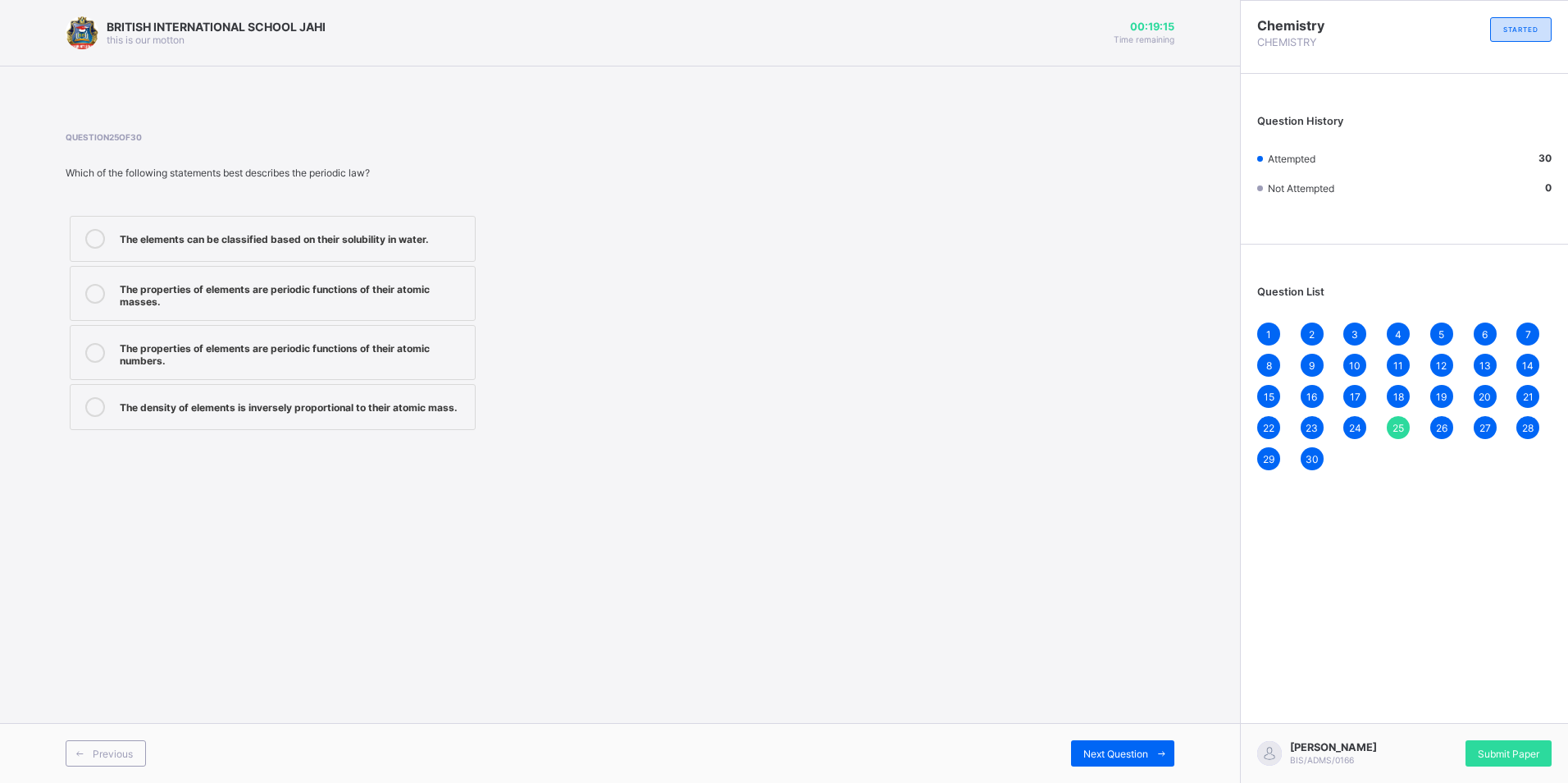
click at [384, 349] on div "The properties of elements are periodic functions of their atomic numbers." at bounding box center [293, 352] width 346 height 29
click at [1353, 427] on span "24" at bounding box center [1355, 428] width 13 height 13
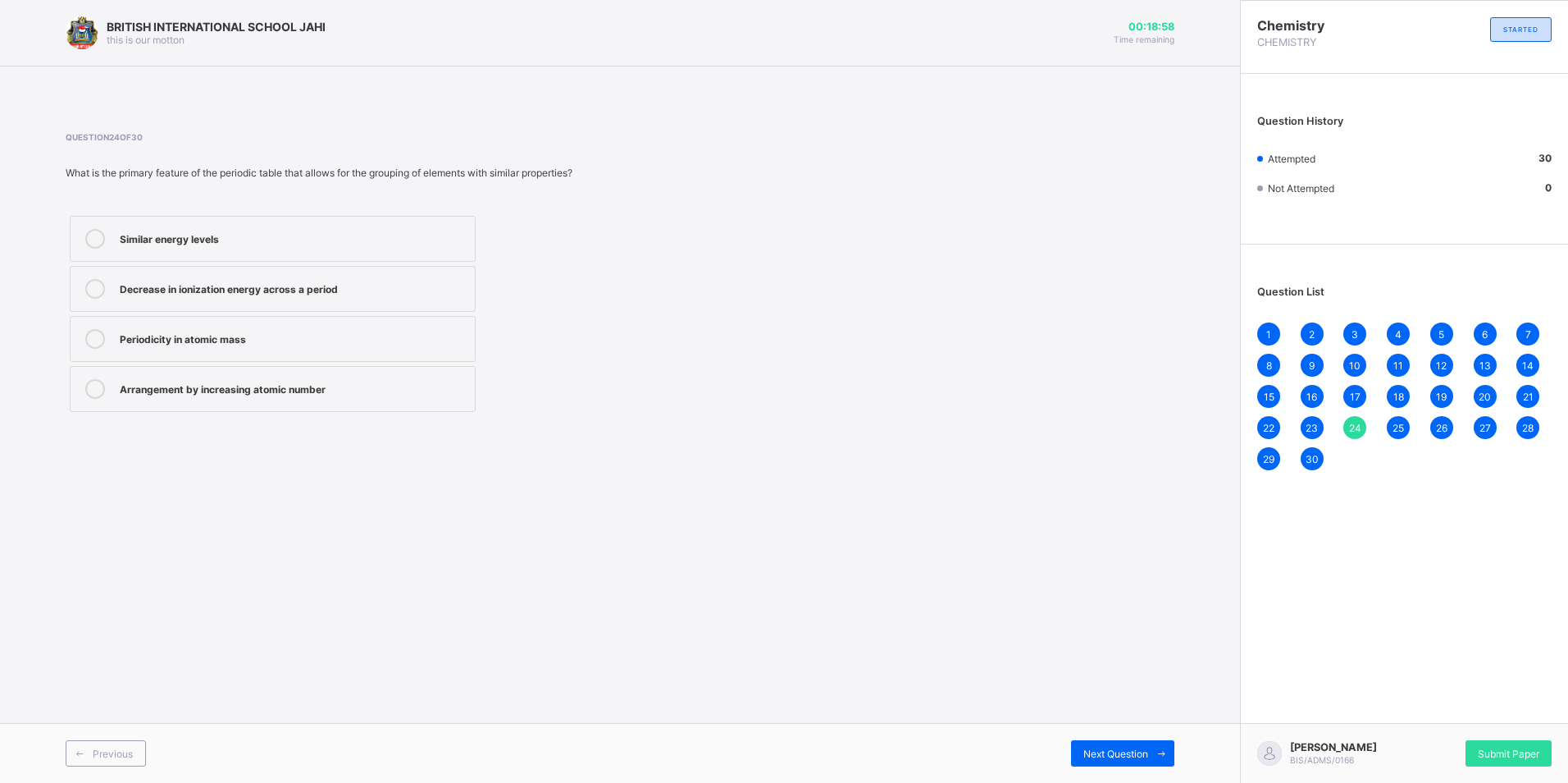
click at [1306, 426] on span "23" at bounding box center [1311, 428] width 13 height 13
click at [1265, 422] on span "22" at bounding box center [1268, 428] width 12 height 13
click at [1527, 392] on span "21" at bounding box center [1528, 397] width 11 height 13
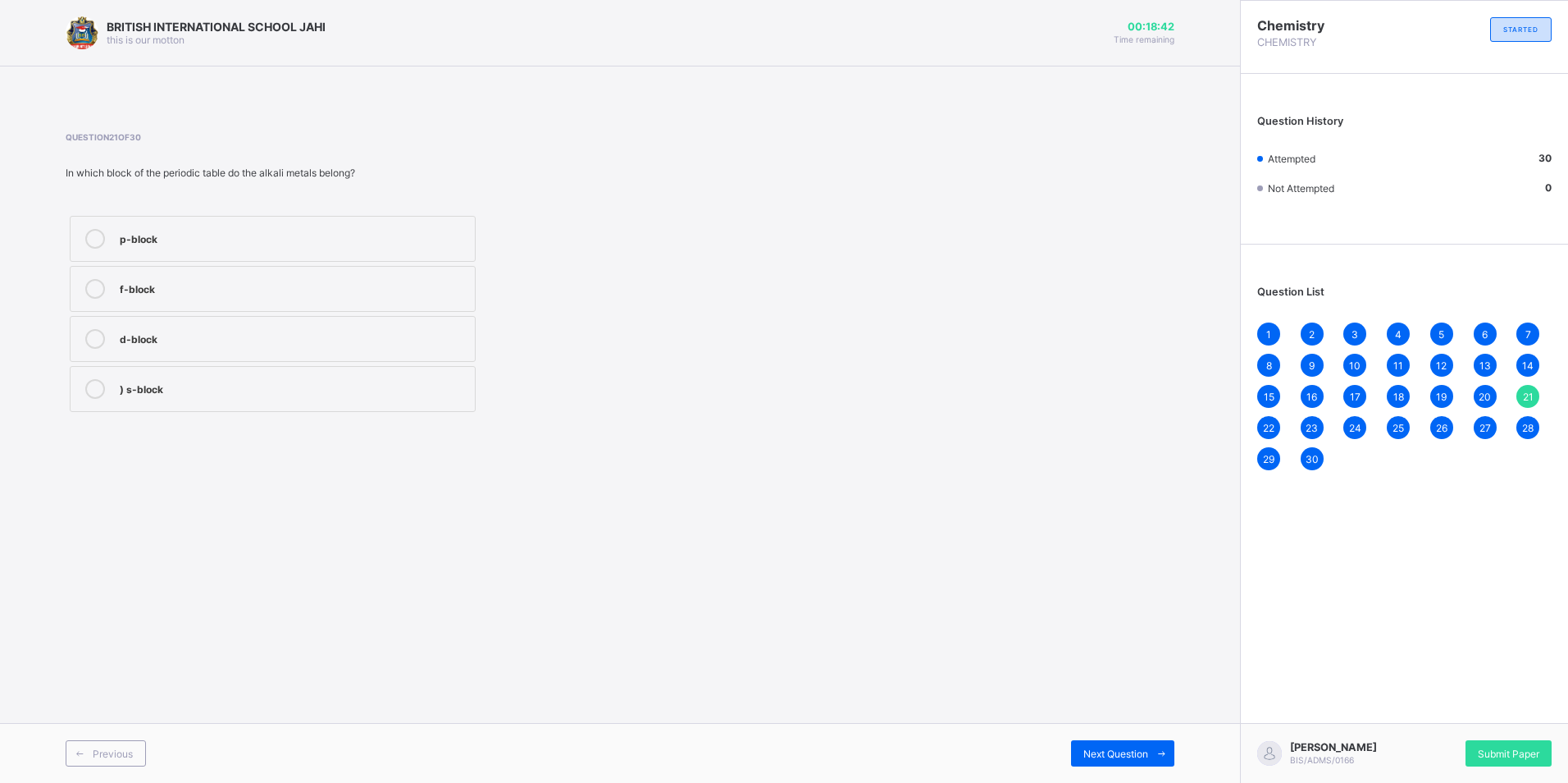
click at [1477, 393] on div "20" at bounding box center [1485, 396] width 23 height 23
click at [1437, 393] on span "19" at bounding box center [1441, 397] width 11 height 13
click at [1399, 394] on span "18" at bounding box center [1398, 397] width 11 height 13
click at [1363, 392] on div "17" at bounding box center [1354, 396] width 23 height 23
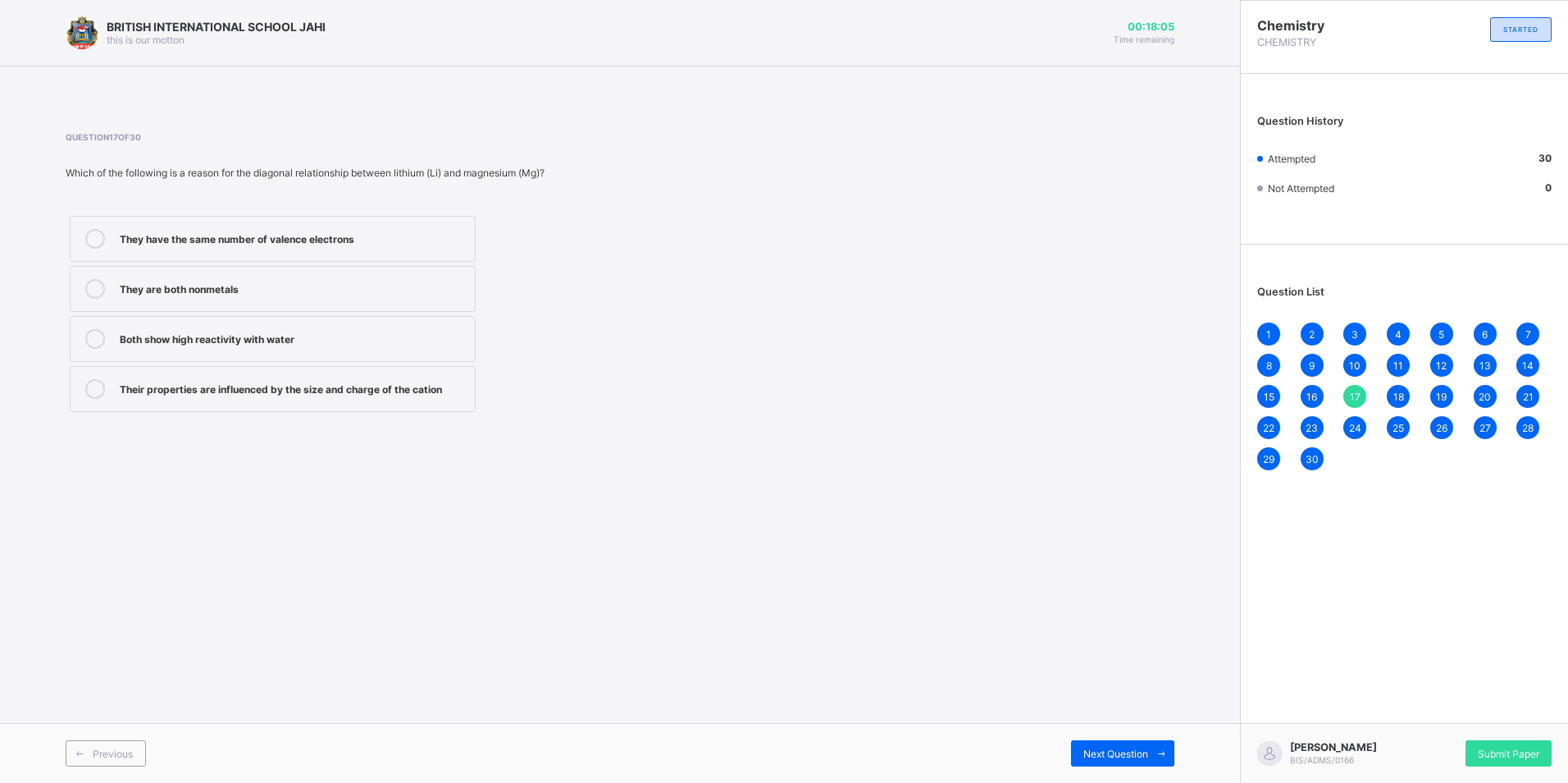
click at [1310, 391] on span "16" at bounding box center [1311, 397] width 11 height 13
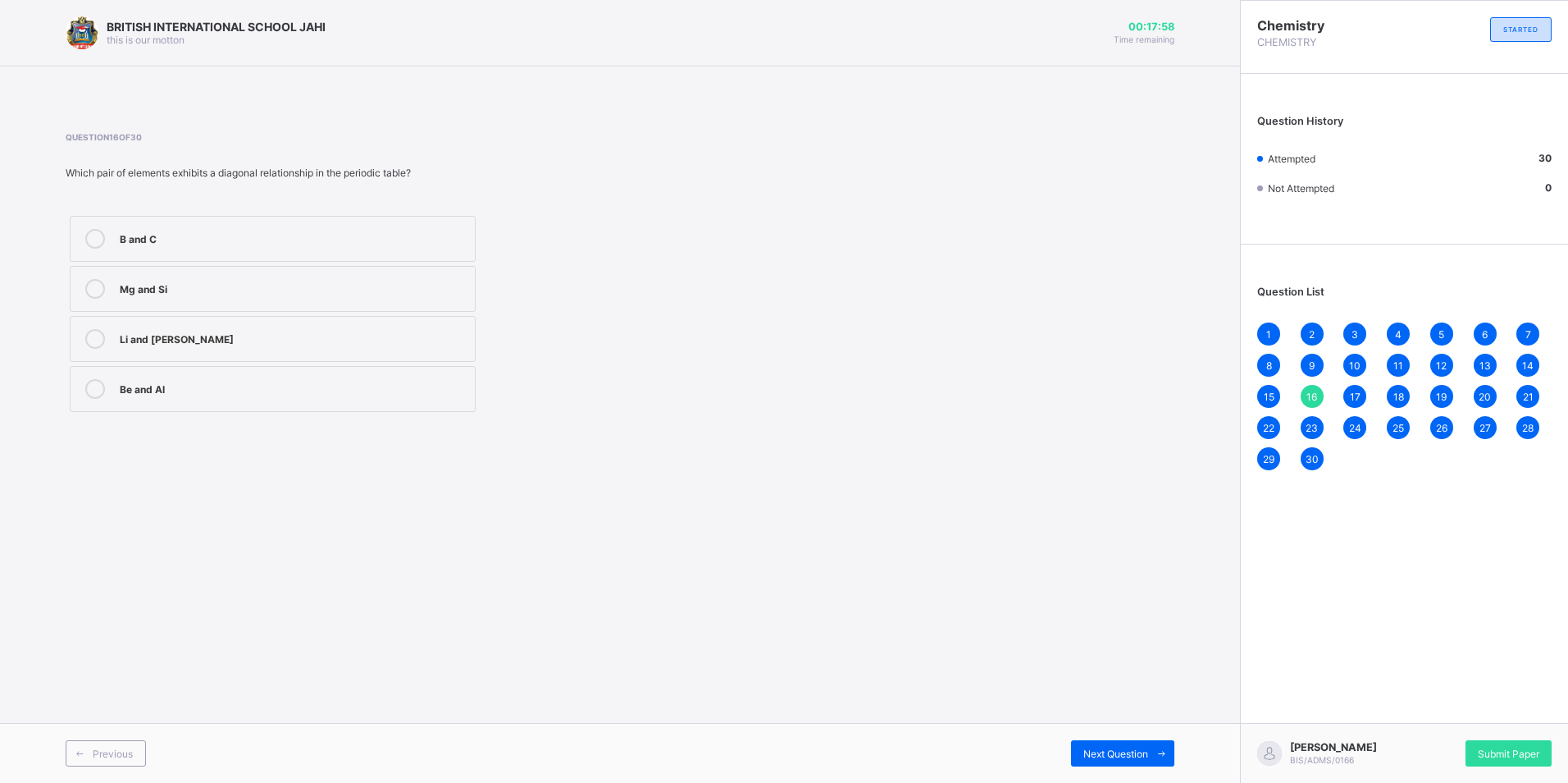
click at [1264, 392] on span "15" at bounding box center [1269, 397] width 11 height 13
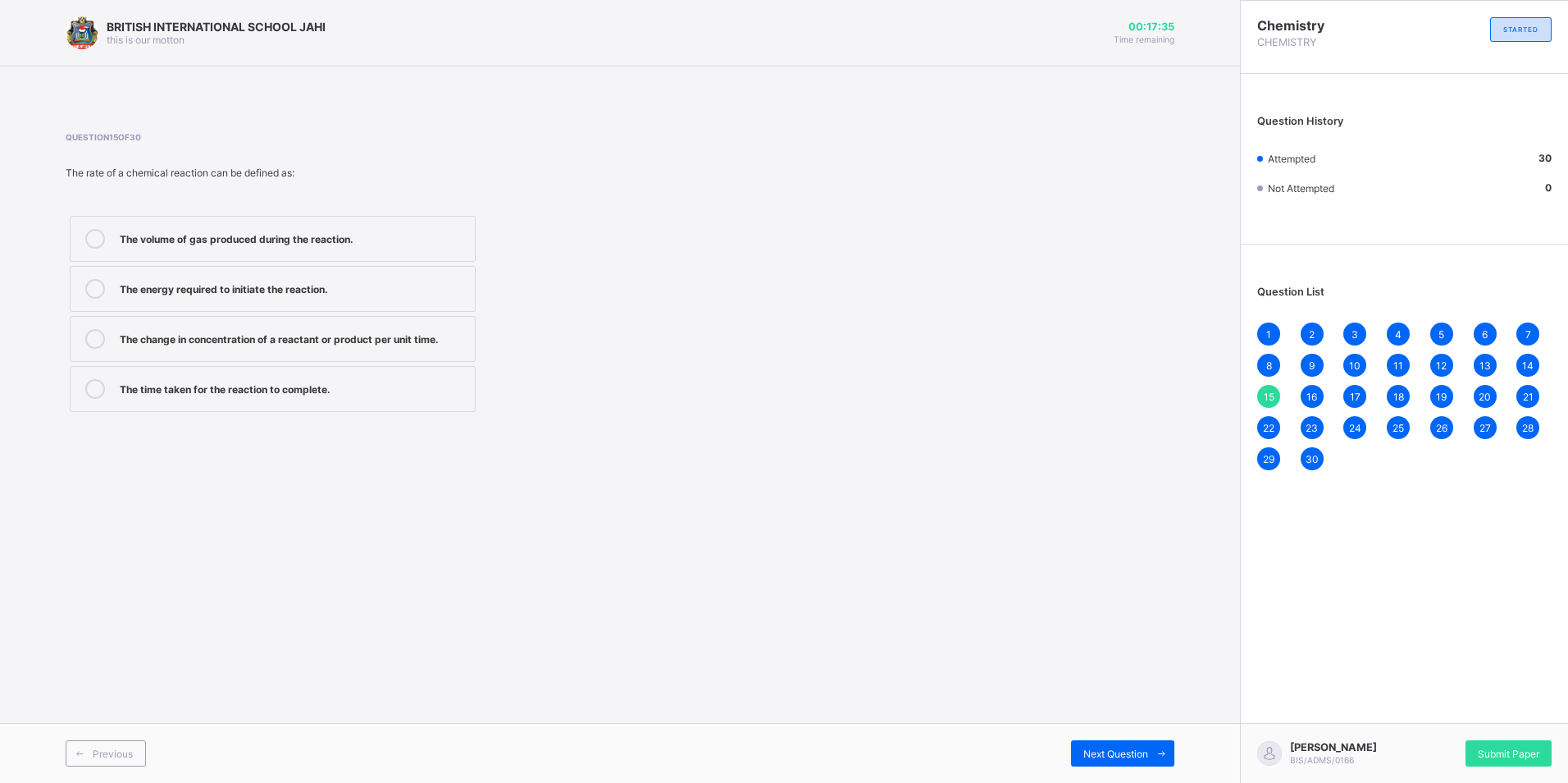
click at [1528, 360] on span "14" at bounding box center [1528, 365] width 12 height 13
click at [1255, 396] on div "Question List 1 2 3 4 5 6 7 8 9 10 11 12 13 14 15 16 17 18 19 20 21 22 23 24 25…" at bounding box center [1404, 369] width 328 height 233
click at [1262, 394] on div "15" at bounding box center [1268, 396] width 23 height 23
click at [1521, 364] on div "14" at bounding box center [1528, 365] width 23 height 23
click at [1266, 392] on span "15" at bounding box center [1269, 397] width 11 height 13
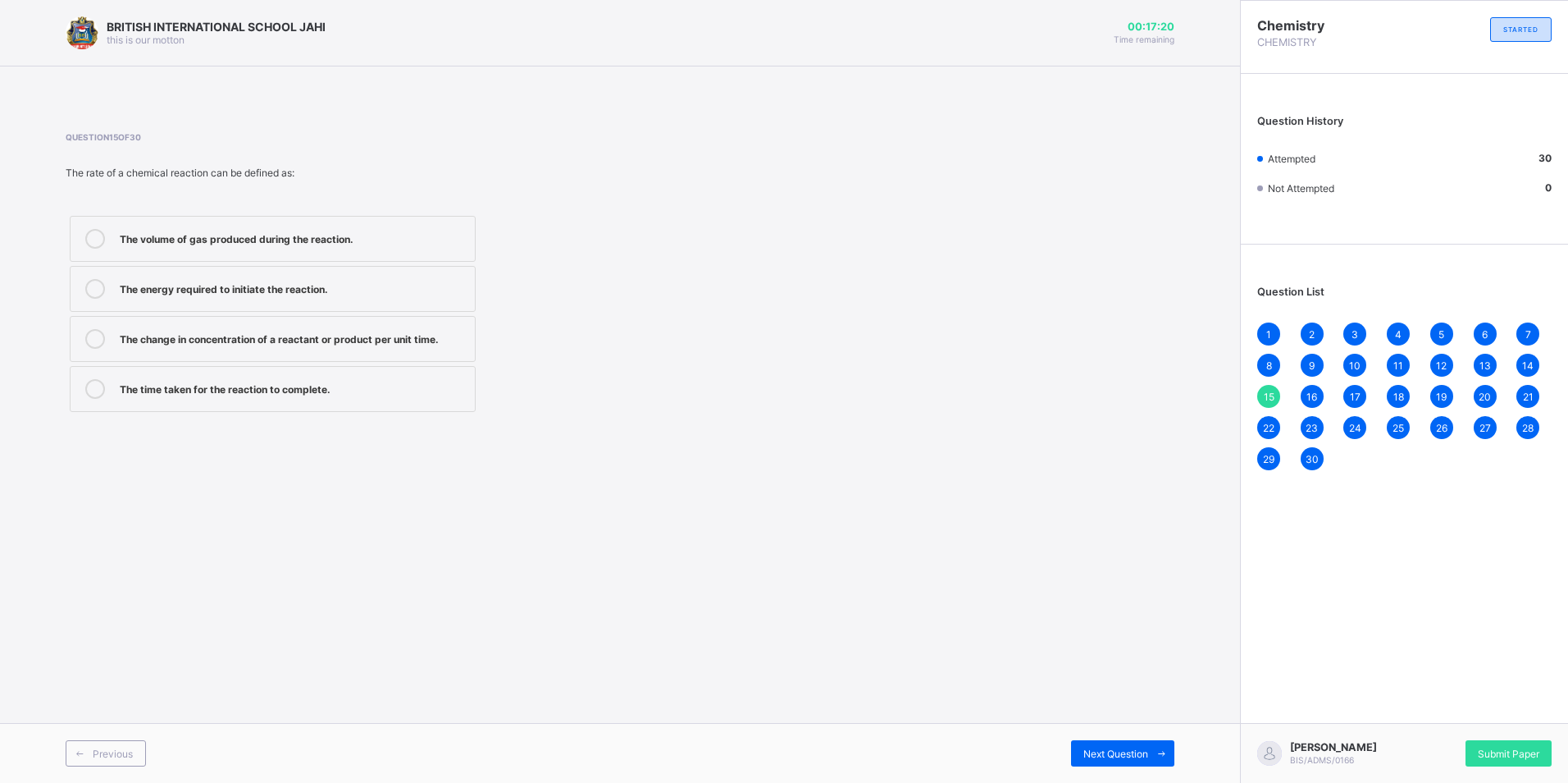
click at [1469, 358] on div "1 2 3 4 5 6 7 8 9 10 11 12 13 14 15 16 17 18 19 20 21 22 23 24 25 26 27 28 29 30" at bounding box center [1404, 396] width 294 height 147
click at [1483, 356] on div "13" at bounding box center [1485, 365] width 23 height 23
click at [1441, 365] on span "12" at bounding box center [1441, 365] width 11 height 13
click at [1398, 359] on span "11" at bounding box center [1397, 365] width 10 height 13
click at [1345, 364] on div "10" at bounding box center [1354, 365] width 23 height 23
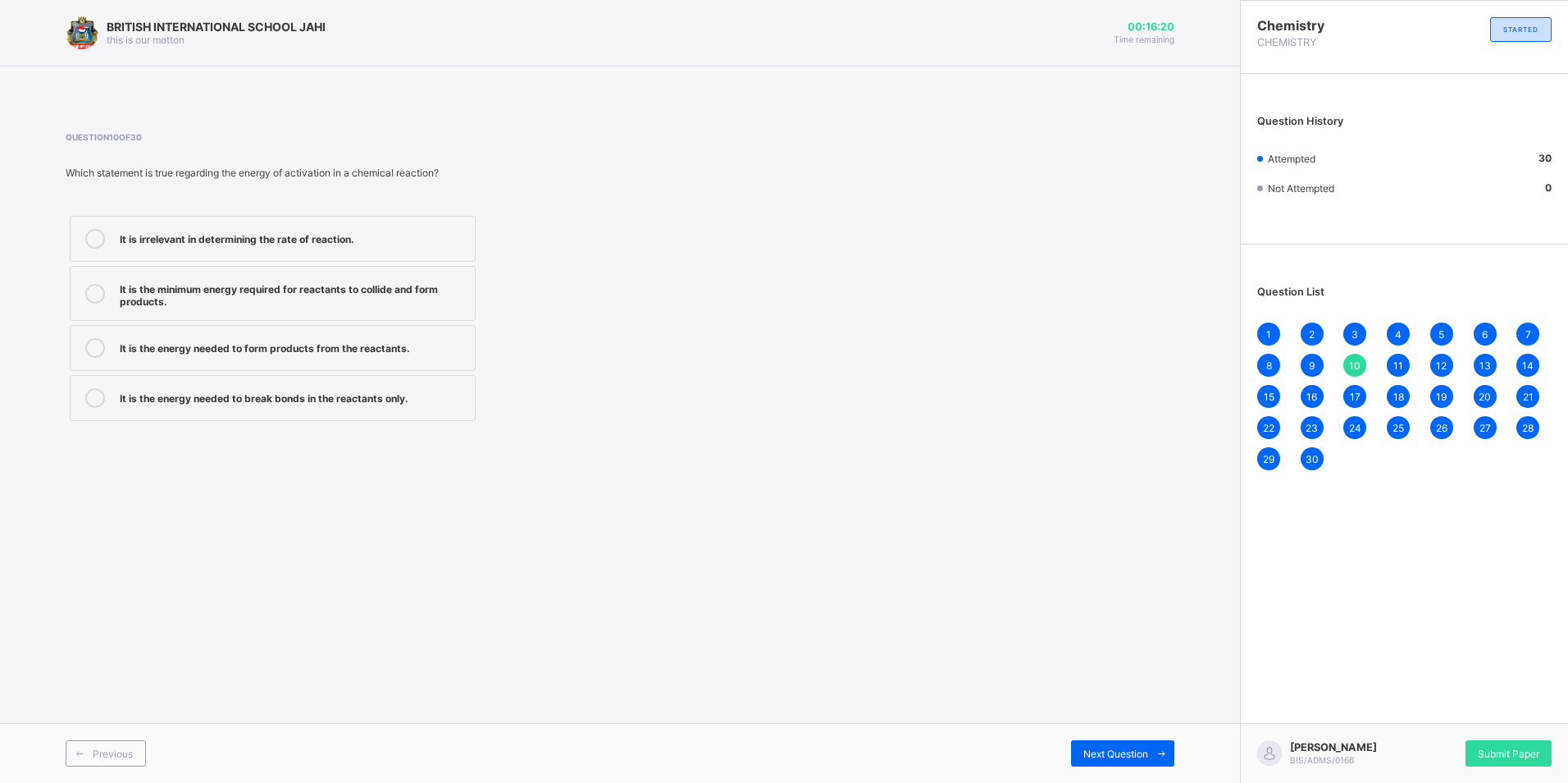
click at [1309, 361] on span "9" at bounding box center [1311, 365] width 5 height 13
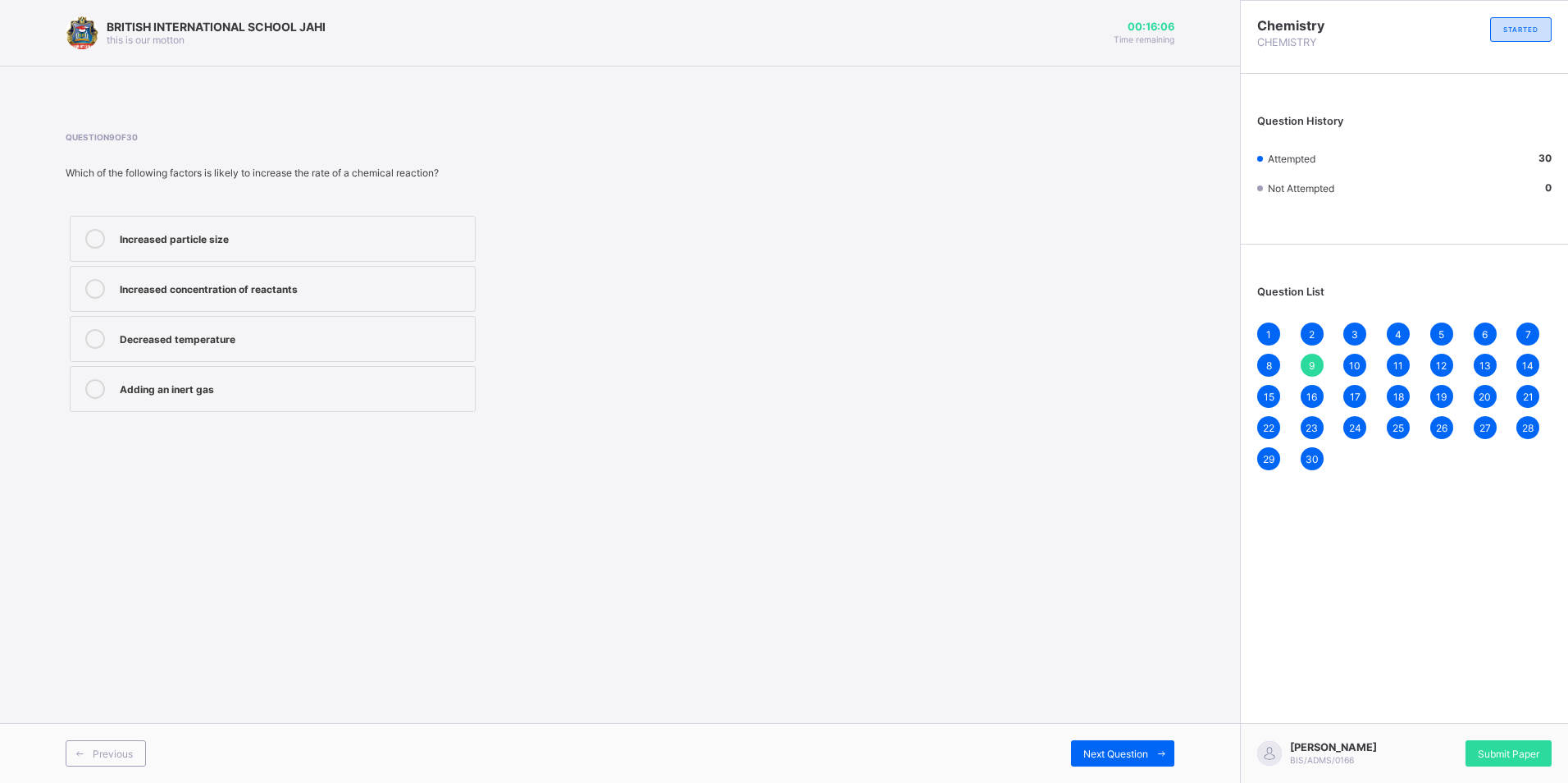
click at [1266, 360] on span "8" at bounding box center [1269, 365] width 5 height 13
click at [1525, 329] on span "7" at bounding box center [1528, 334] width 5 height 13
click at [1488, 325] on div "6" at bounding box center [1485, 334] width 23 height 23
click at [1446, 331] on div "5" at bounding box center [1441, 334] width 23 height 23
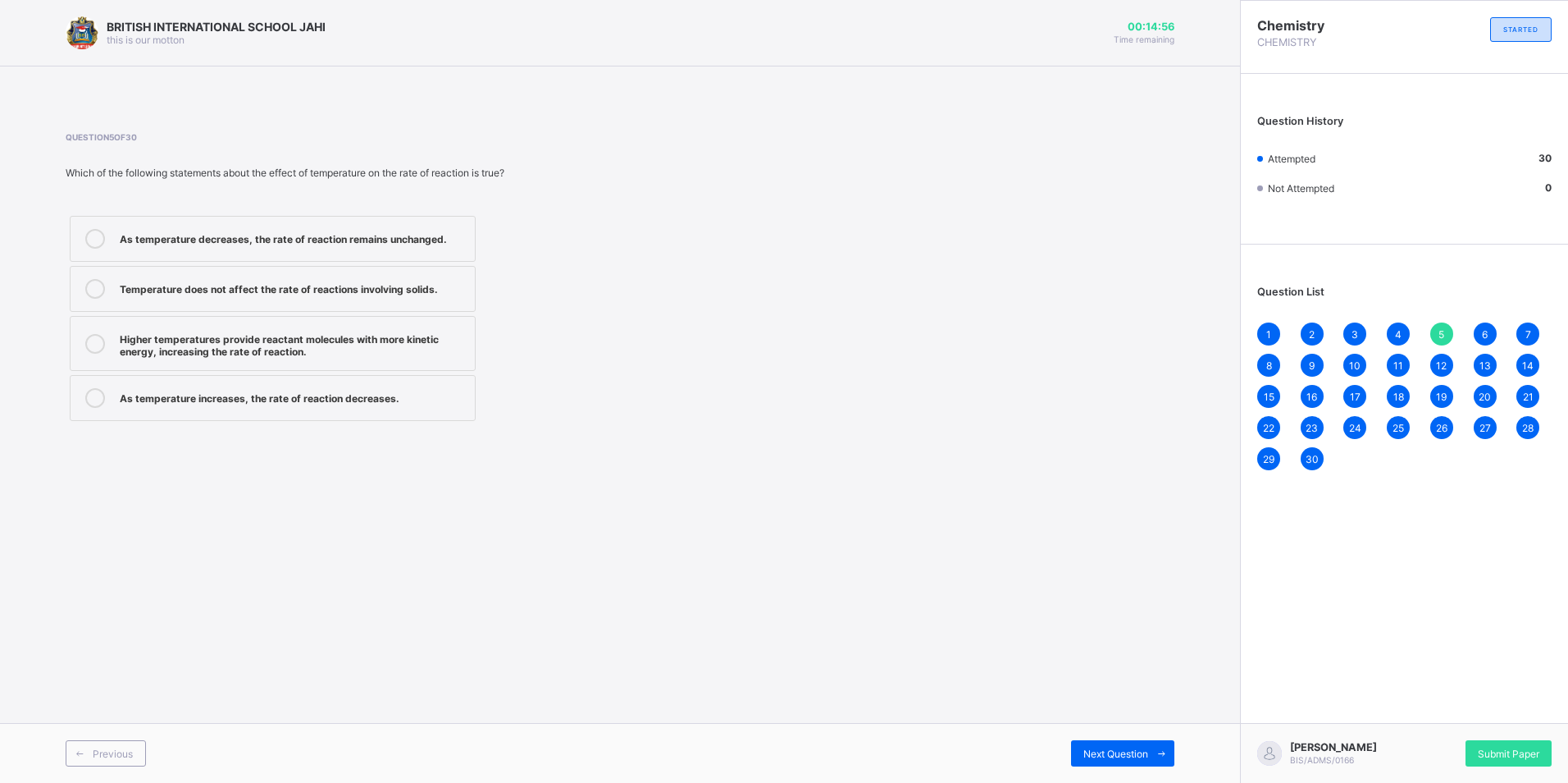
click at [1399, 330] on span "4" at bounding box center [1397, 334] width 6 height 13
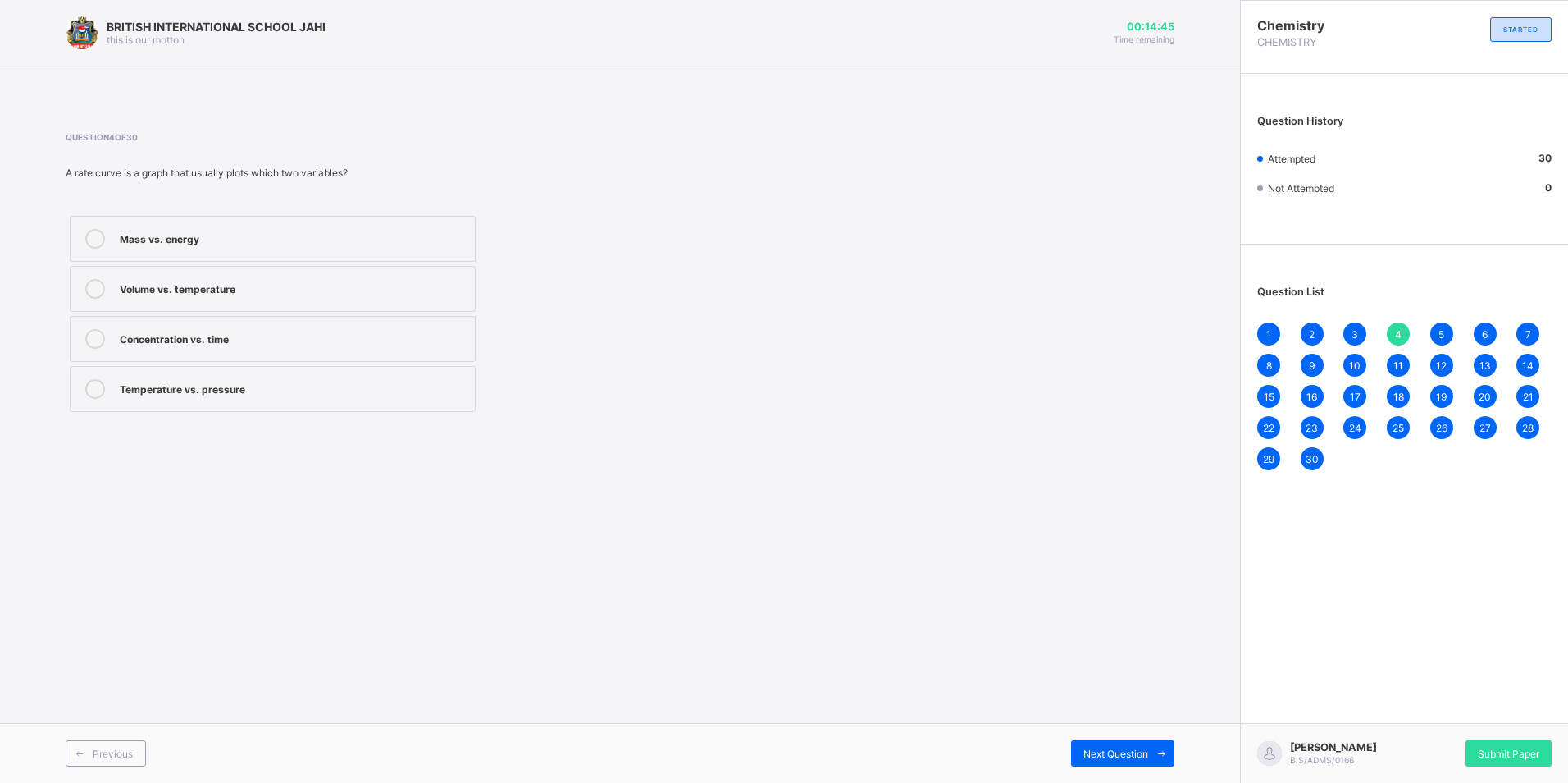
click at [1354, 336] on span "3" at bounding box center [1354, 334] width 6 height 13
click at [1307, 333] on div "2" at bounding box center [1312, 334] width 23 height 23
click at [1273, 335] on div "1" at bounding box center [1268, 334] width 23 height 23
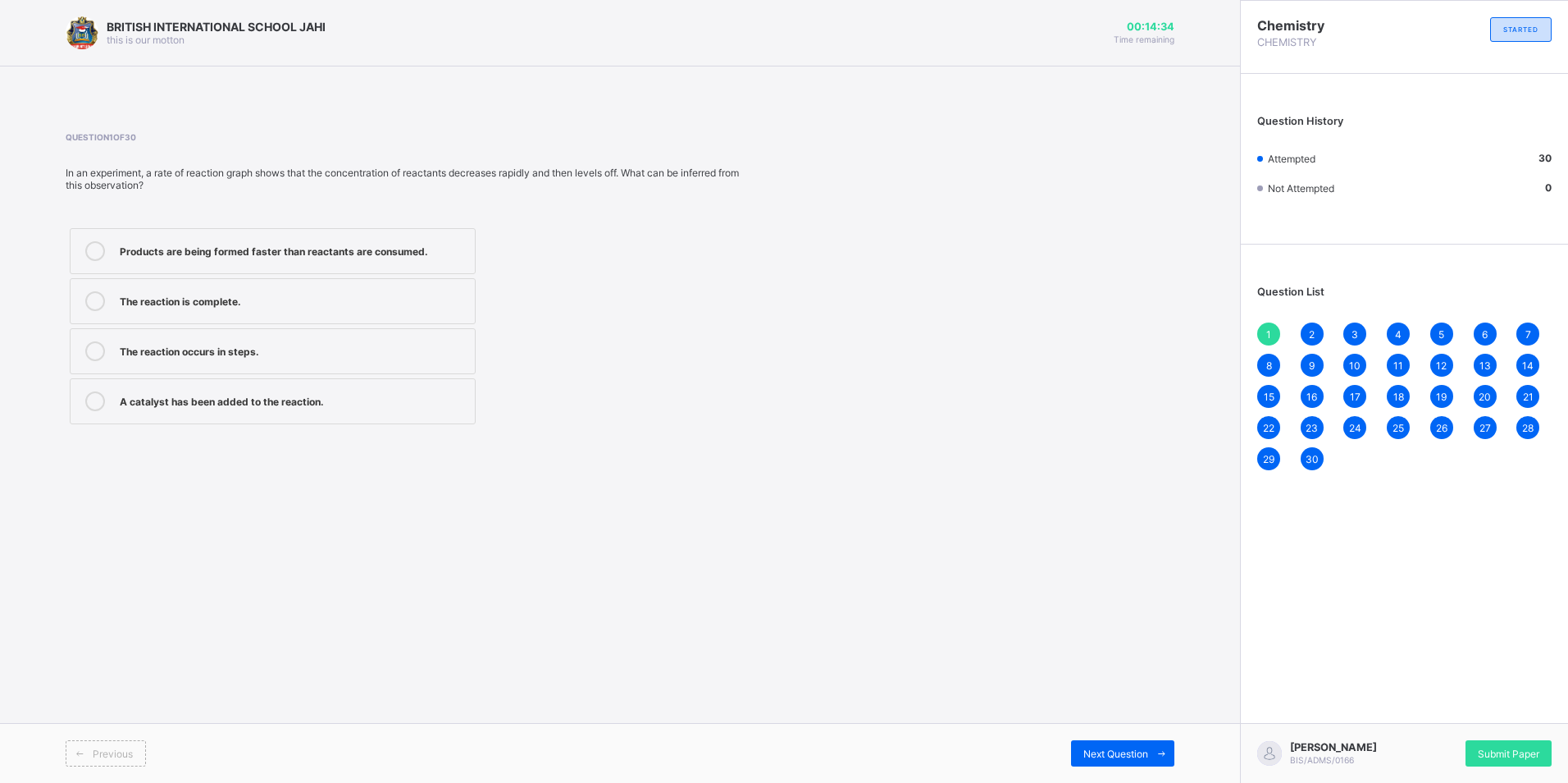
click at [1308, 462] on span "30" at bounding box center [1311, 459] width 13 height 13
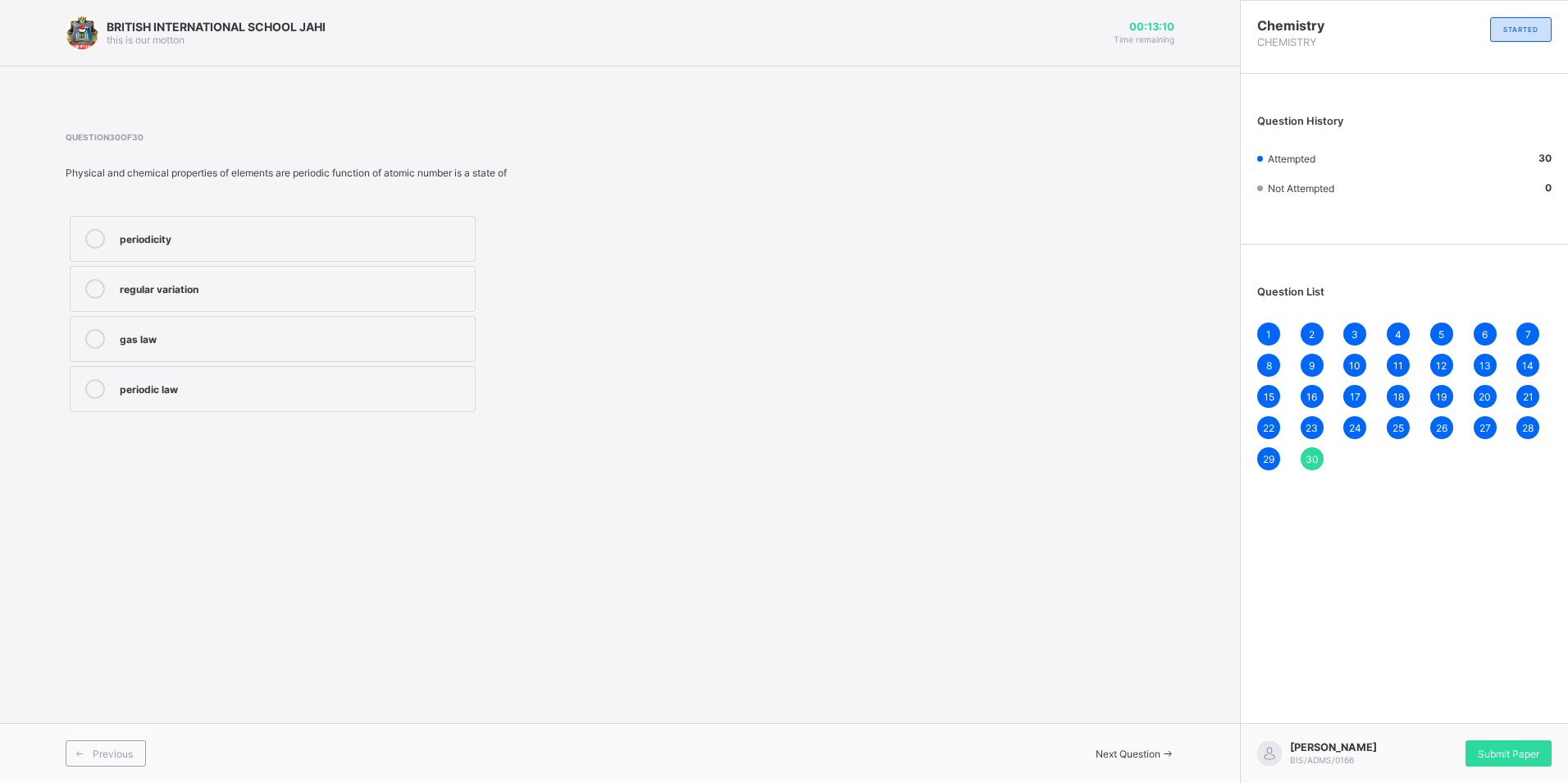
click at [1272, 335] on div "1" at bounding box center [1268, 334] width 23 height 23
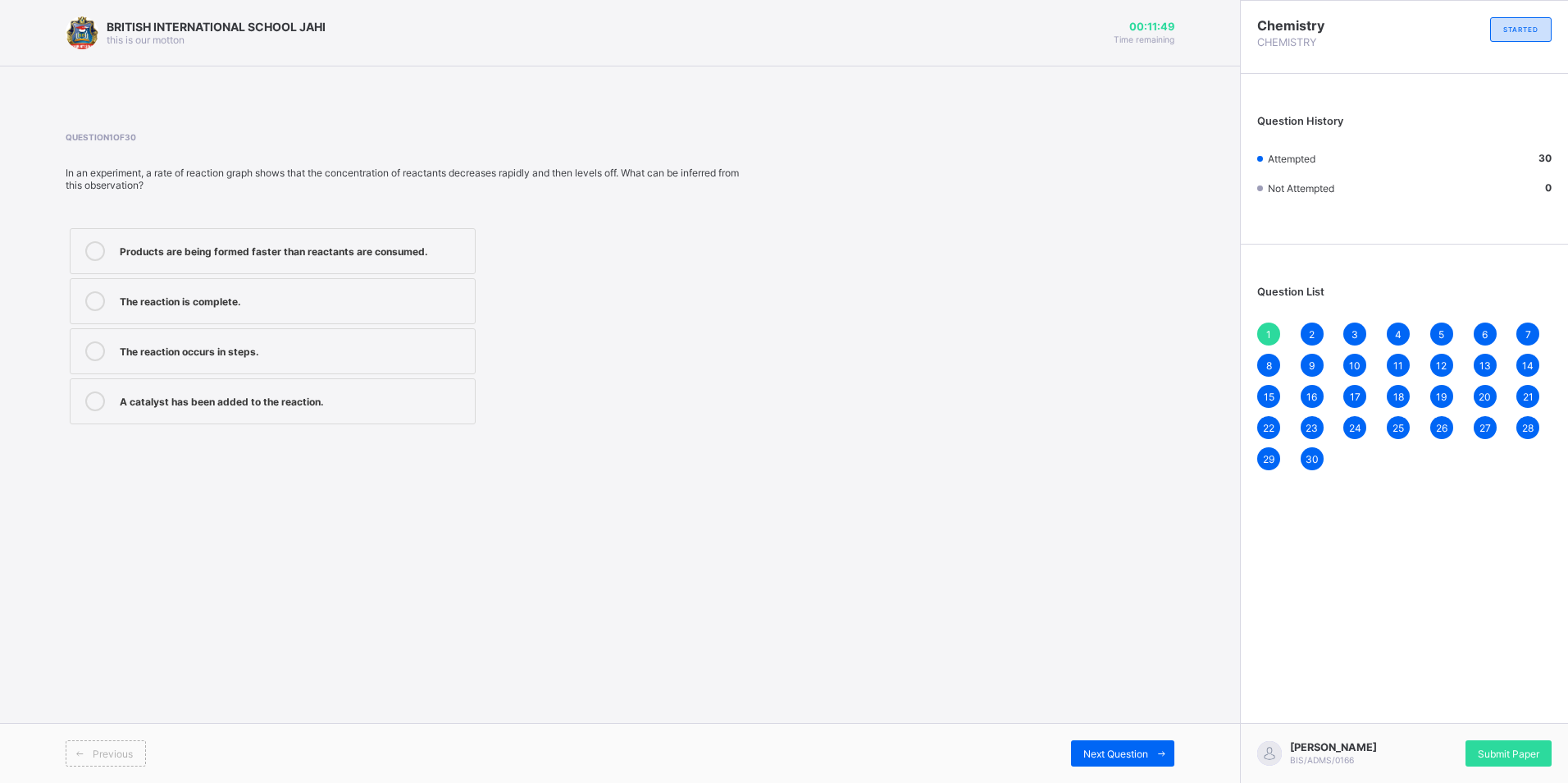
click at [1310, 328] on div "2" at bounding box center [1312, 334] width 23 height 23
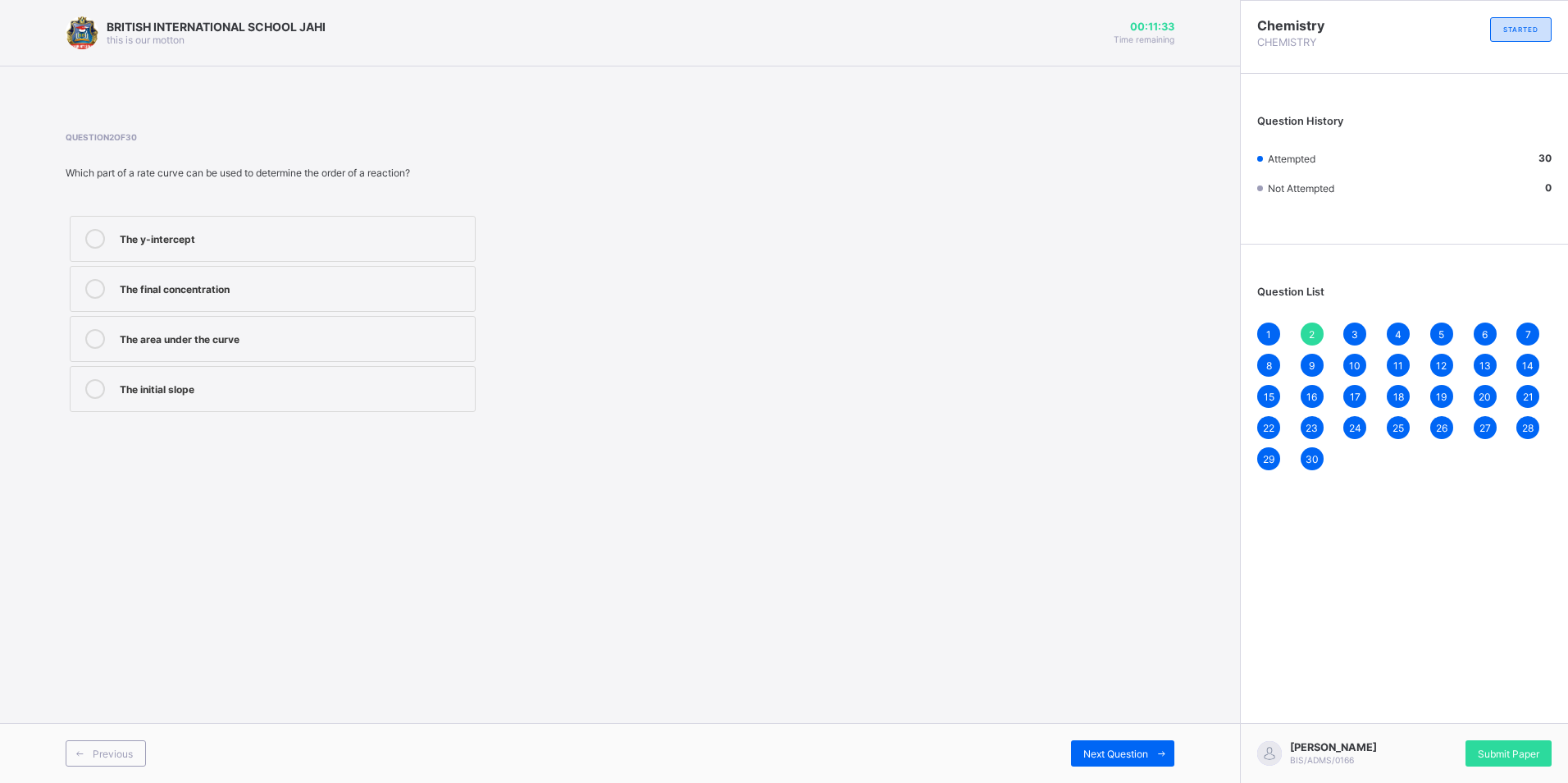
click at [1352, 327] on div "3" at bounding box center [1354, 334] width 23 height 23
click at [1403, 330] on div "4" at bounding box center [1398, 334] width 23 height 23
click at [1435, 362] on div "12" at bounding box center [1441, 365] width 23 height 23
click at [1353, 397] on span "17" at bounding box center [1355, 397] width 11 height 13
click at [1310, 391] on span "16" at bounding box center [1311, 397] width 11 height 13
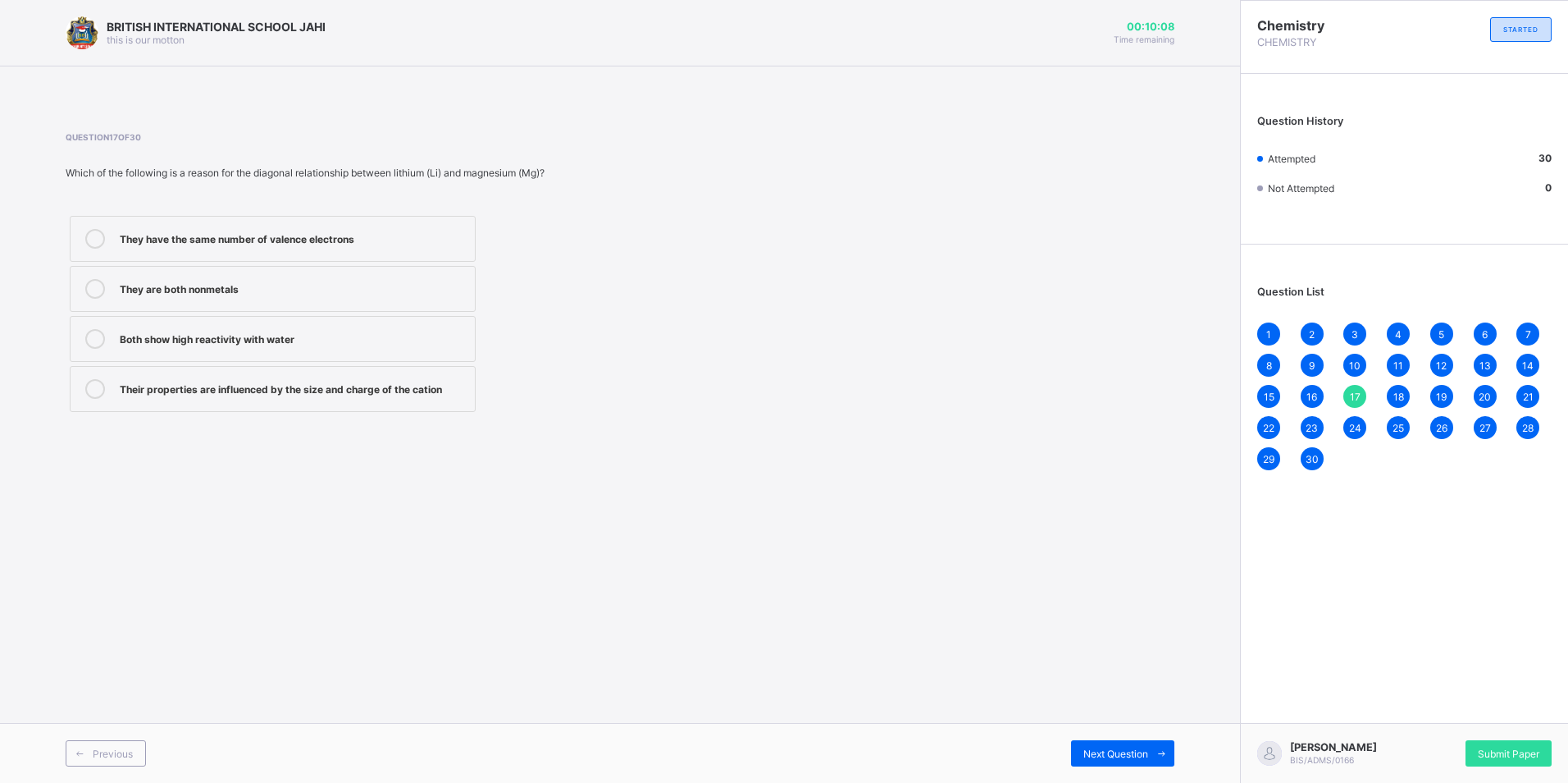
click at [1310, 391] on span "16" at bounding box center [1311, 397] width 11 height 13
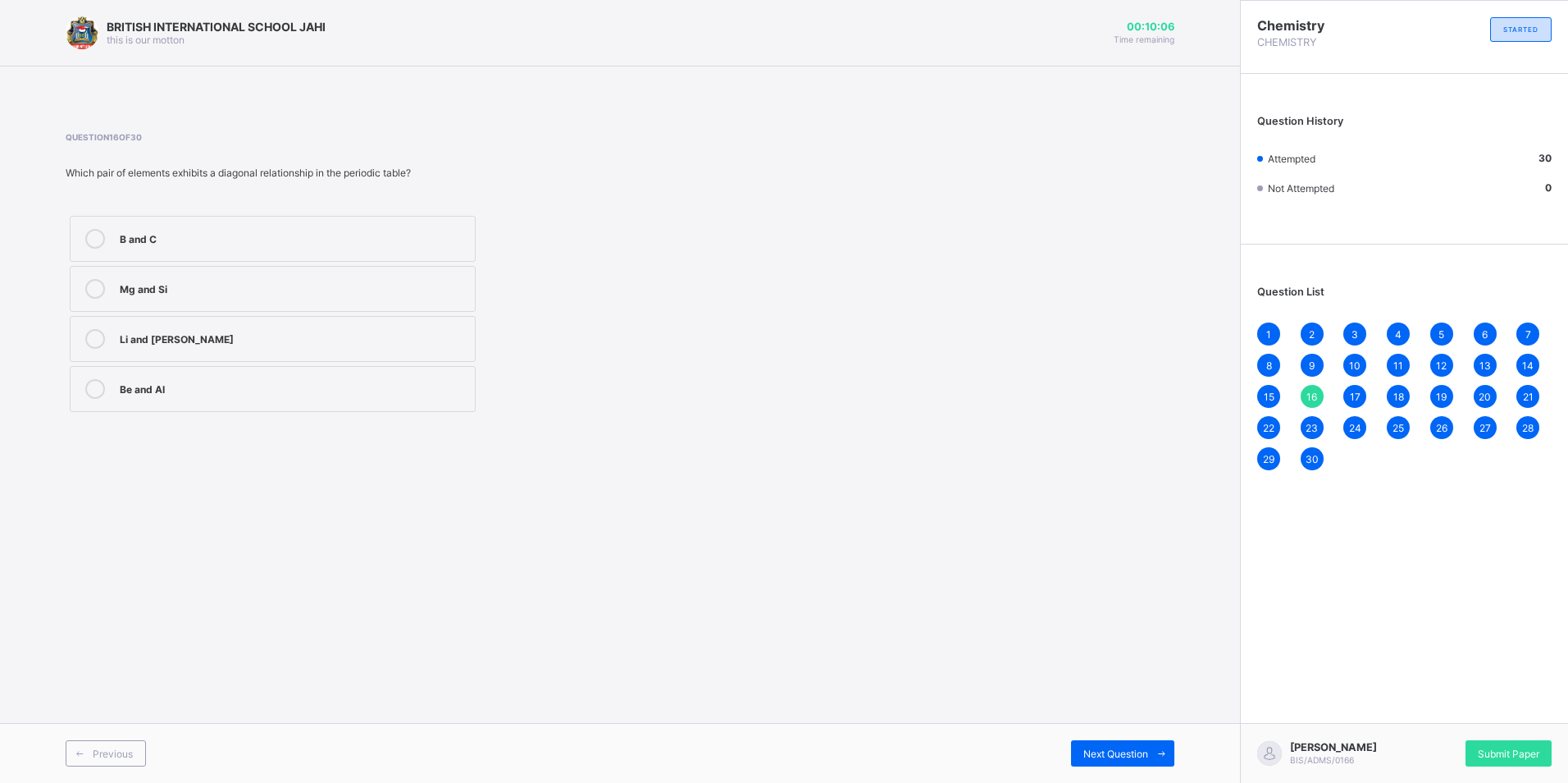
drag, startPoint x: 1310, startPoint y: 391, endPoint x: 1187, endPoint y: 365, distance: 125.7
click at [1187, 365] on div "BRITISH INTERNATIONAL SCHOOL JAHI this is our motton 00:10:06 Time remaining Qu…" at bounding box center [619, 392] width 1240 height 783
click at [1495, 750] on span "Submit Paper" at bounding box center [1508, 753] width 62 height 13
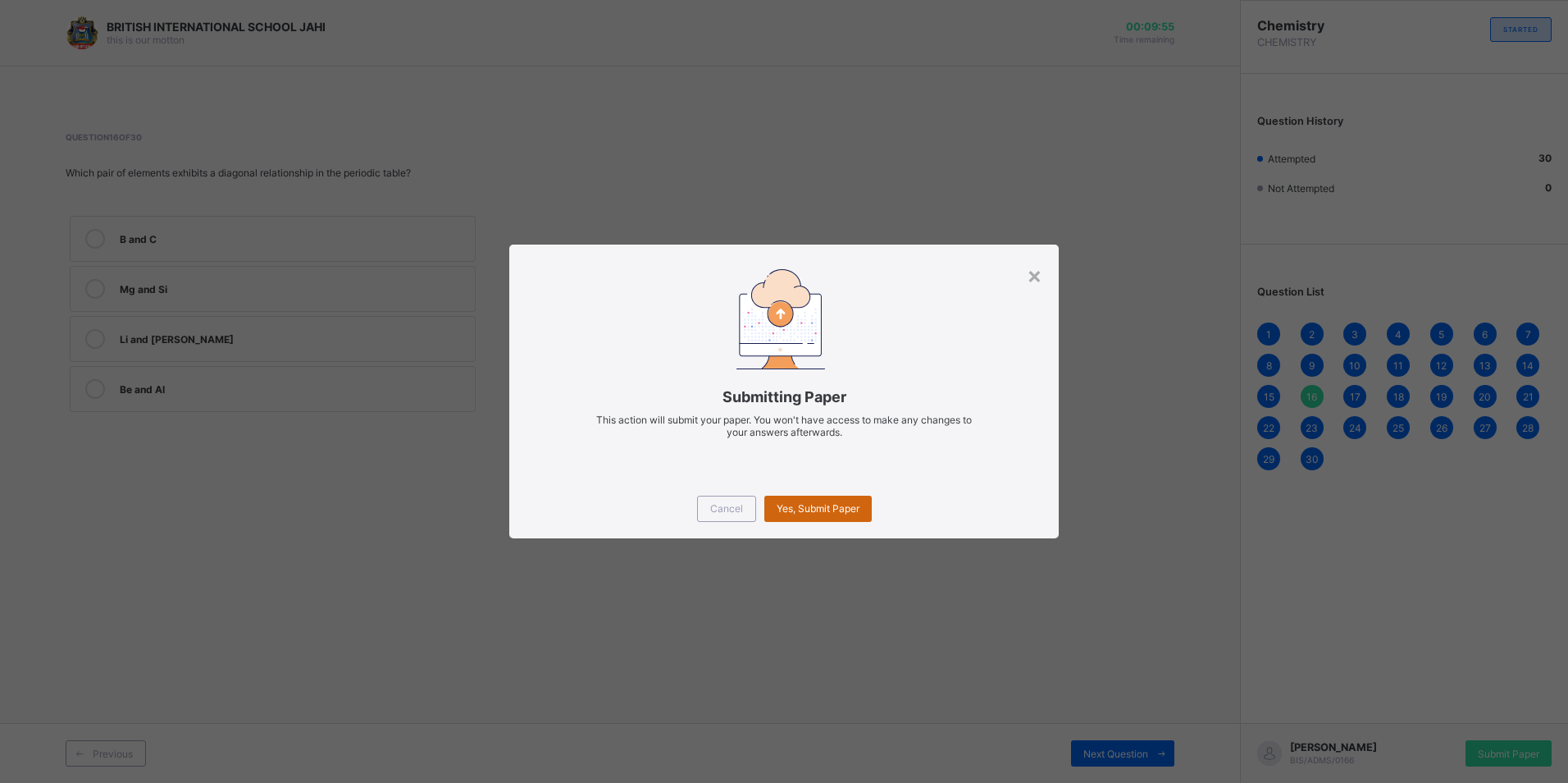
click at [819, 506] on span "Yes, Submit Paper" at bounding box center [818, 508] width 83 height 13
click at [814, 506] on span "Yes, Submit Paper" at bounding box center [818, 508] width 83 height 13
click at [829, 507] on span "Yes, Submit Paper" at bounding box center [818, 508] width 83 height 13
click at [828, 512] on span "Yes, Submit Paper" at bounding box center [818, 508] width 83 height 13
click at [815, 503] on span "Yes, Submit Paper" at bounding box center [818, 508] width 83 height 13
